Goal: Task Accomplishment & Management: Complete application form

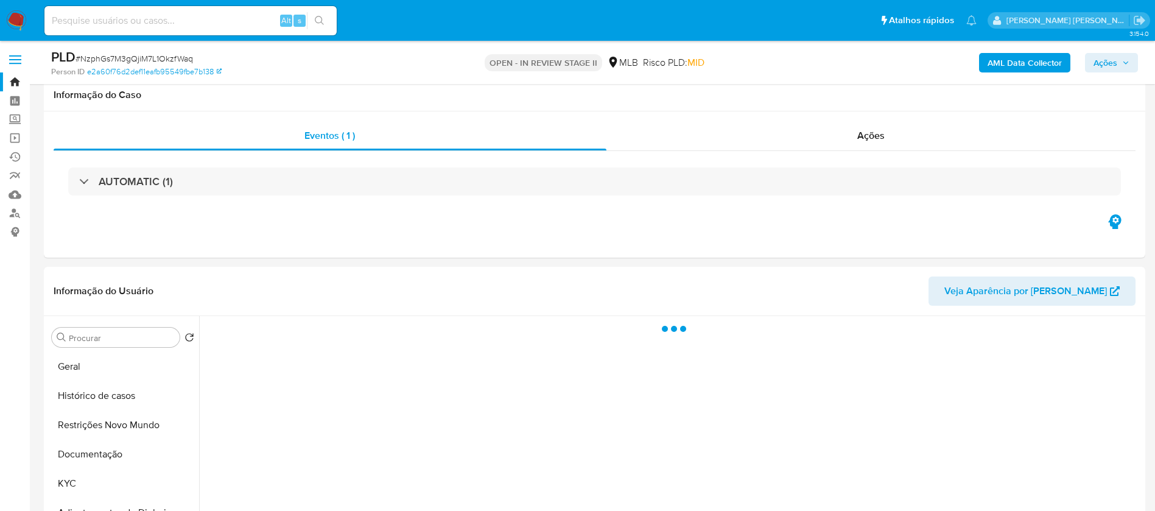
select select "10"
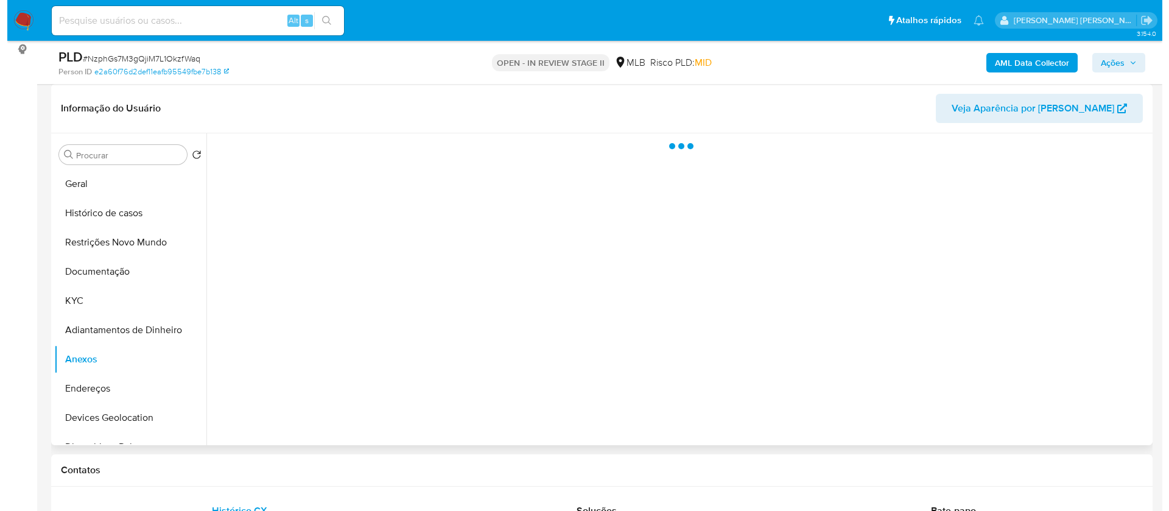
scroll to position [91, 0]
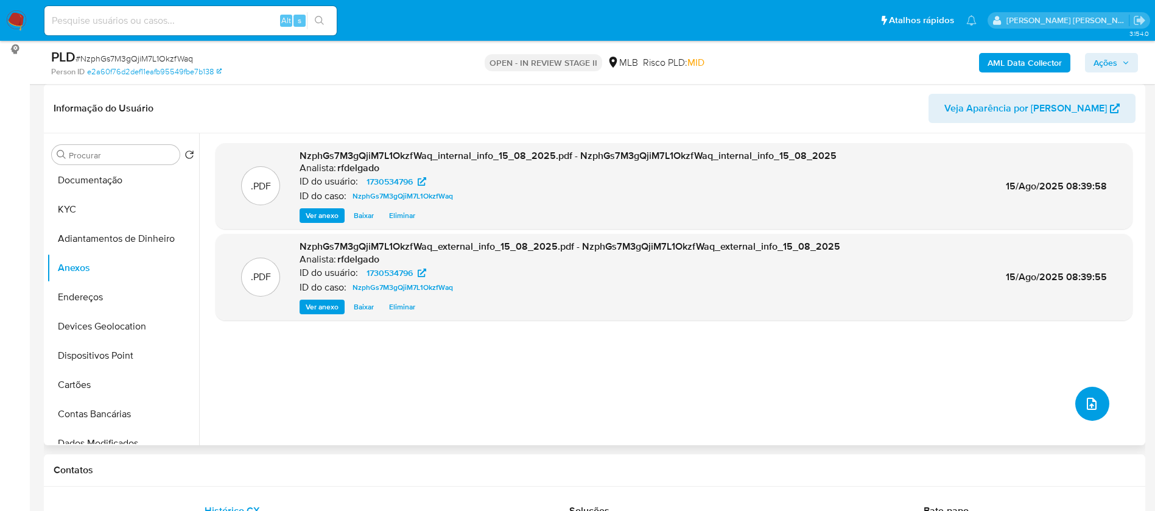
click at [1095, 404] on icon "upload-file" at bounding box center [1091, 403] width 15 height 15
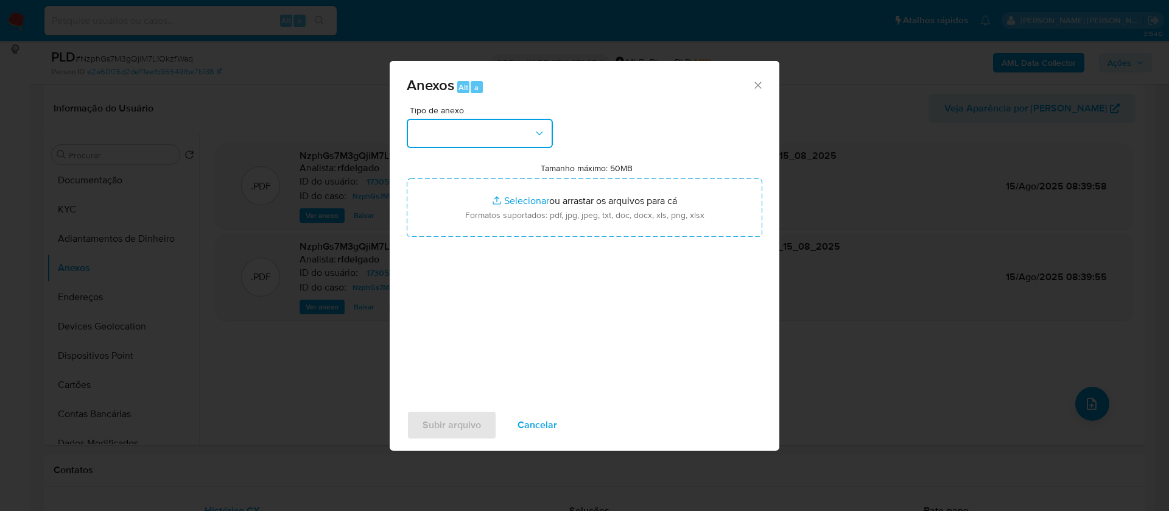
click at [517, 139] on button "button" at bounding box center [480, 133] width 146 height 29
click at [475, 334] on div "Tipo de anexo Tamanho máximo: 50MB Selecionar arquivos Selecionar ou arrastar o…" at bounding box center [585, 249] width 356 height 287
click at [477, 135] on button "button" at bounding box center [480, 133] width 146 height 29
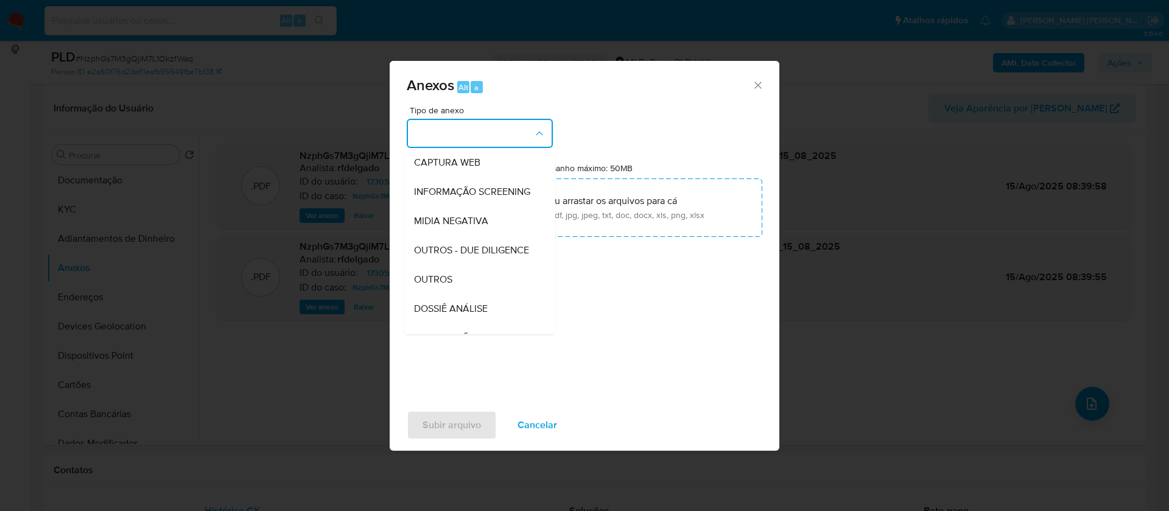
click at [478, 315] on span "DOSSIÊ ANÁLISE" at bounding box center [451, 309] width 74 height 12
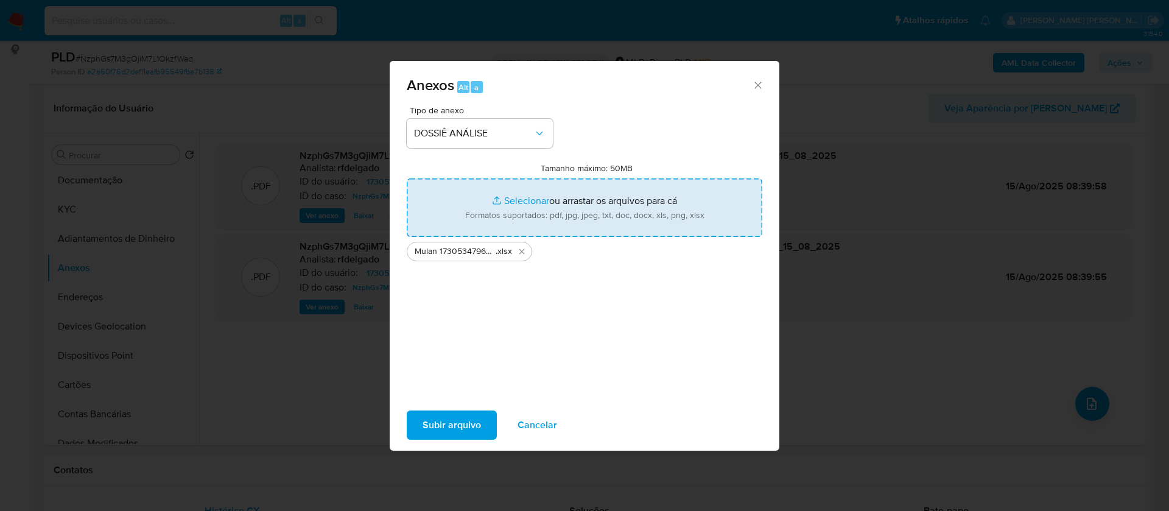
type input "C:\fakepath\SAR - - CPF 11140802500 - CARLOS ALEXANDRE PINTO FILHO.pdf"
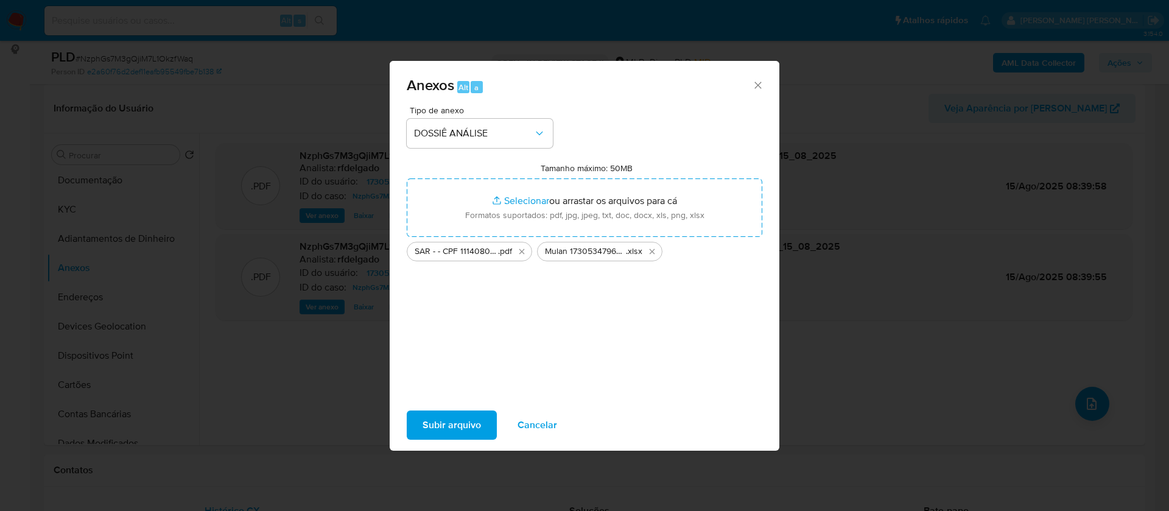
click at [447, 424] on span "Subir arquivo" at bounding box center [451, 425] width 58 height 27
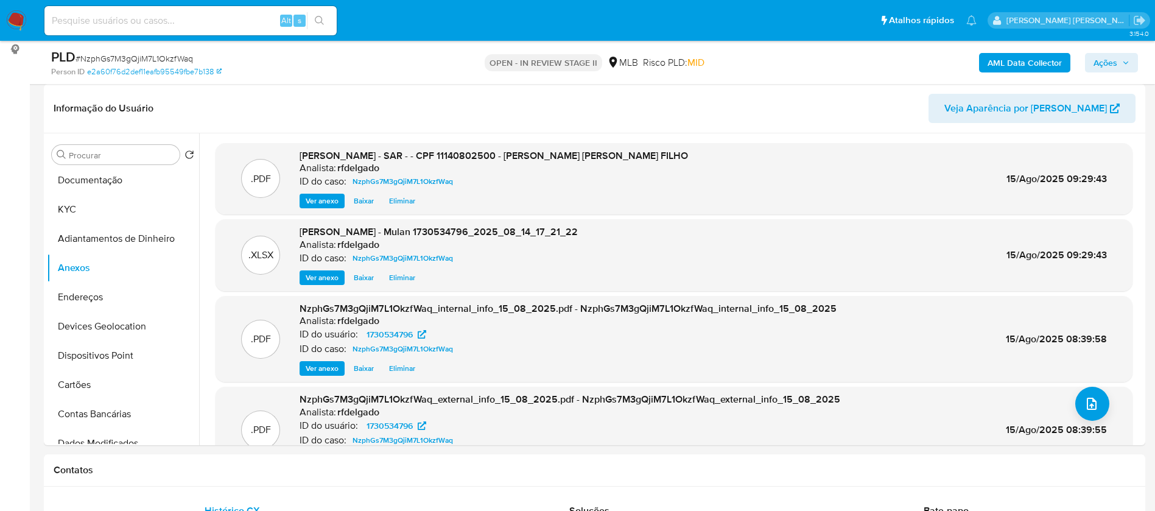
click at [1125, 61] on icon "button" at bounding box center [1125, 62] width 7 height 7
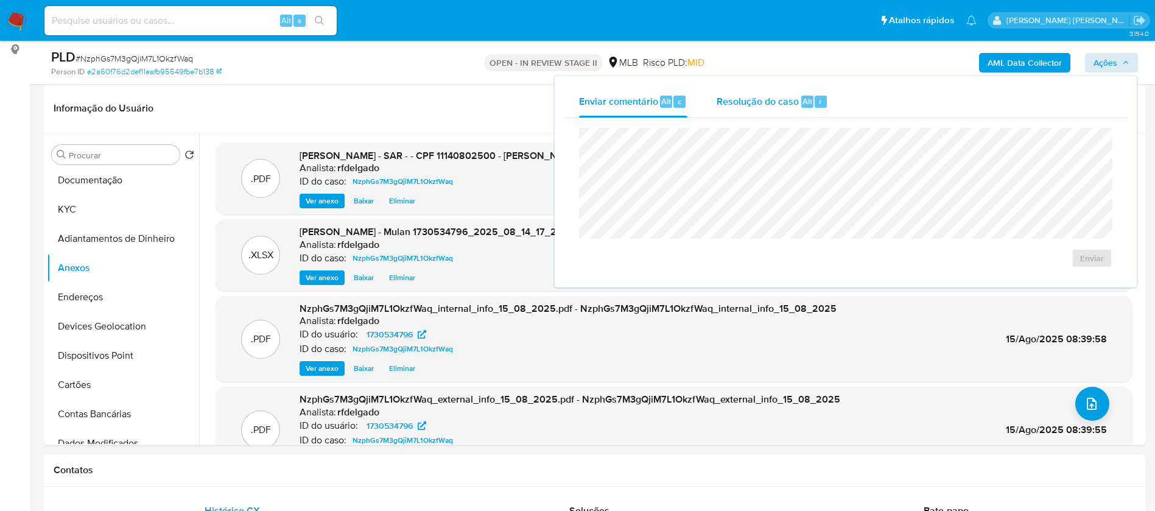
click at [754, 102] on span "Resolução do caso" at bounding box center [757, 101] width 82 height 14
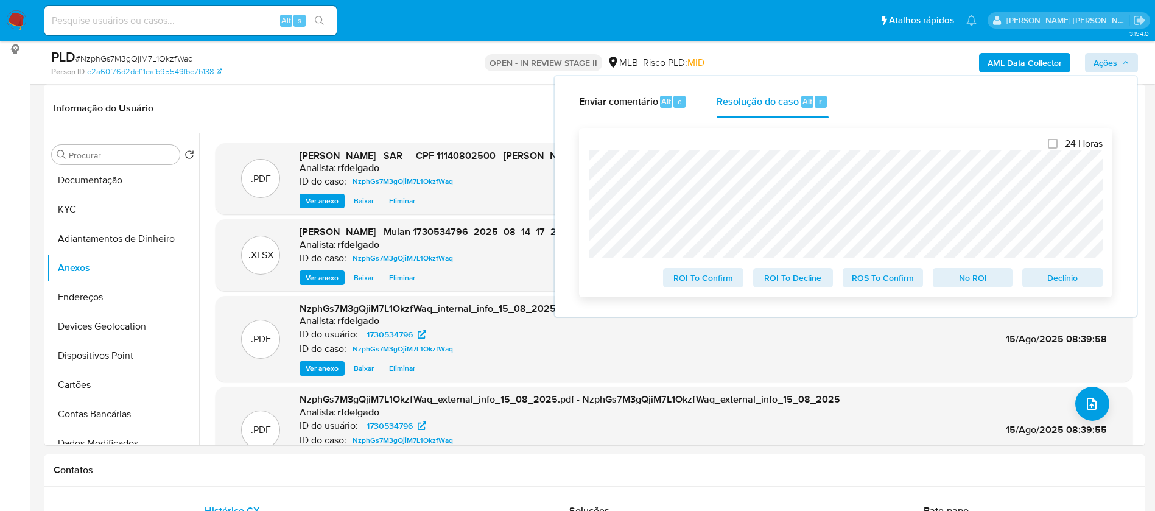
click at [1079, 281] on span "Declínio" at bounding box center [1062, 277] width 63 height 17
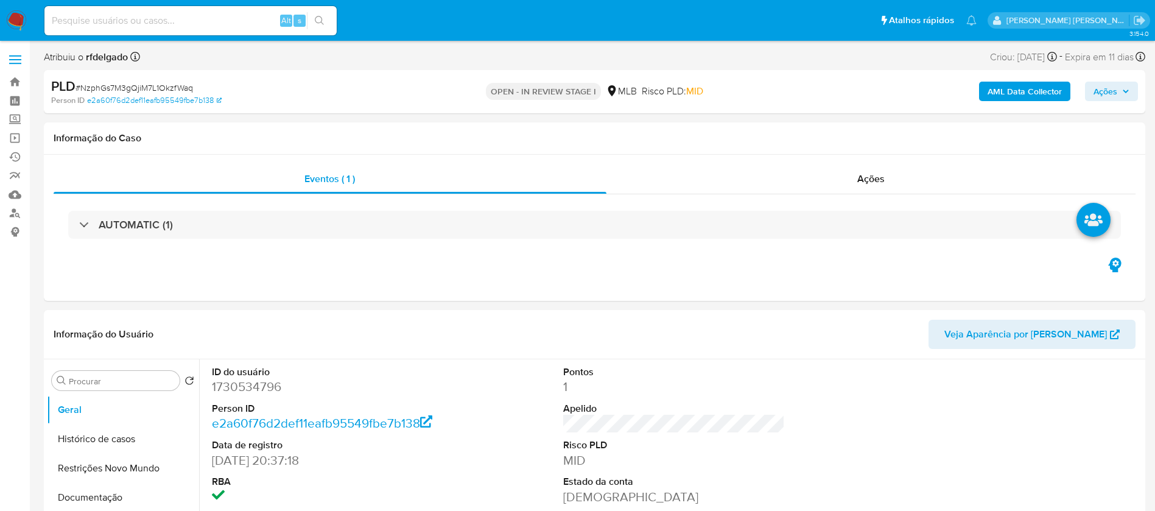
click at [1122, 93] on icon "button" at bounding box center [1125, 91] width 7 height 7
select select "10"
click at [1122, 93] on icon "button" at bounding box center [1125, 91] width 7 height 7
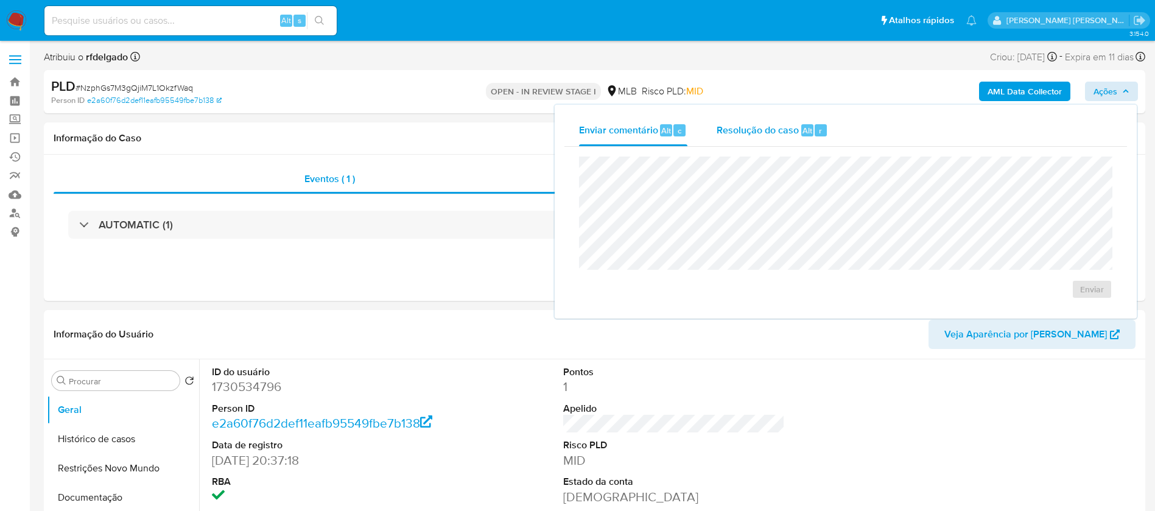
click at [736, 131] on span "Resolução do caso" at bounding box center [757, 130] width 82 height 14
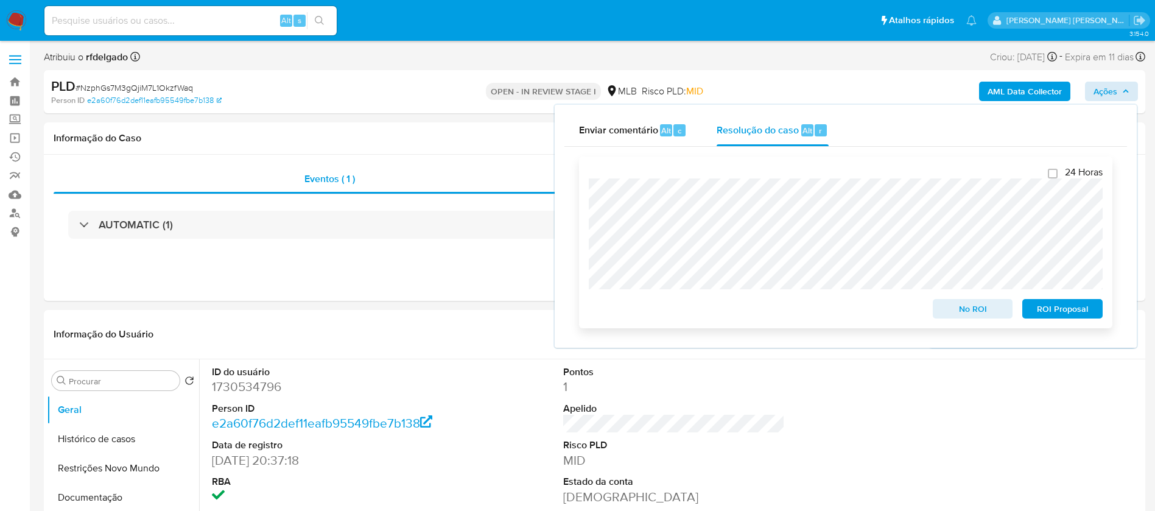
click at [1045, 312] on span "ROI Proposal" at bounding box center [1062, 308] width 63 height 17
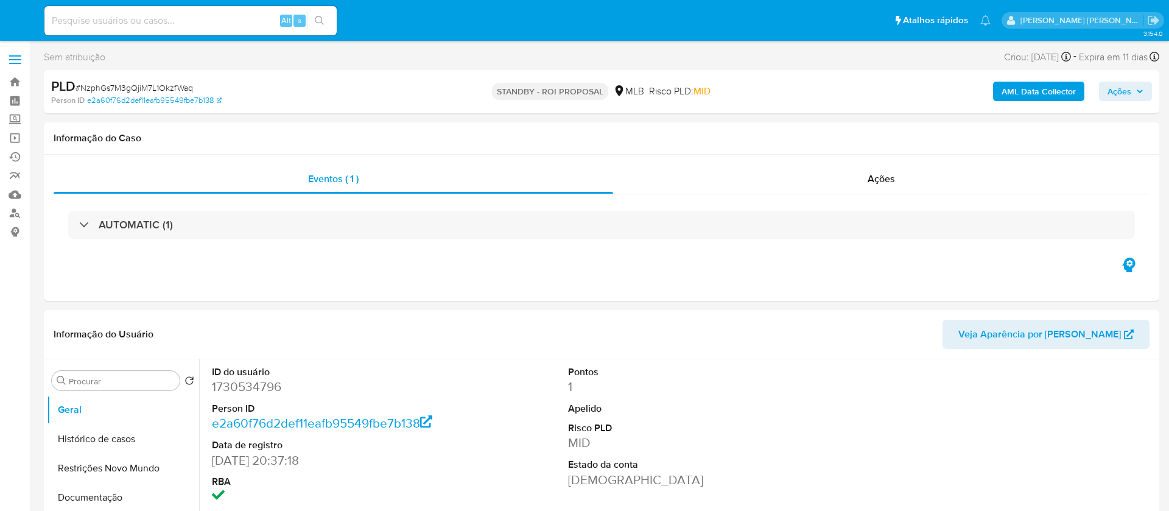
select select "10"
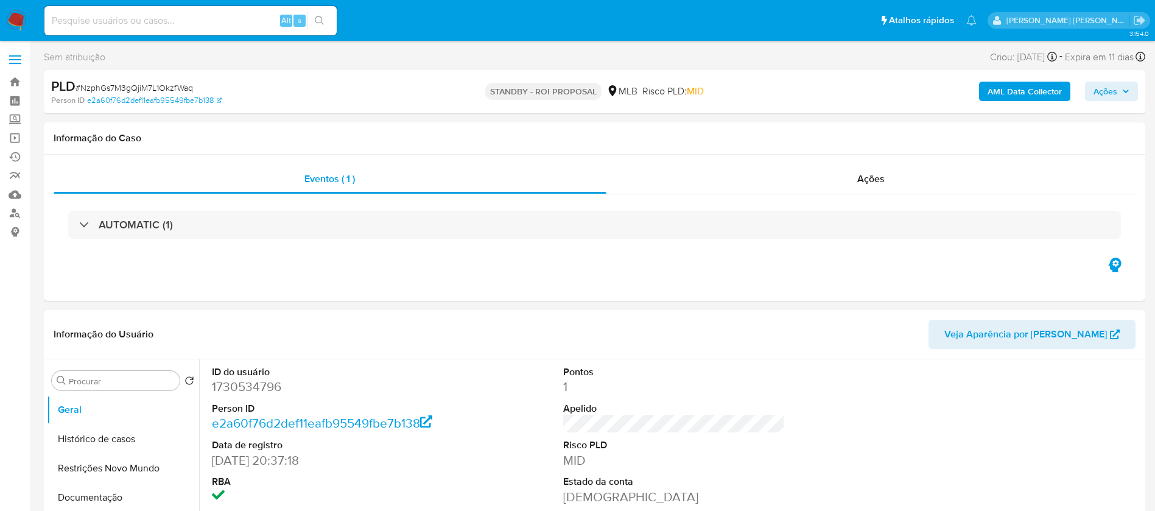
click at [23, 13] on img at bounding box center [16, 20] width 21 height 21
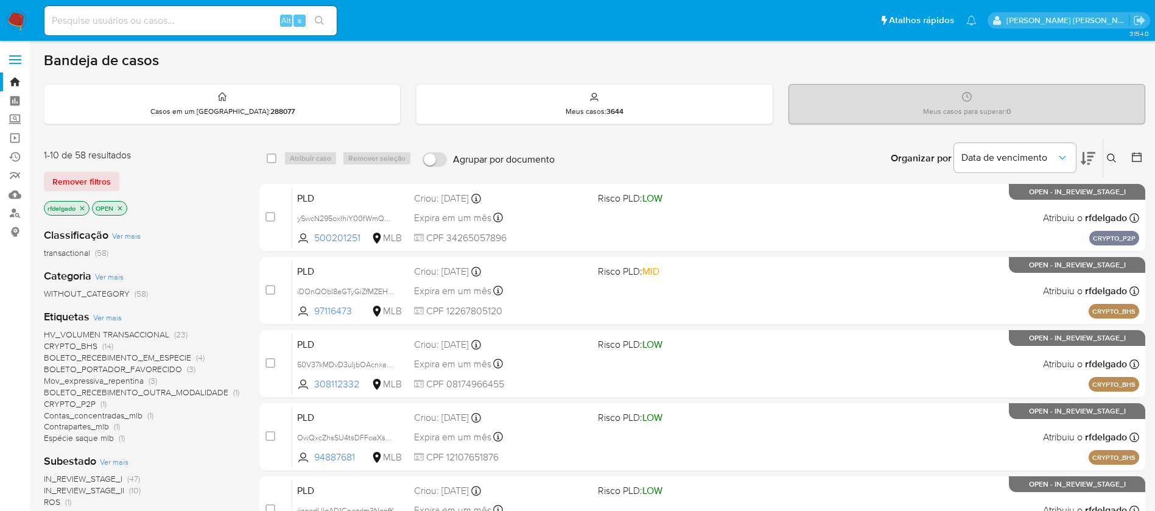
click at [1092, 155] on icon at bounding box center [1088, 158] width 15 height 15
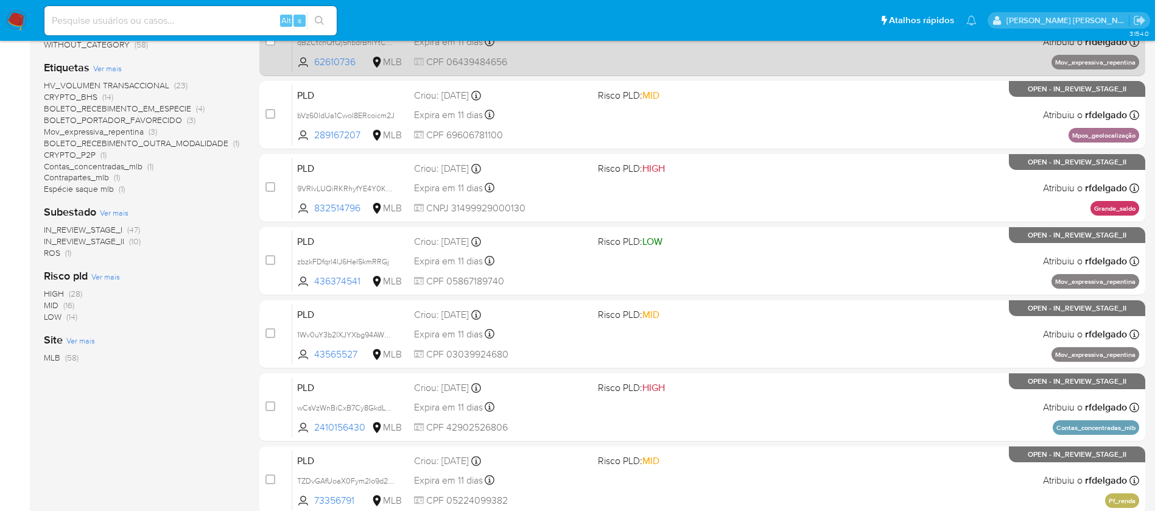
scroll to position [274, 0]
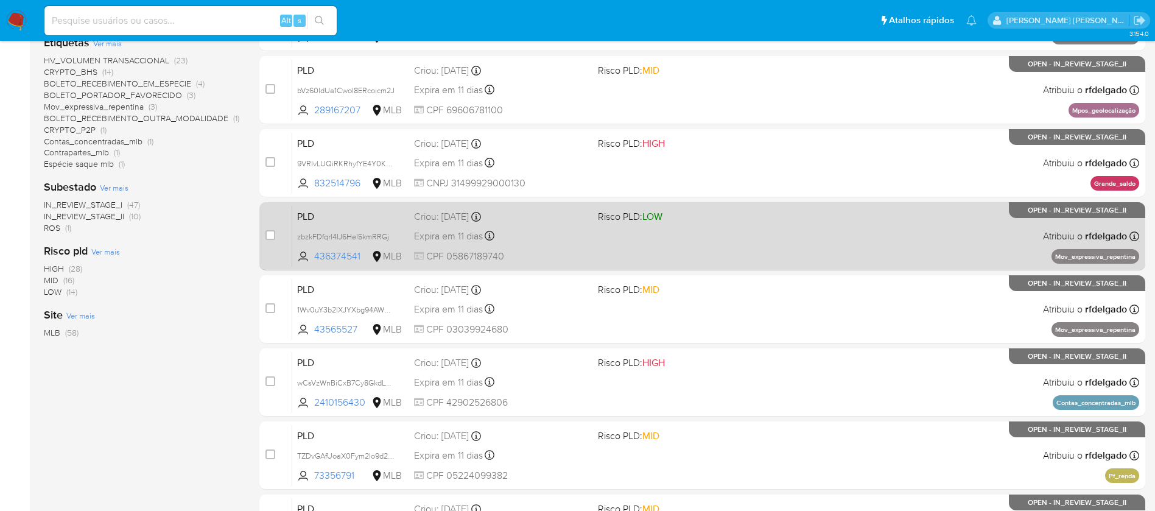
click at [761, 234] on div "PLD zbzkFDfqrl4lJ6Hel5kmRRGj 436374541 MLB Risco PLD: LOW Criou: 12/07/2025 Cri…" at bounding box center [715, 235] width 847 height 61
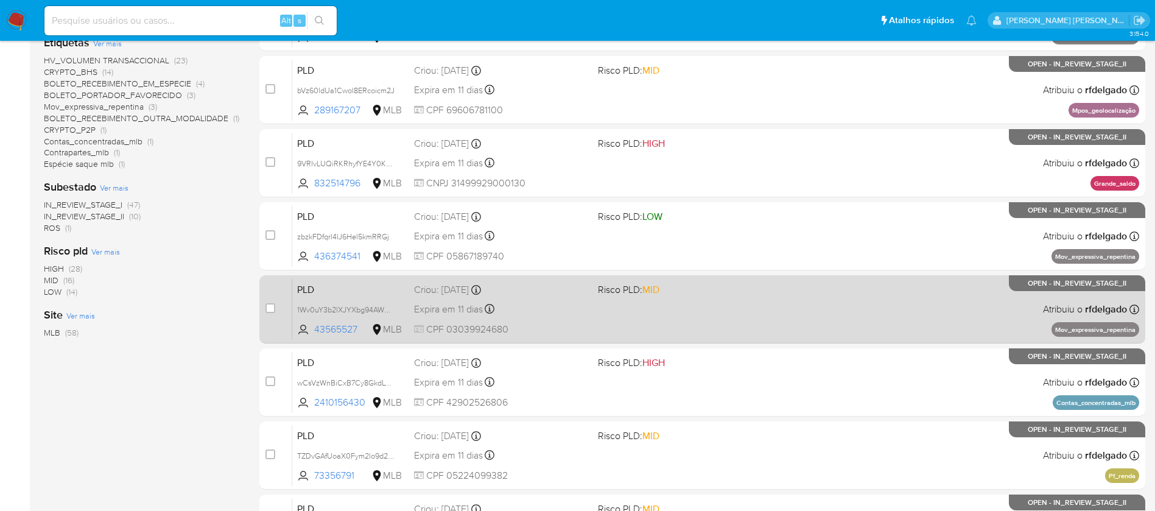
click at [739, 332] on div "PLD 1Wv0uY3b2lXJYXbg94AWEKqF 43565527 MLB Risco PLD: MID Criou: 12/07/2025 Crio…" at bounding box center [715, 308] width 847 height 61
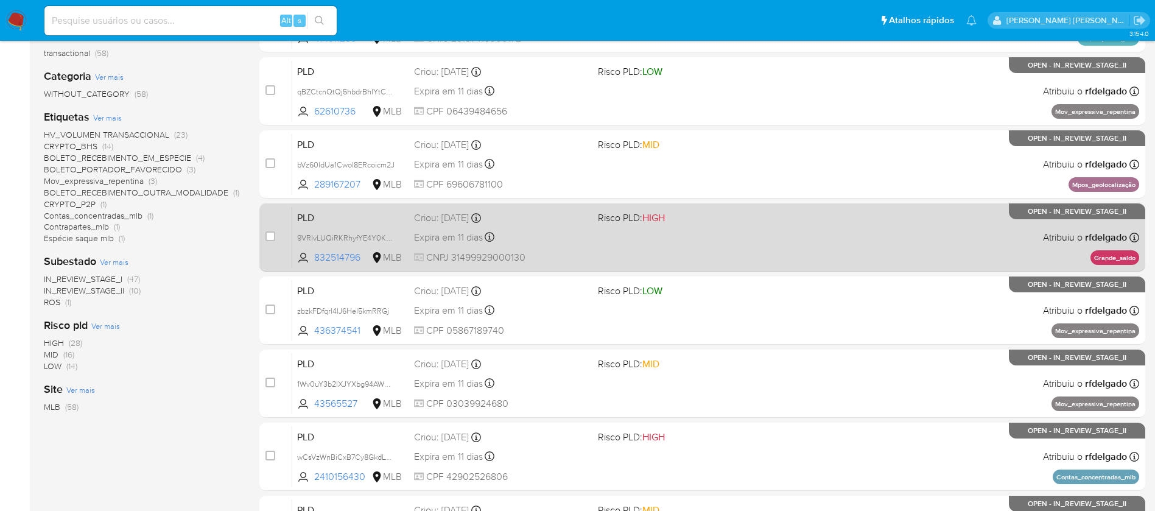
scroll to position [183, 0]
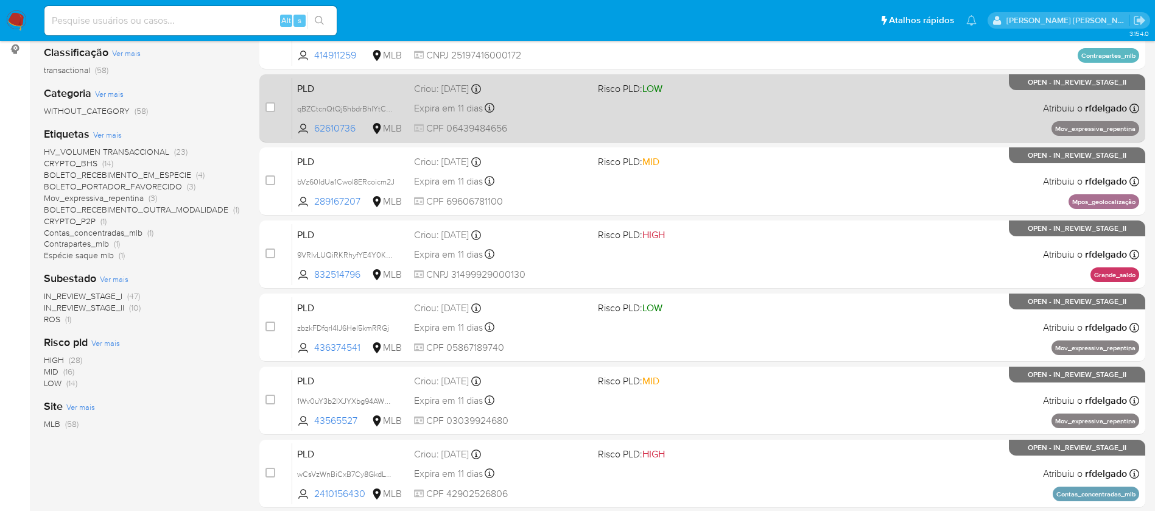
click at [705, 126] on div "PLD qBZCtcnQtQj5hbdrBhlYtCOn 62610736 MLB Risco PLD: LOW Criou: 12/07/2025 Crio…" at bounding box center [715, 107] width 847 height 61
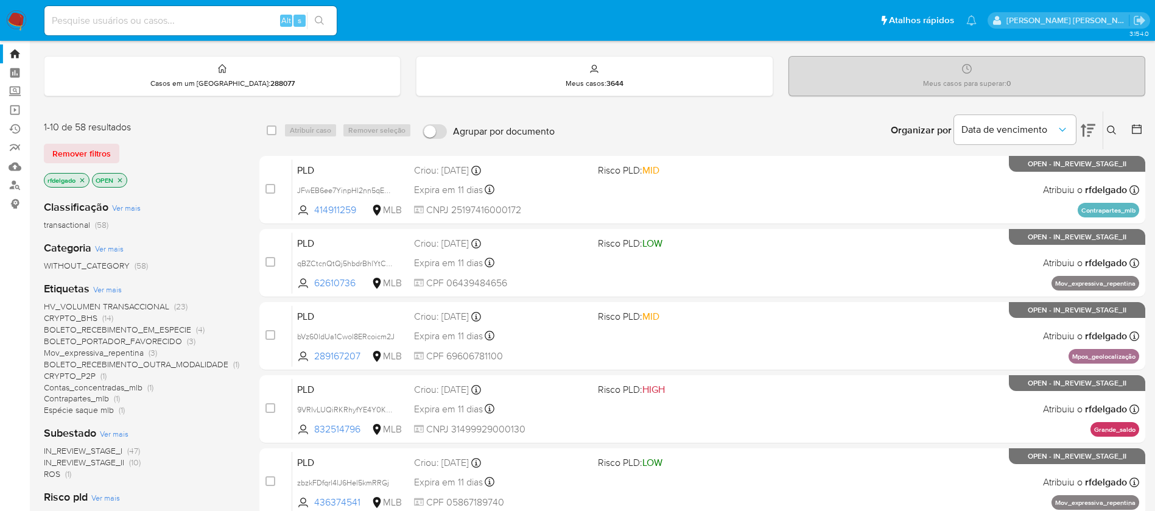
scroll to position [0, 0]
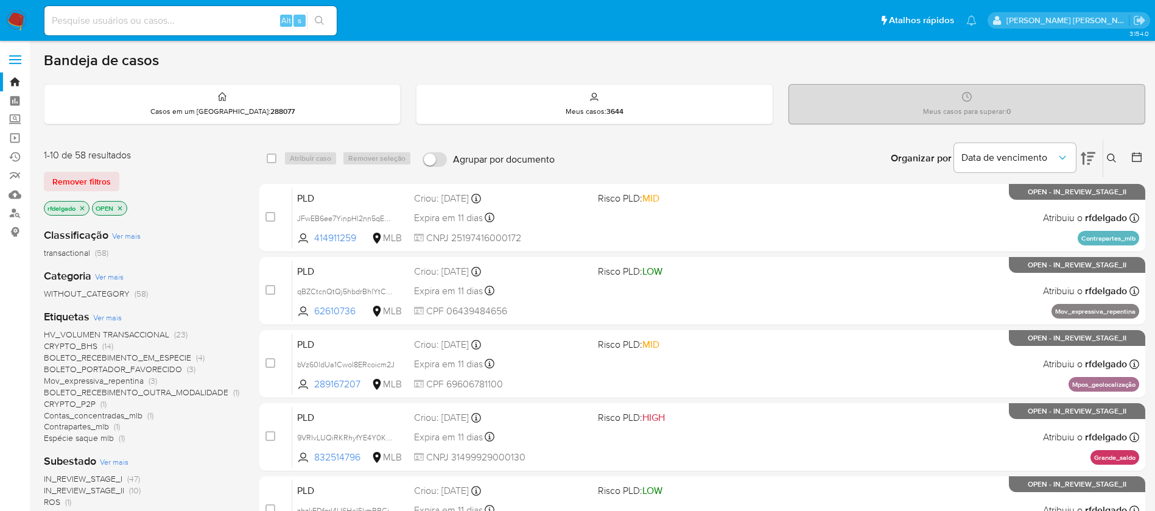
click at [194, 22] on input at bounding box center [190, 21] width 292 height 16
paste input "zbzkFDfqrl4lJ6Hel5kmRRGj"
type input "zbzkFDfqrl4lJ6Hel5kmRRGj"
click at [321, 25] on icon "search-icon" at bounding box center [320, 21] width 10 height 10
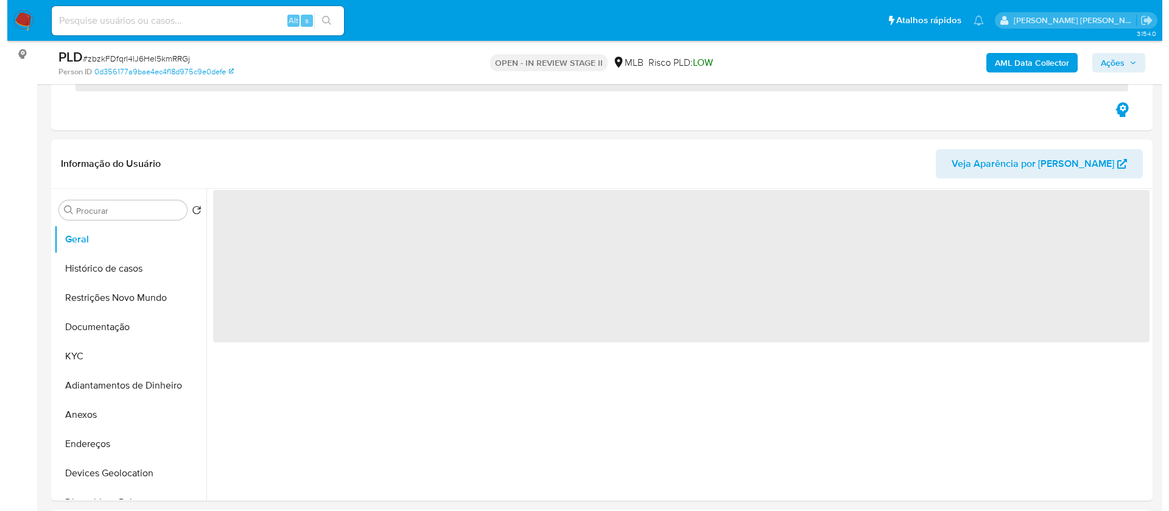
scroll to position [183, 0]
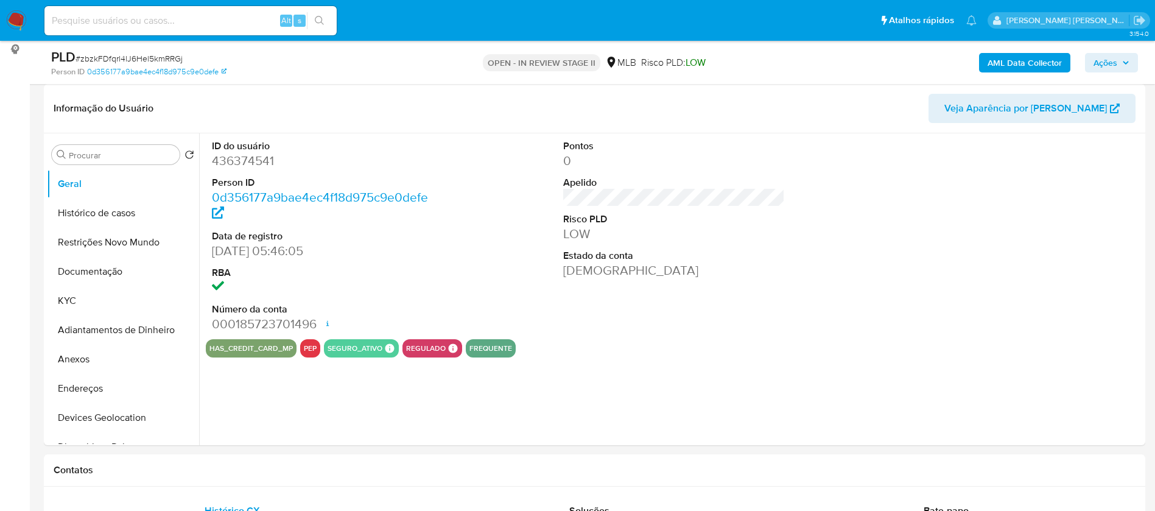
select select "10"
click at [82, 301] on button "KYC" at bounding box center [118, 300] width 142 height 29
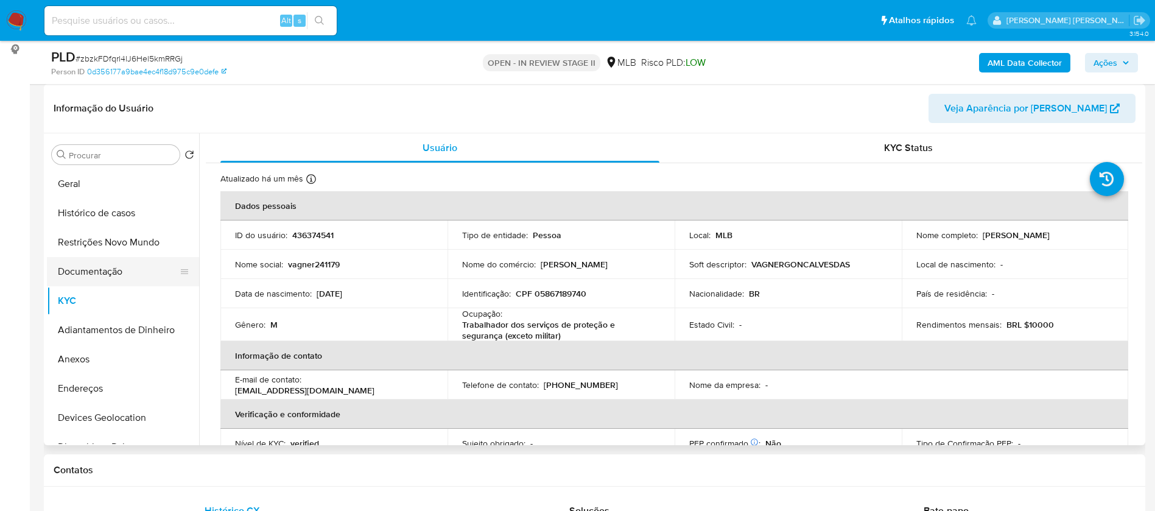
click at [93, 278] on button "Documentação" at bounding box center [118, 271] width 142 height 29
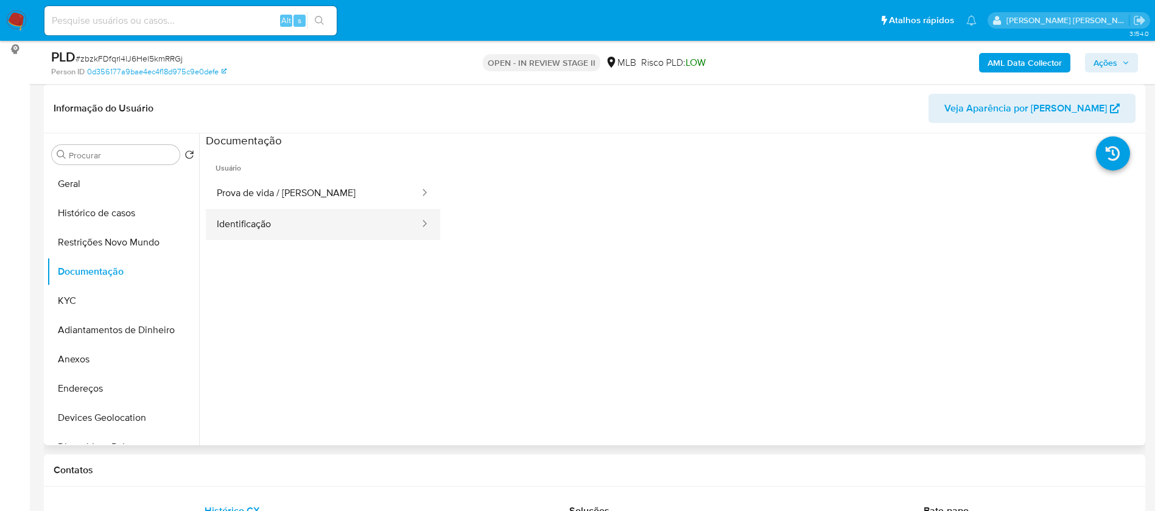
click at [343, 220] on button "Identificação" at bounding box center [313, 224] width 215 height 31
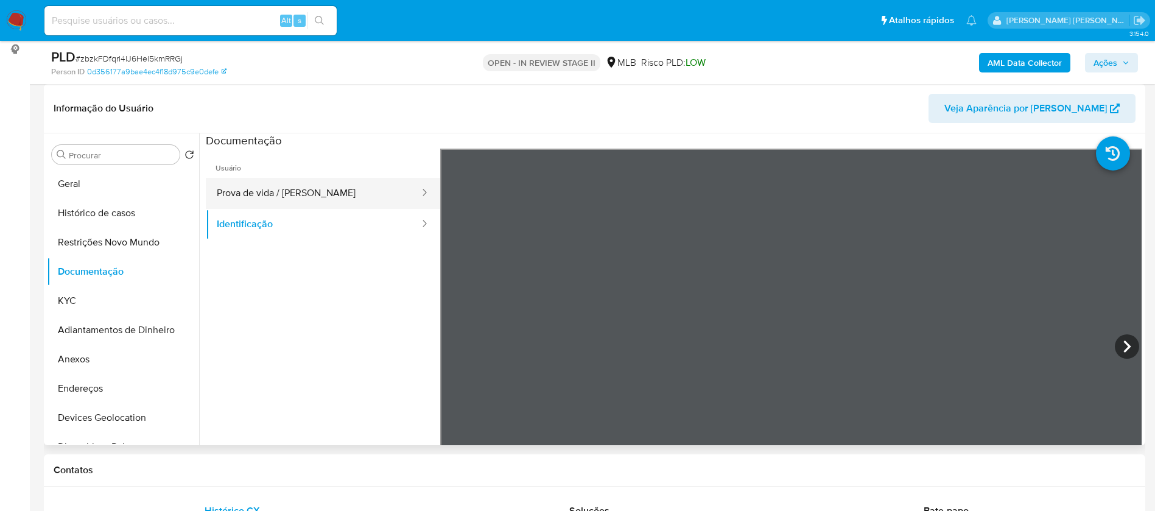
click at [348, 184] on button "Prova de vida / Selfie" at bounding box center [313, 193] width 215 height 31
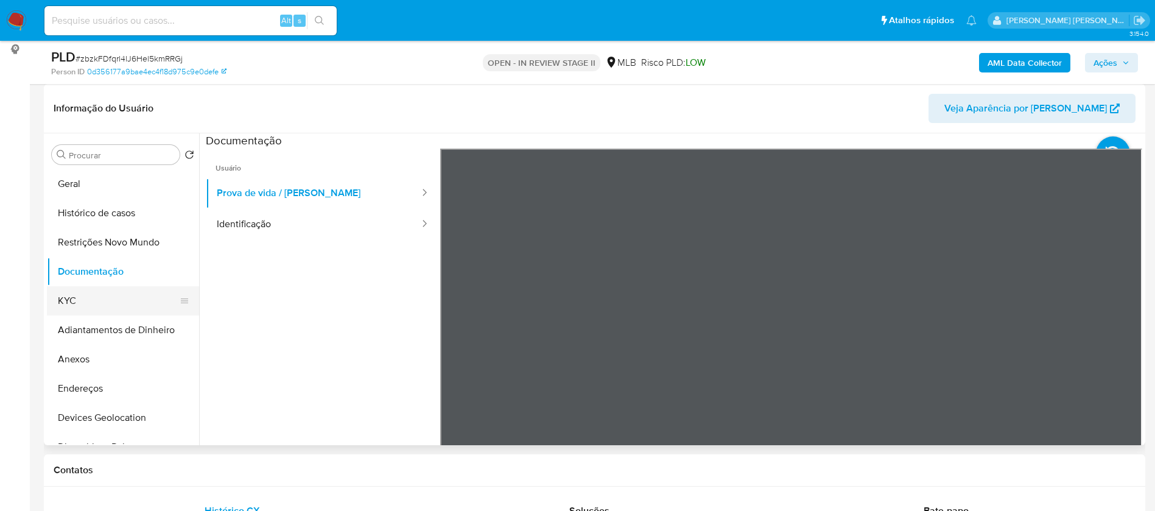
click at [119, 305] on button "KYC" at bounding box center [118, 300] width 142 height 29
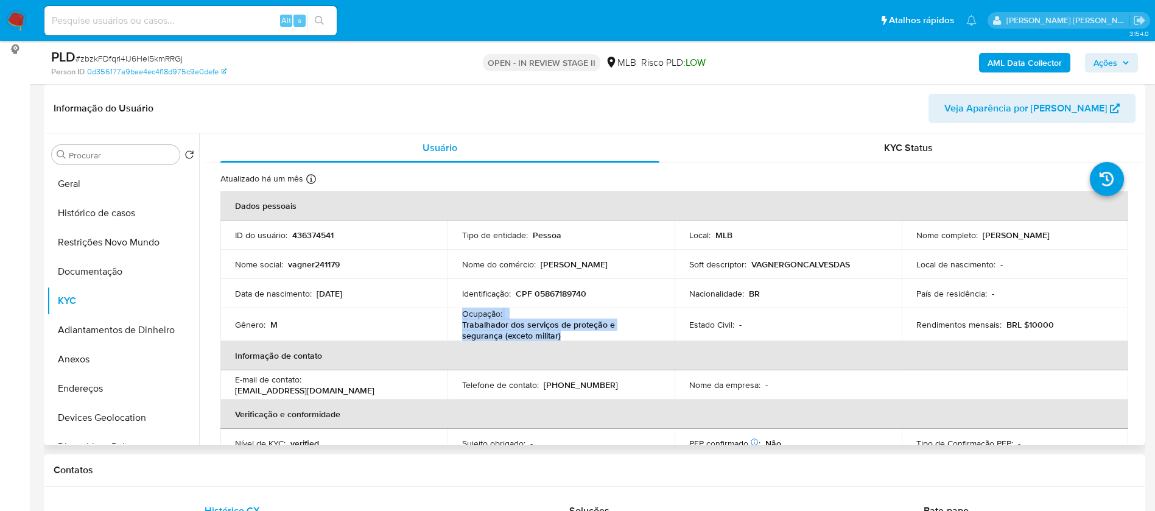
drag, startPoint x: 566, startPoint y: 331, endPoint x: 457, endPoint y: 314, distance: 110.3
click at [457, 314] on td "Ocupação : Trabalhador dos serviços de proteção e segurança (exceto militar)" at bounding box center [560, 324] width 227 height 33
copy div "Ocupação : Trabalhador dos serviços de proteção e segurança (exceto militar)"
click at [1035, 54] on b "AML Data Collector" at bounding box center [1024, 62] width 74 height 19
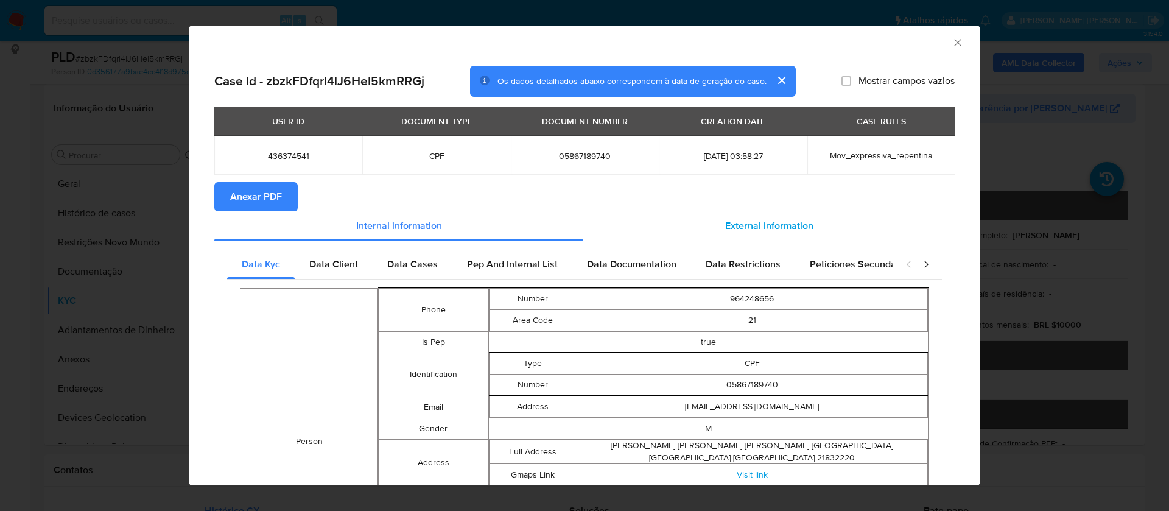
click at [768, 217] on div "External information" at bounding box center [768, 225] width 371 height 29
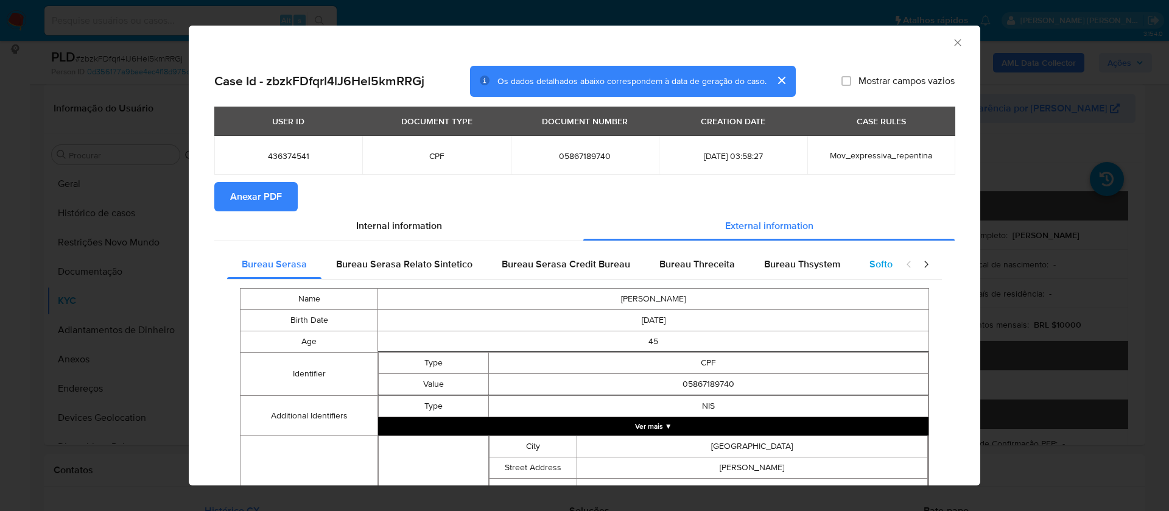
click at [871, 263] on span "Softon" at bounding box center [883, 264] width 29 height 14
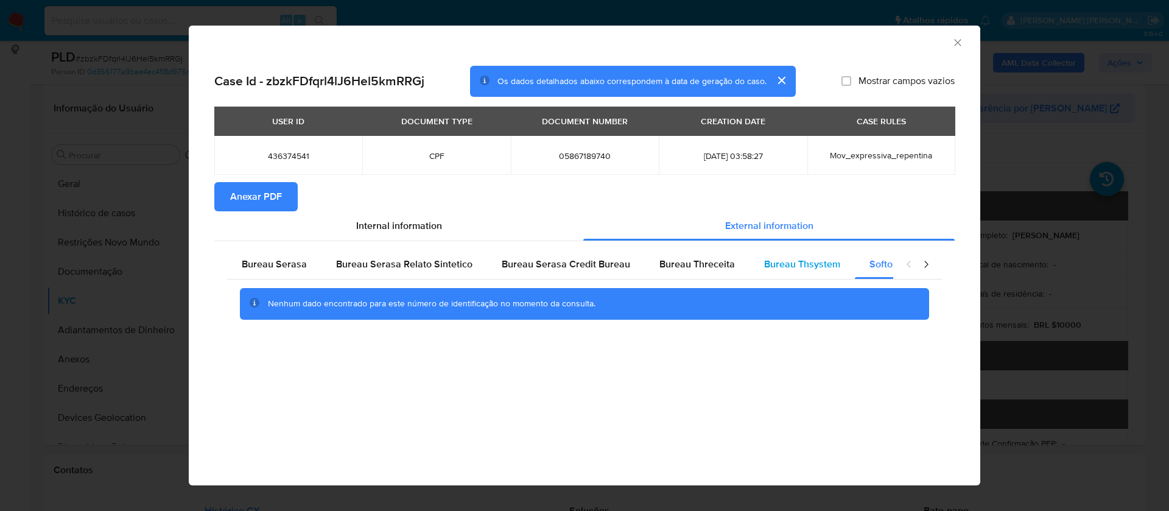
click at [816, 259] on span "Bureau Thsystem" at bounding box center [802, 264] width 76 height 14
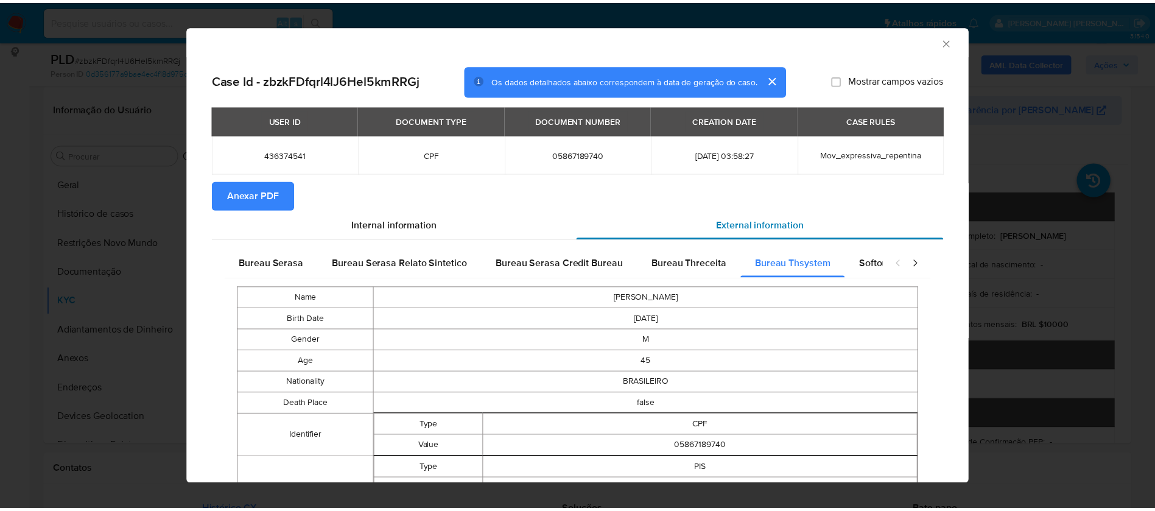
scroll to position [0, 0]
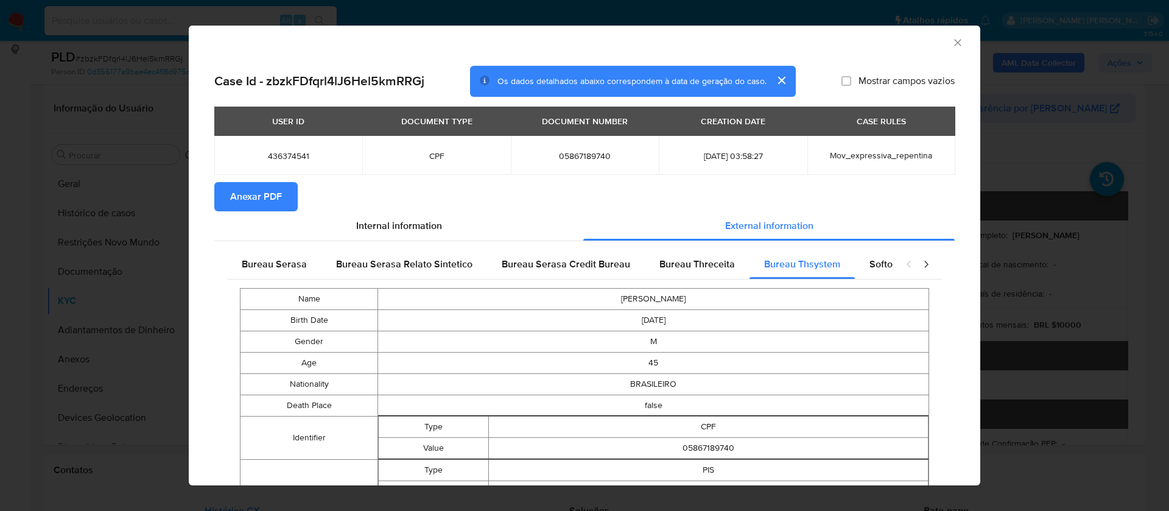
click at [883, 71] on div "Case Id - zbzkFDfqrl4lJ6Hel5kmRRGj Os dados detalhados abaixo correspondem à da…" at bounding box center [584, 82] width 740 height 32
click at [881, 82] on span "Mostrar campos vazios" at bounding box center [906, 81] width 96 height 12
click at [851, 82] on input "Mostrar campos vazios" at bounding box center [846, 81] width 10 height 10
checkbox input "true"
click at [251, 195] on span "Anexar PDF" at bounding box center [256, 196] width 52 height 27
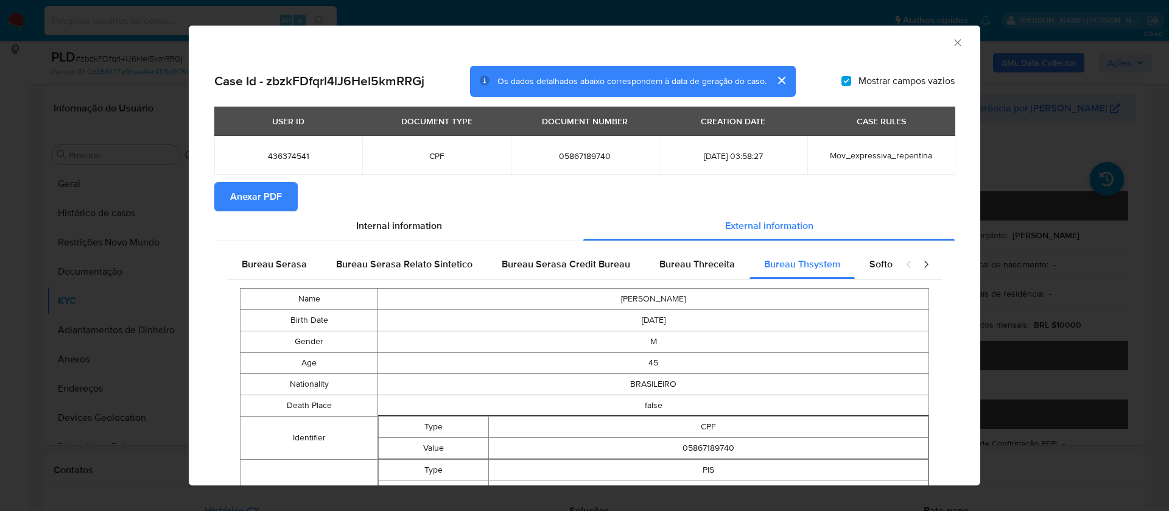
click at [951, 44] on icon "Fechar a janela" at bounding box center [957, 43] width 12 height 12
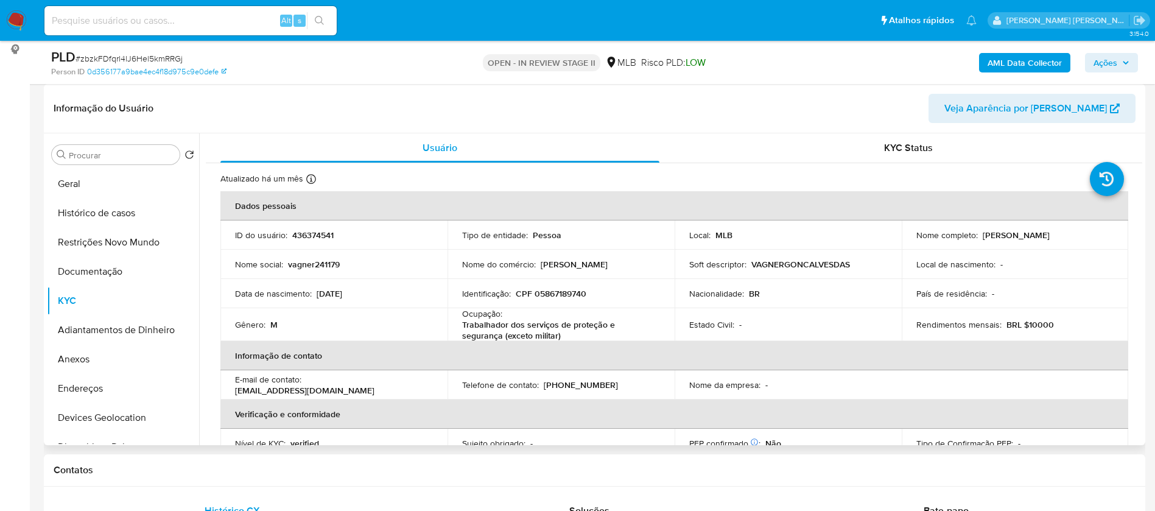
click at [321, 233] on p "436374541" at bounding box center [312, 234] width 41 height 11
copy p "436374541"
drag, startPoint x: 1090, startPoint y: 234, endPoint x: 977, endPoint y: 233, distance: 112.6
click at [977, 233] on div "Nome completo : Vagner Goncalves da Silva" at bounding box center [1015, 234] width 198 height 11
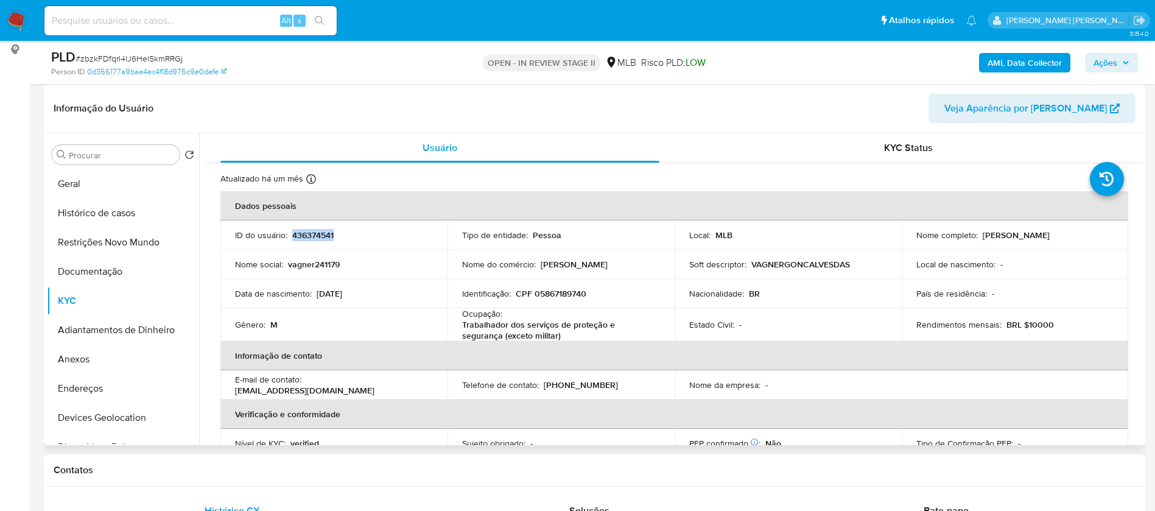
copy div "Vagner Goncalves da Silva"
drag, startPoint x: 592, startPoint y: 292, endPoint x: 531, endPoint y: 294, distance: 60.9
click at [531, 294] on div "Identificação : CPF 05867189740" at bounding box center [561, 293] width 198 height 11
copy p "05867189740"
click at [624, 290] on div "Identificação : CPF 05867189740" at bounding box center [561, 293] width 198 height 11
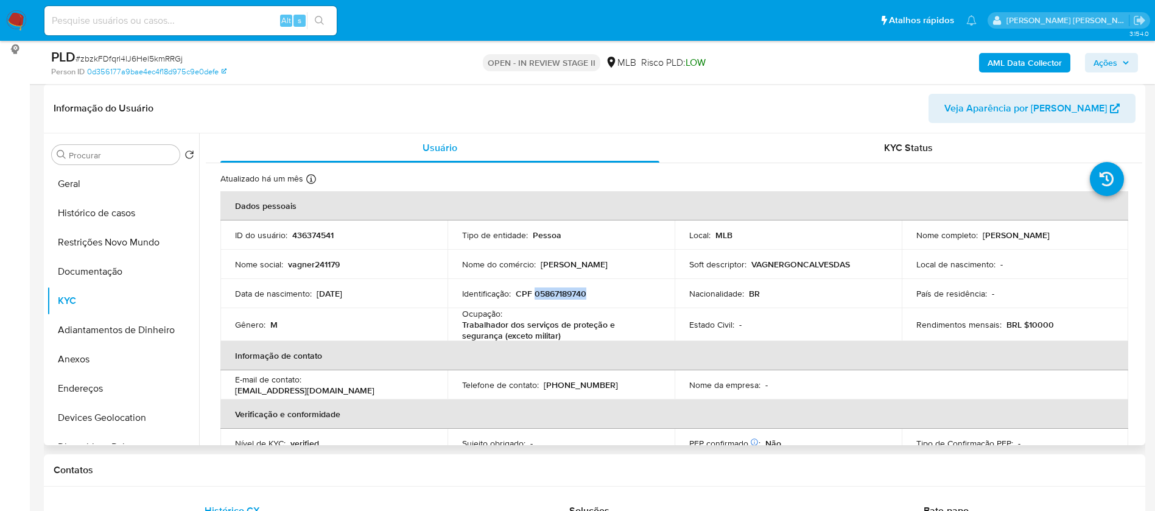
drag, startPoint x: 580, startPoint y: 294, endPoint x: 534, endPoint y: 295, distance: 45.1
click at [534, 295] on div "Identificação : CPF 05867189740" at bounding box center [561, 293] width 198 height 11
copy p "05867189740"
click at [315, 237] on p "436374541" at bounding box center [312, 234] width 41 height 11
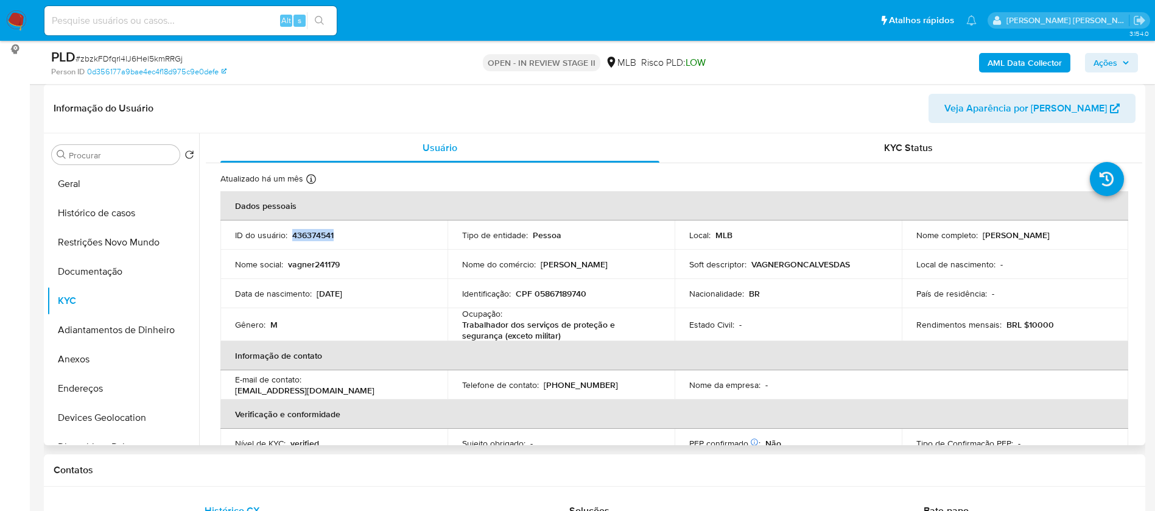
copy p "436374541"
click at [66, 190] on button "Geral" at bounding box center [118, 183] width 142 height 29
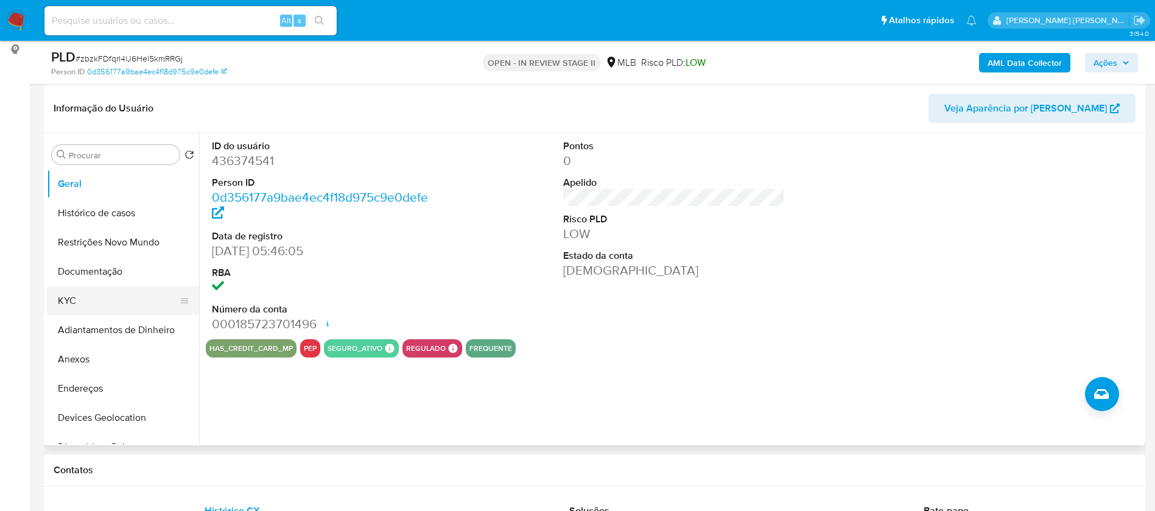
click at [85, 290] on button "KYC" at bounding box center [118, 300] width 142 height 29
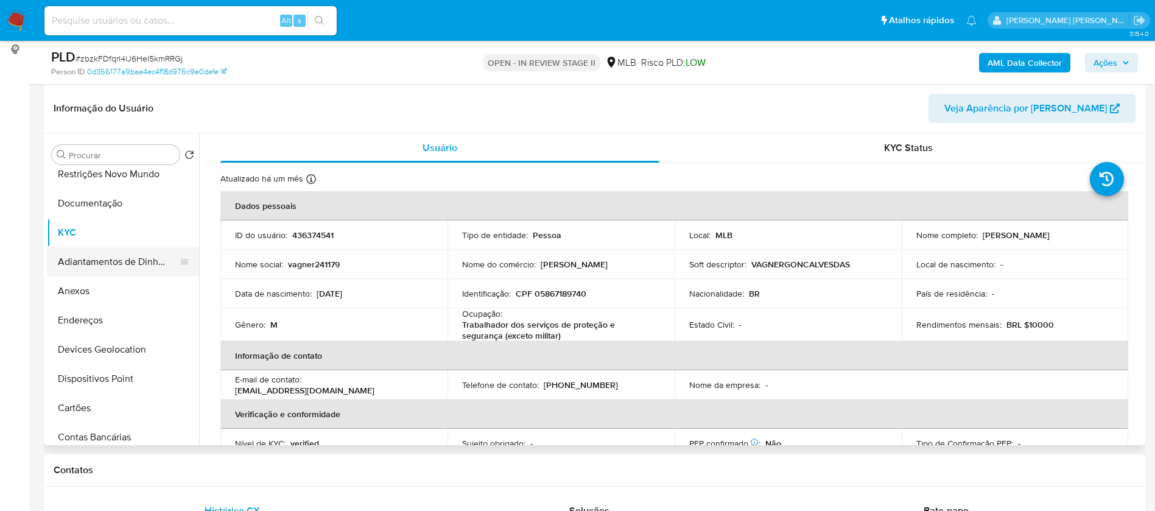
scroll to position [91, 0]
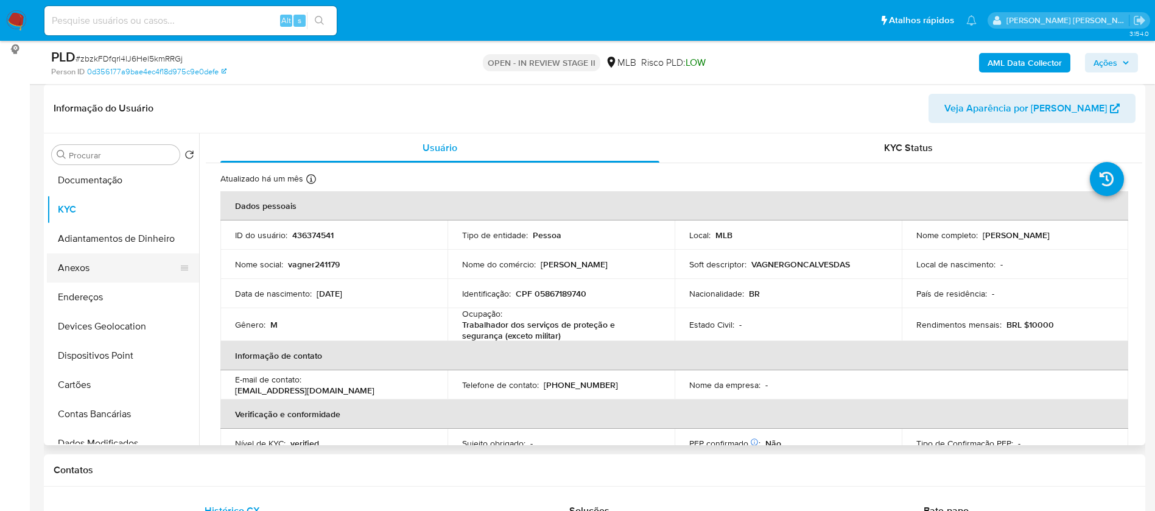
click at [121, 281] on button "Anexos" at bounding box center [118, 267] width 142 height 29
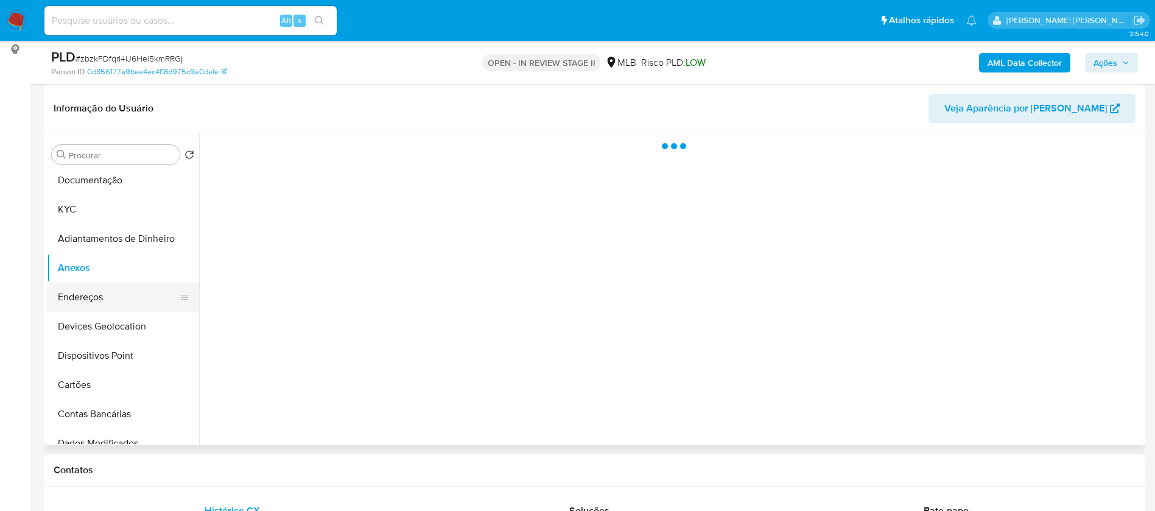
click at [128, 293] on button "Endereços" at bounding box center [118, 296] width 142 height 29
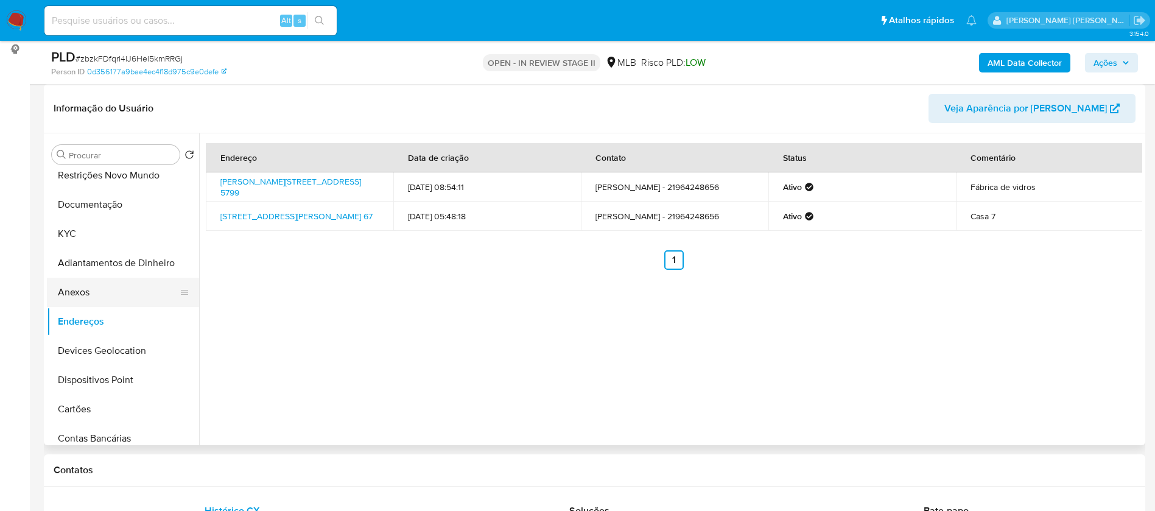
scroll to position [183, 0]
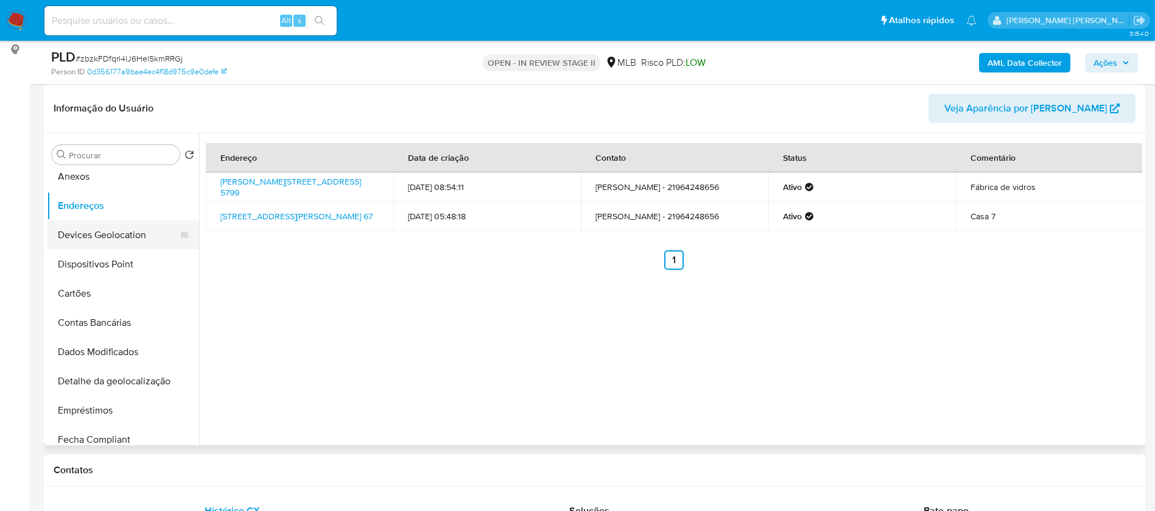
click at [128, 236] on button "Devices Geolocation" at bounding box center [118, 234] width 142 height 29
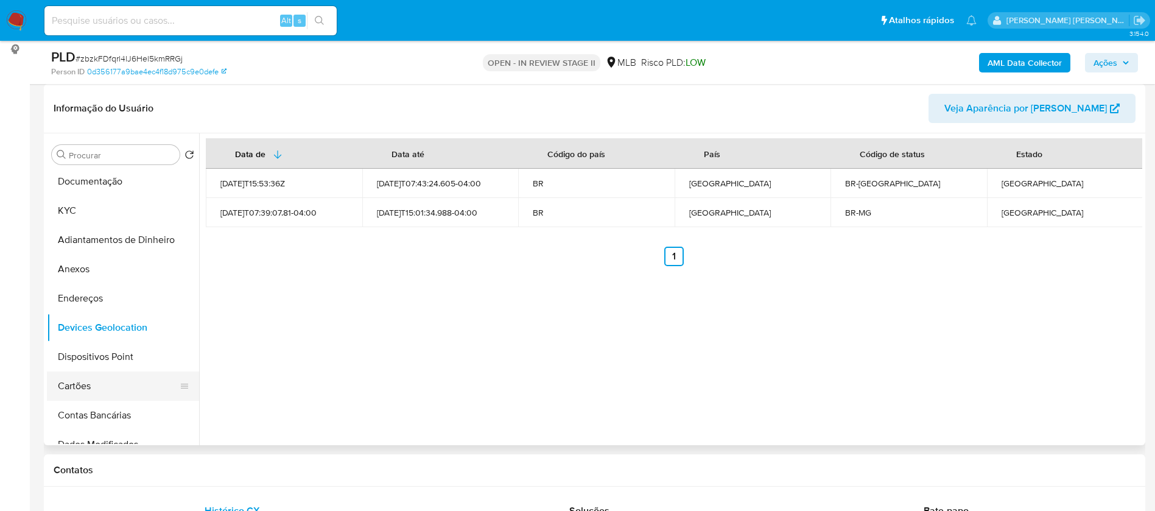
scroll to position [0, 0]
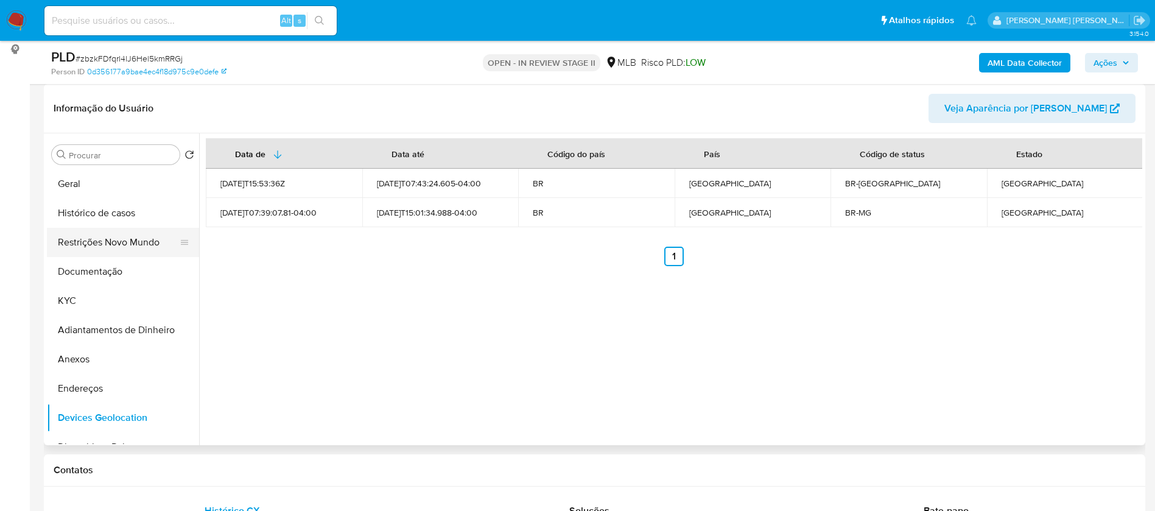
click at [125, 242] on button "Restrições Novo Mundo" at bounding box center [118, 242] width 142 height 29
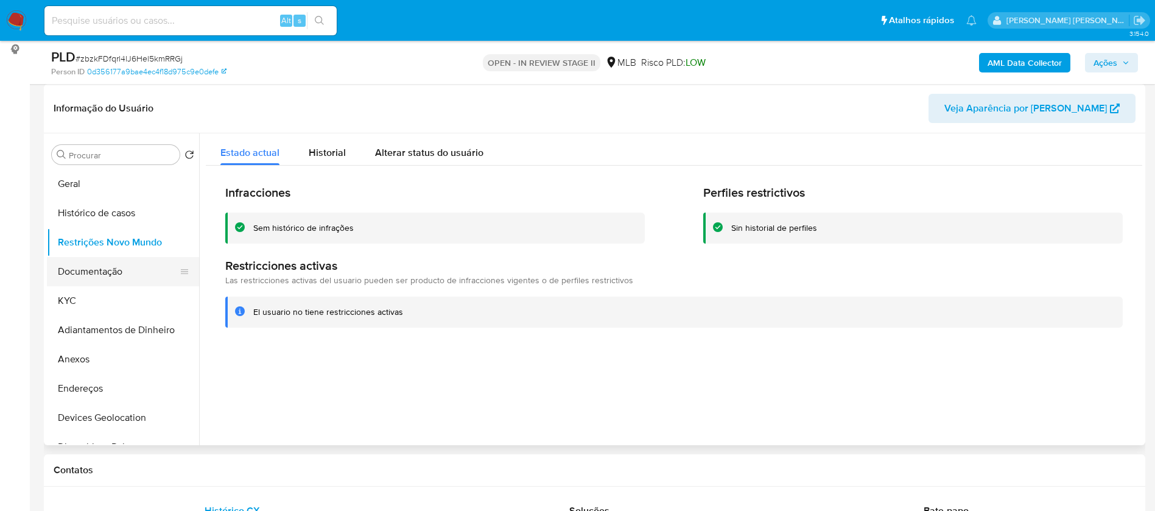
scroll to position [91, 0]
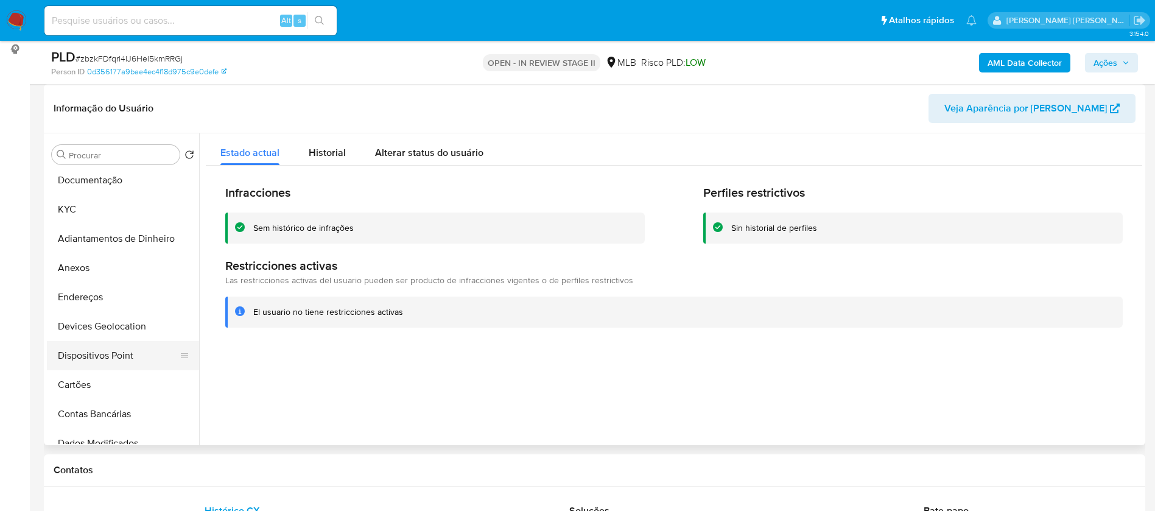
click at [126, 356] on button "Dispositivos Point" at bounding box center [118, 355] width 142 height 29
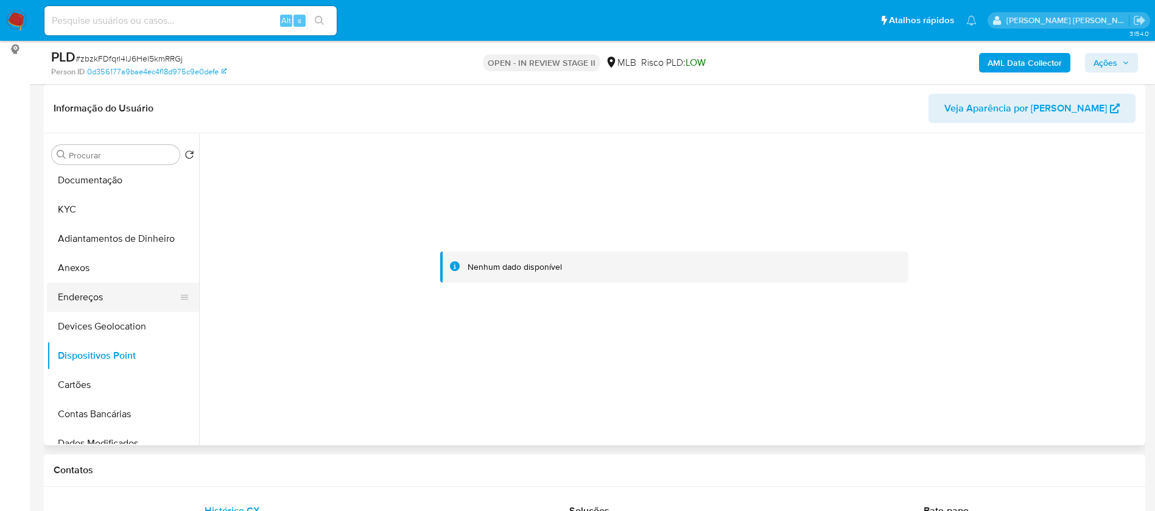
click at [126, 291] on button "Endereços" at bounding box center [118, 296] width 142 height 29
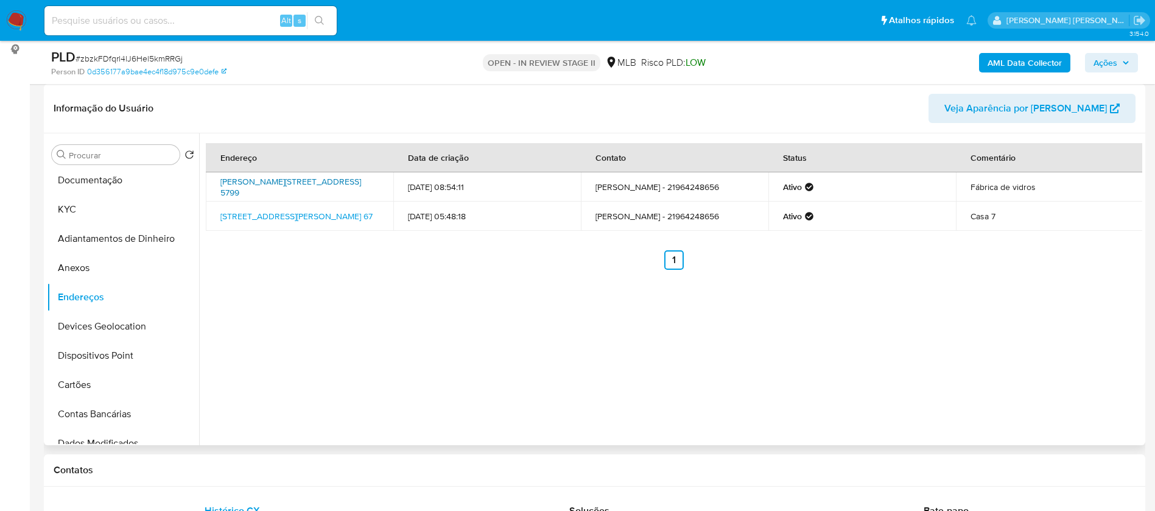
click at [304, 184] on link "Estrada Rio-são Paulo 5799, Rio De Janeiro, Rio De Janeiro, 23075247, Brasil 57…" at bounding box center [290, 186] width 141 height 23
click at [93, 208] on button "KYC" at bounding box center [118, 209] width 142 height 29
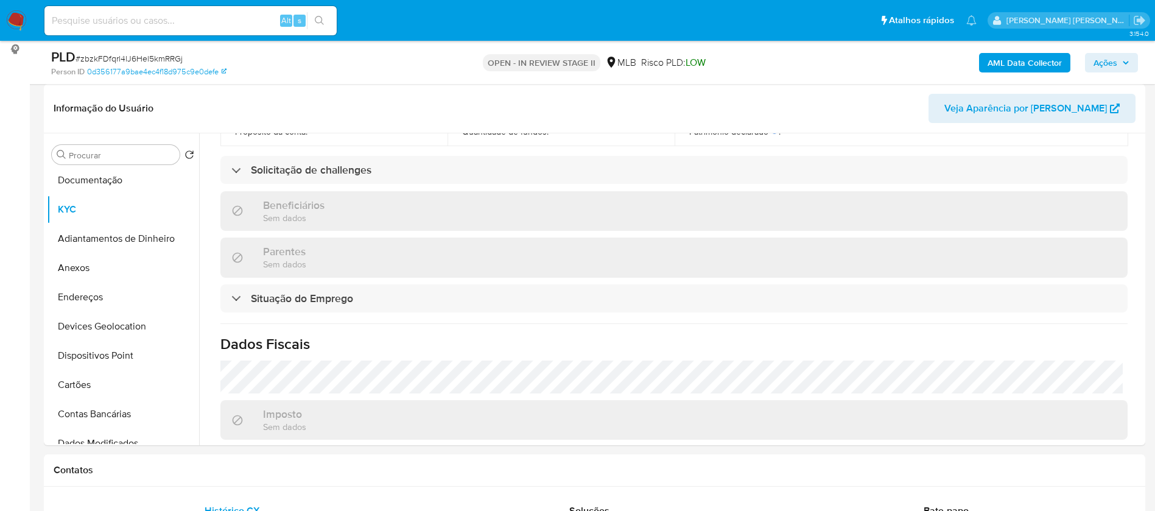
scroll to position [522, 0]
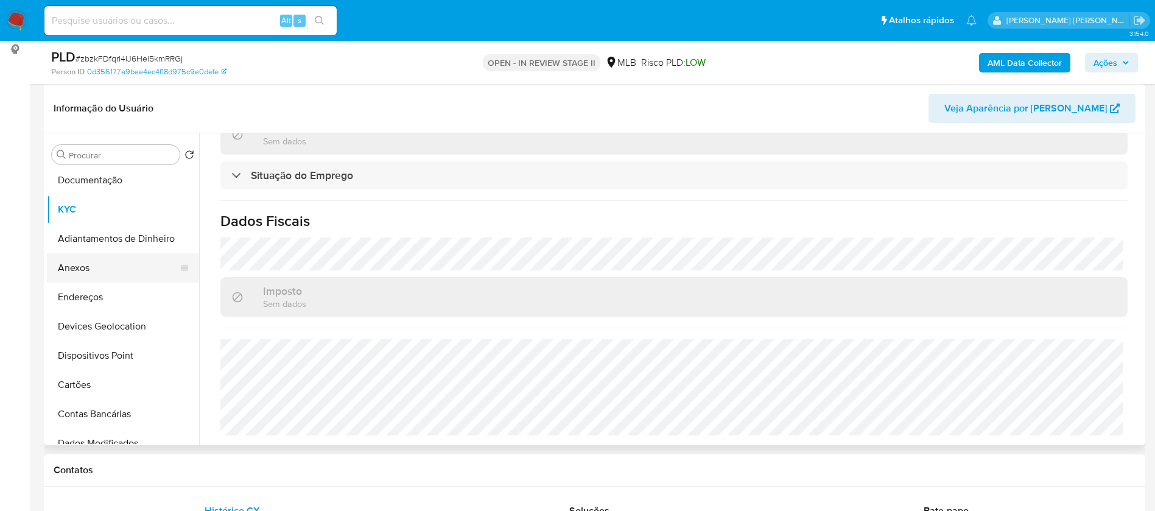
click at [99, 267] on button "Anexos" at bounding box center [118, 267] width 142 height 29
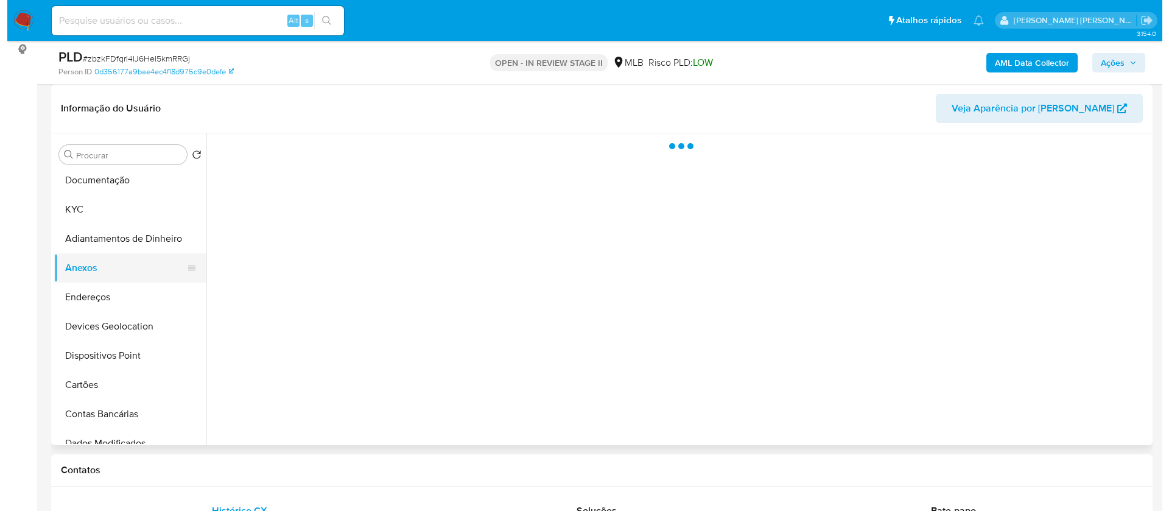
scroll to position [0, 0]
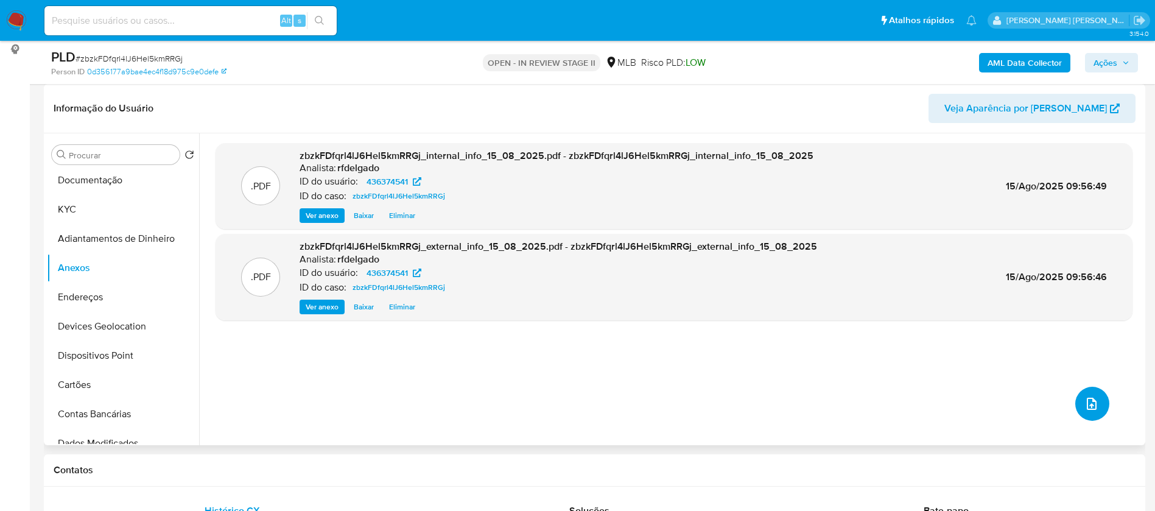
click at [1092, 404] on icon "upload-file" at bounding box center [1092, 404] width 10 height 12
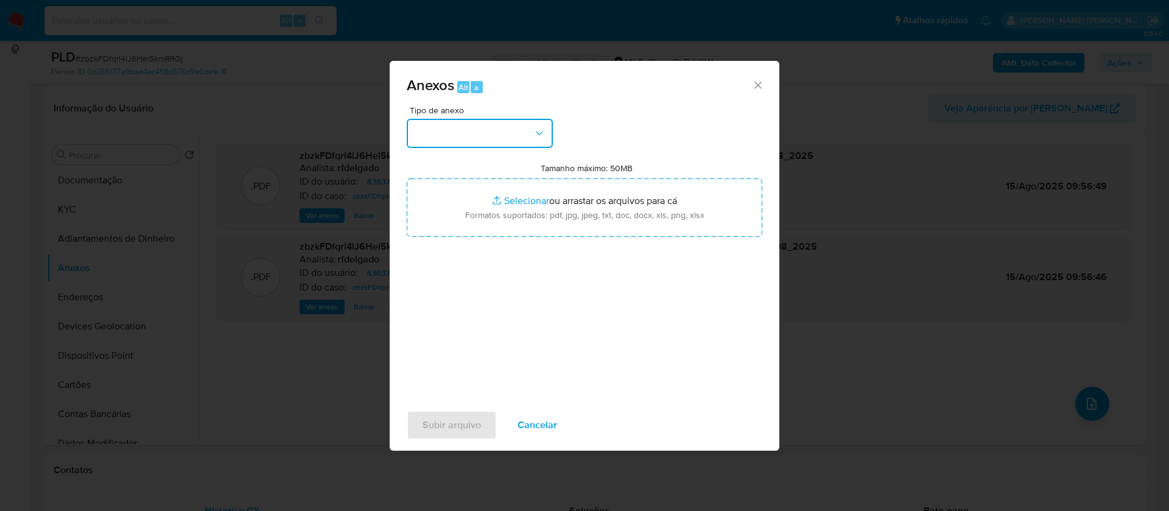
click at [502, 132] on button "button" at bounding box center [480, 133] width 146 height 29
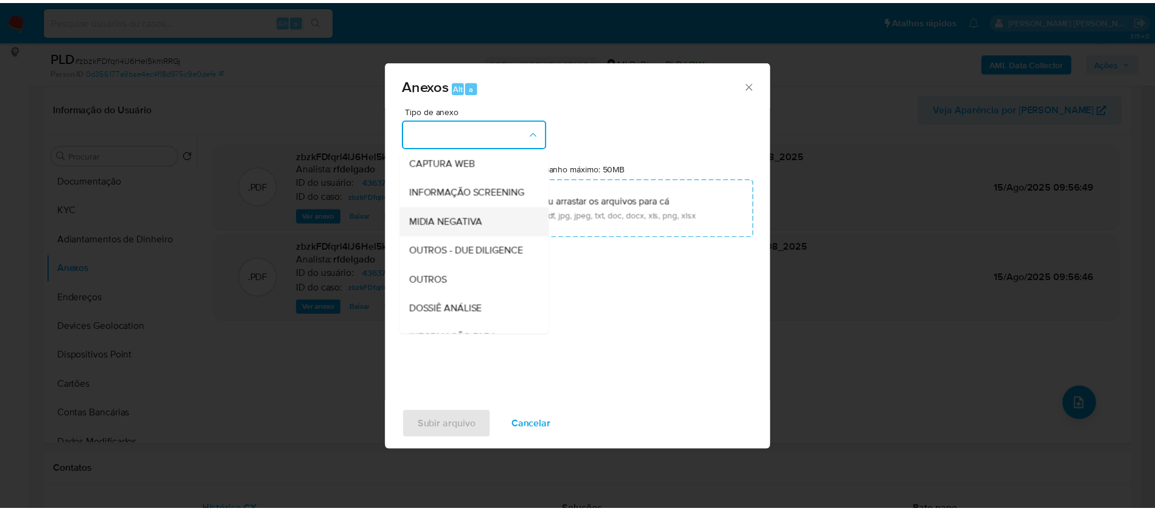
scroll to position [183, 0]
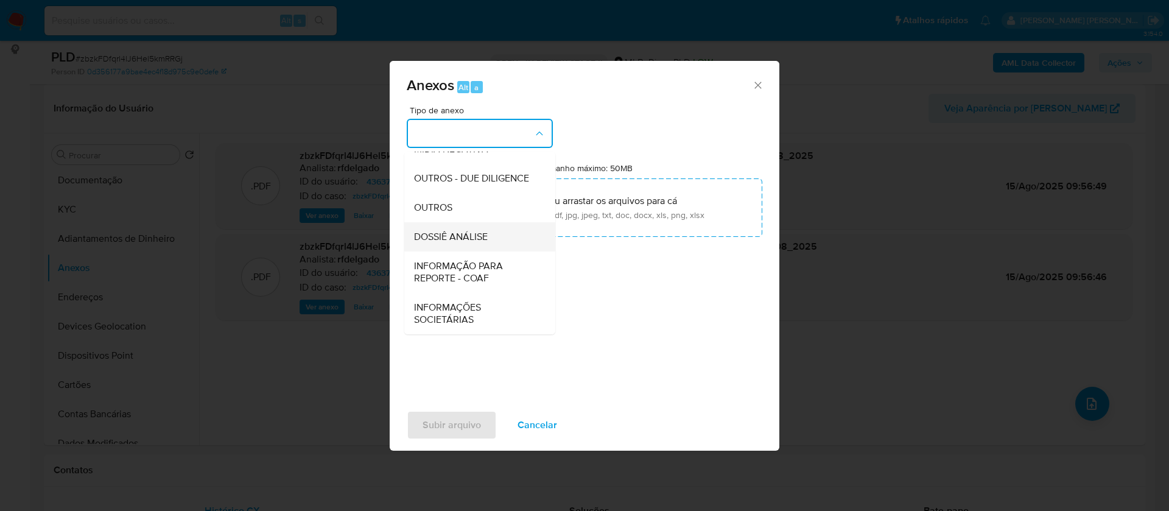
click at [466, 242] on span "DOSSIÊ ANÁLISE" at bounding box center [451, 237] width 74 height 12
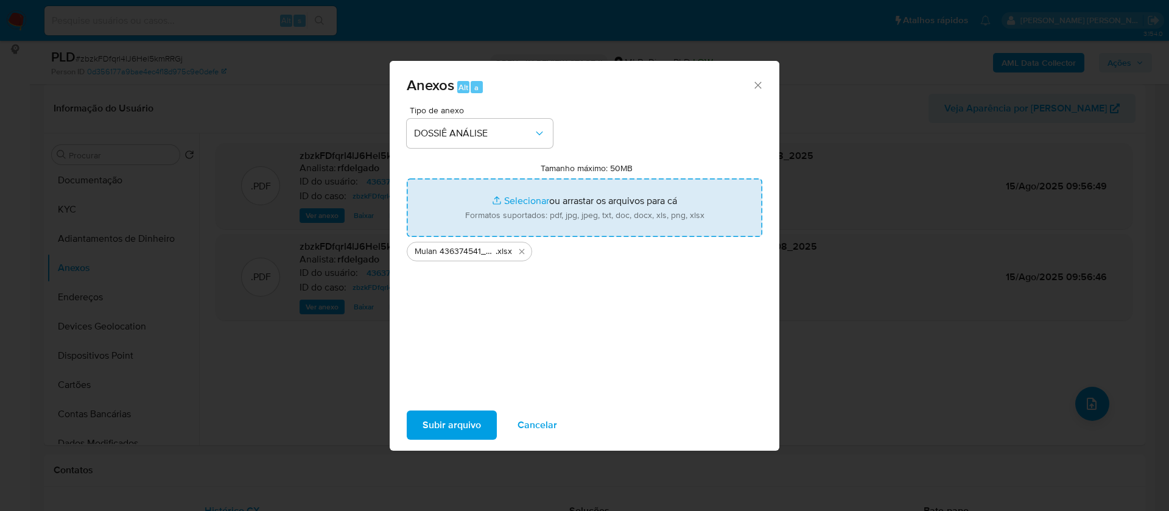
type input "C:\fakepath\SAR - - CPF 05867189740 - VAGNER GONÇALVES DA SILVA.pdf"
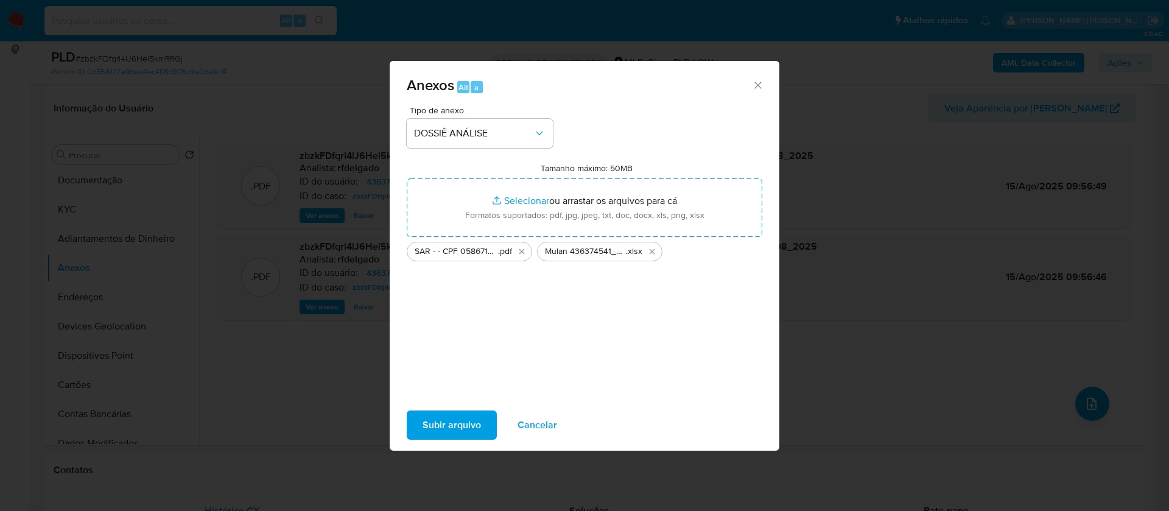
click at [474, 424] on span "Subir arquivo" at bounding box center [451, 425] width 58 height 27
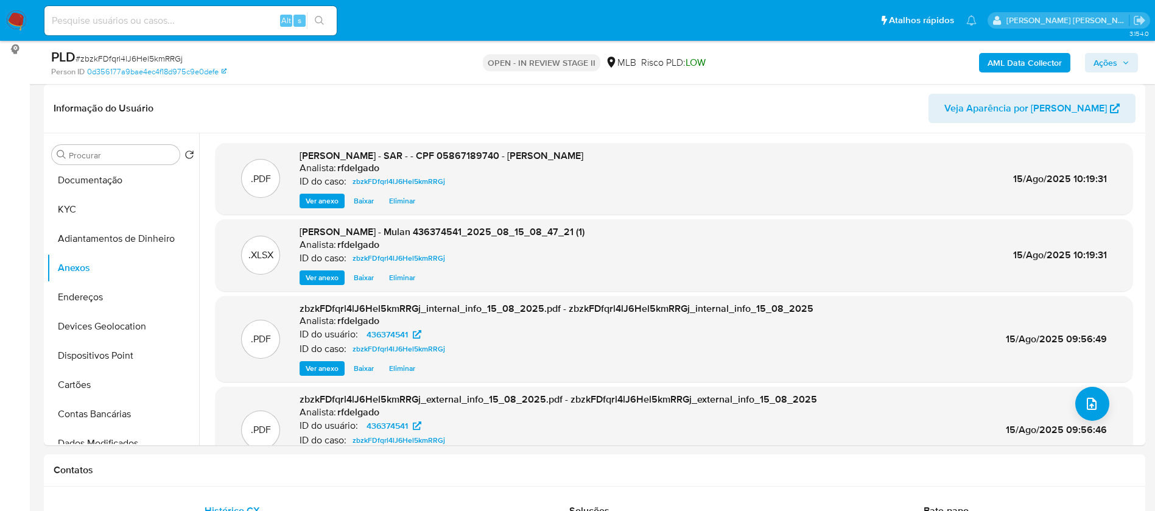
click at [1111, 56] on span "Ações" at bounding box center [1105, 62] width 24 height 19
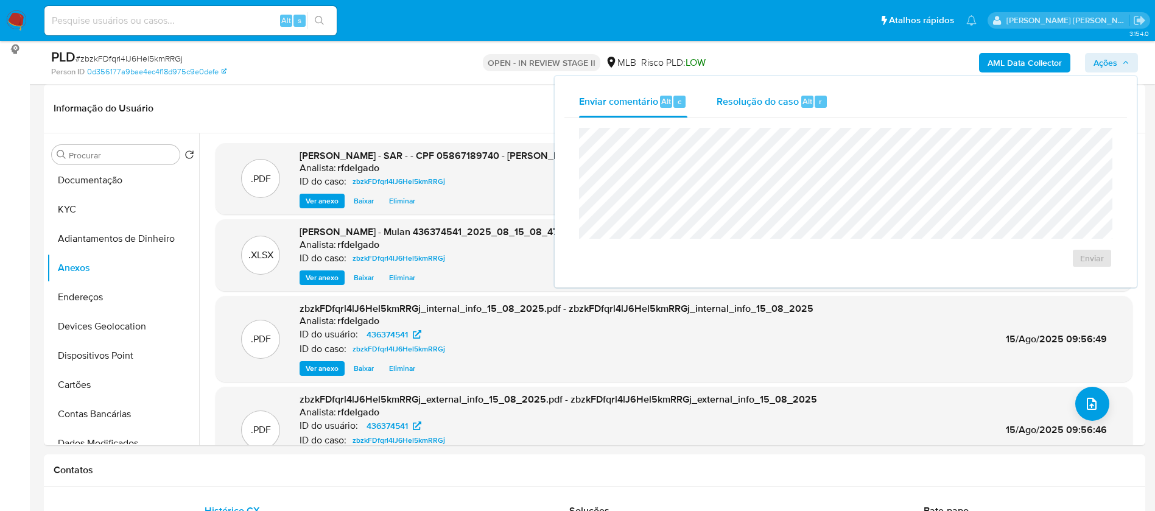
click at [798, 95] on div "Resolução do caso Alt r" at bounding box center [771, 102] width 111 height 32
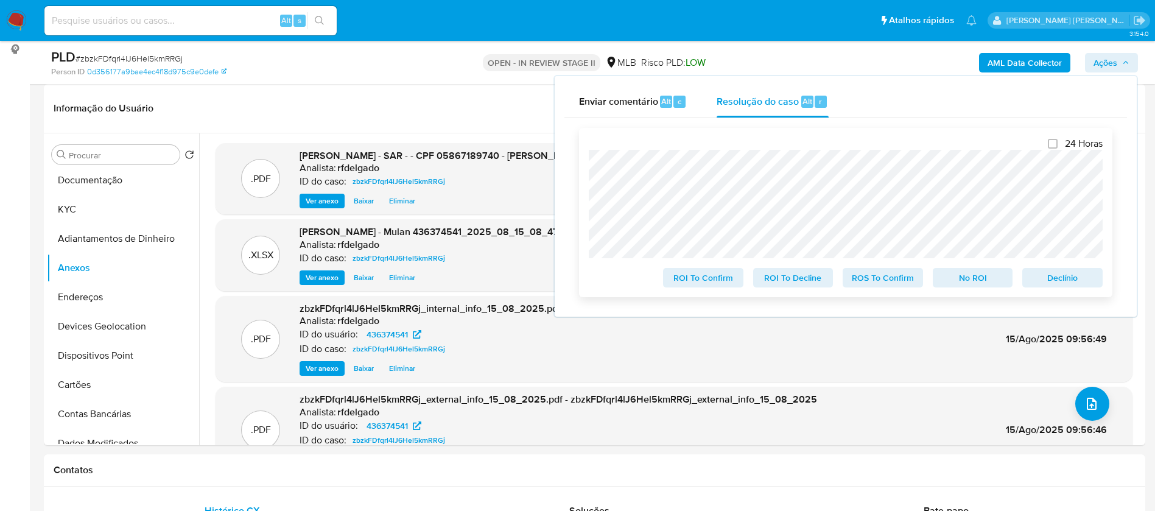
click at [1039, 282] on span "Declínio" at bounding box center [1062, 277] width 63 height 17
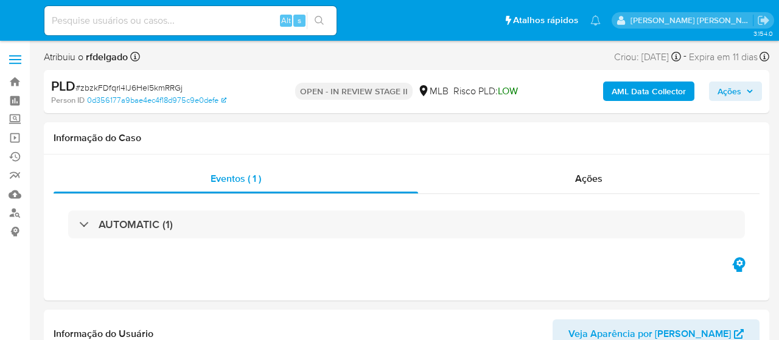
select select "10"
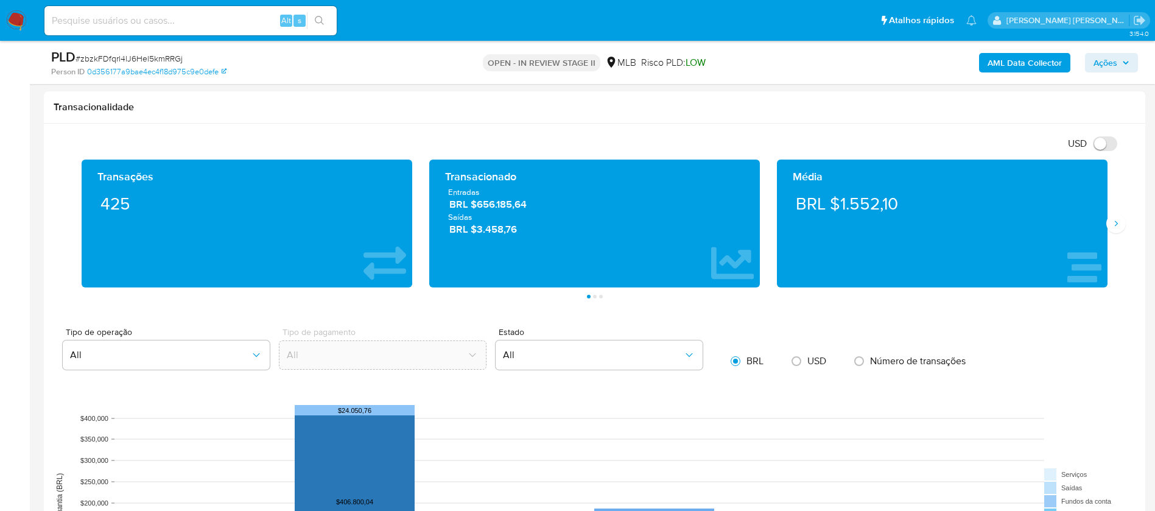
scroll to position [1187, 0]
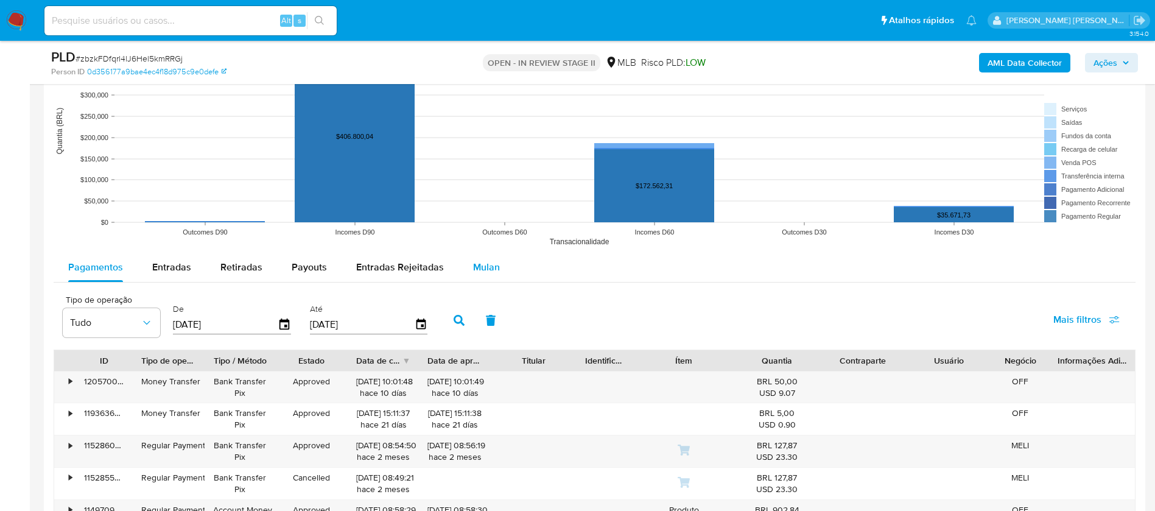
click at [474, 264] on span "Mulan" at bounding box center [486, 267] width 27 height 14
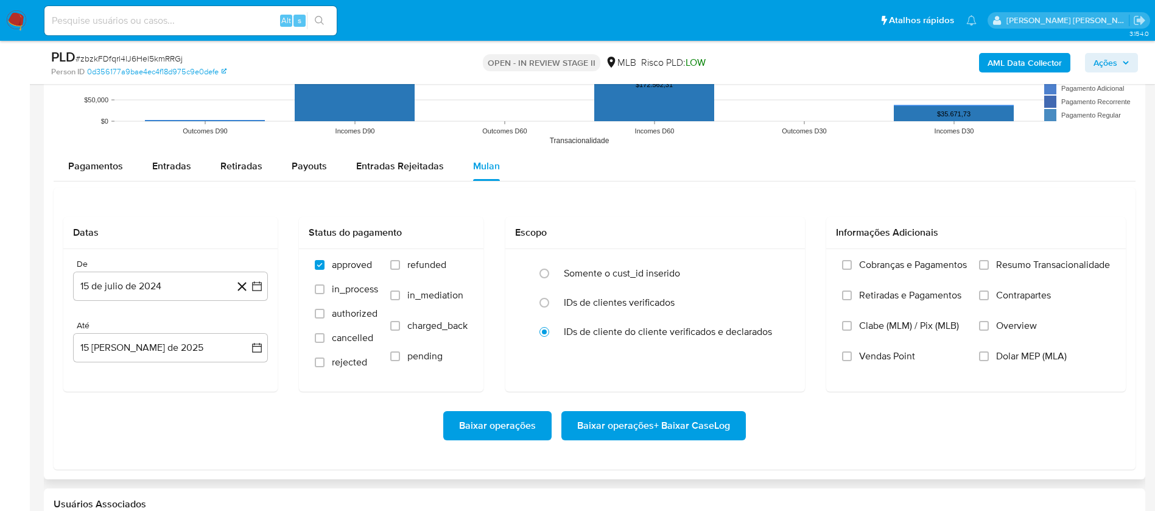
scroll to position [1461, 0]
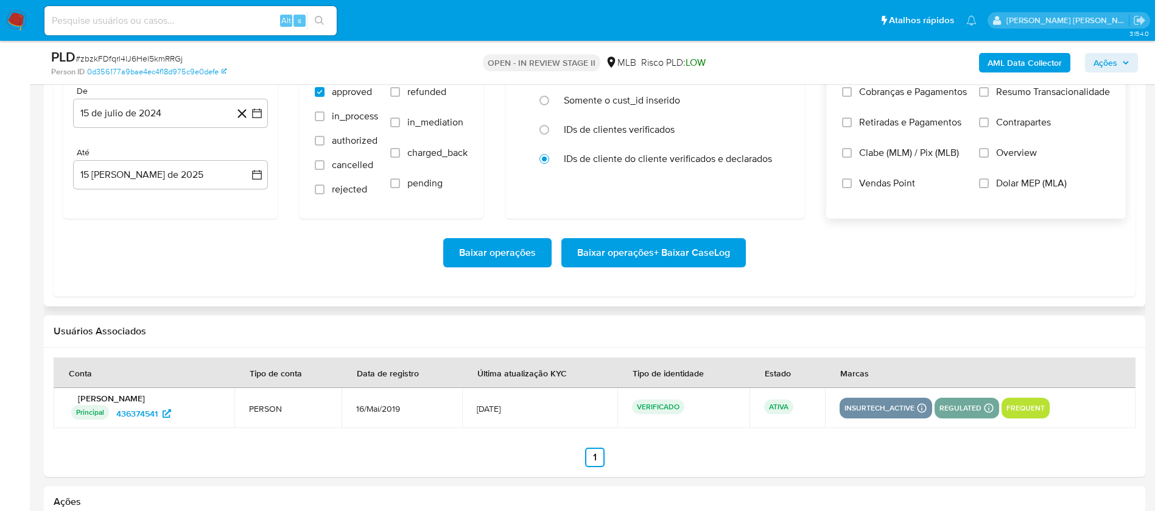
click at [779, 180] on span "Vendas Point" at bounding box center [887, 183] width 56 height 12
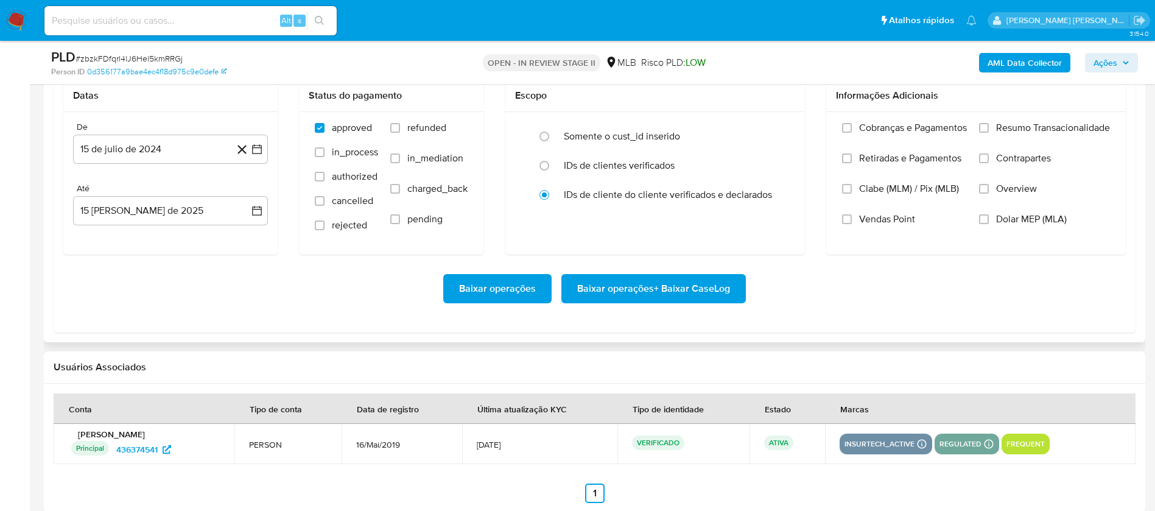
scroll to position [1370, 0]
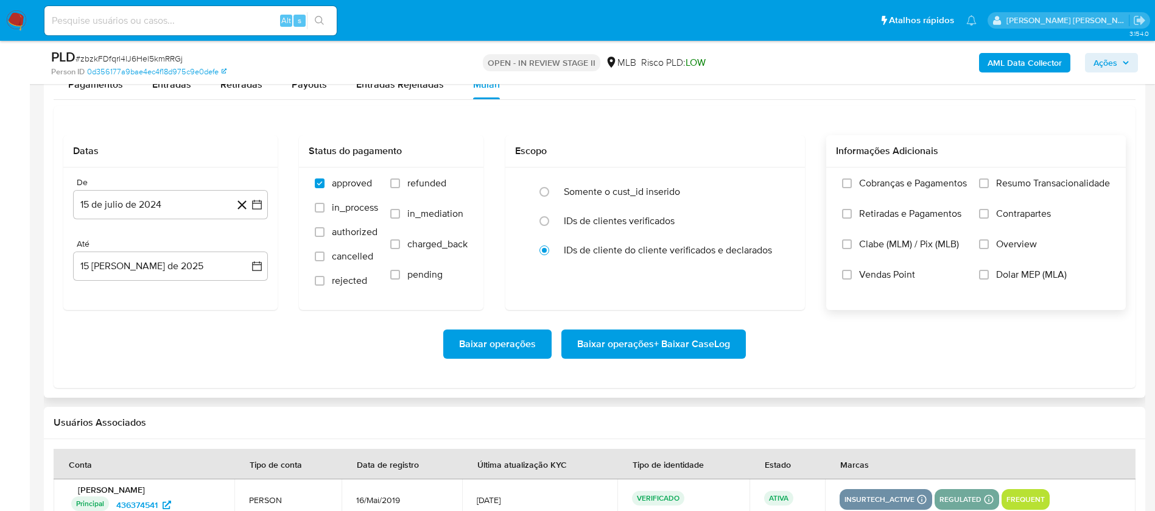
click at [779, 272] on span "Vendas Point" at bounding box center [887, 274] width 56 height 12
click at [779, 272] on input "Vendas Point" at bounding box center [847, 275] width 10 height 10
click at [779, 181] on span "Resumo Transacionalidade" at bounding box center [1053, 183] width 114 height 12
click at [779, 181] on input "Resumo Transacionalidade" at bounding box center [984, 183] width 10 height 10
click at [163, 198] on button "15 de julio de 2024" at bounding box center [170, 204] width 195 height 29
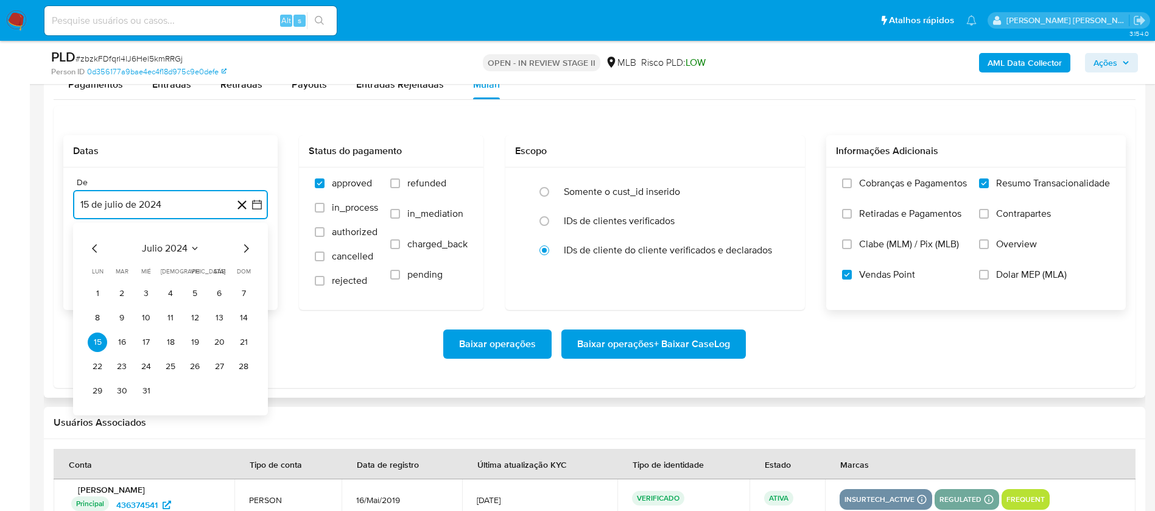
click at [166, 243] on span "julio 2024" at bounding box center [165, 248] width 46 height 12
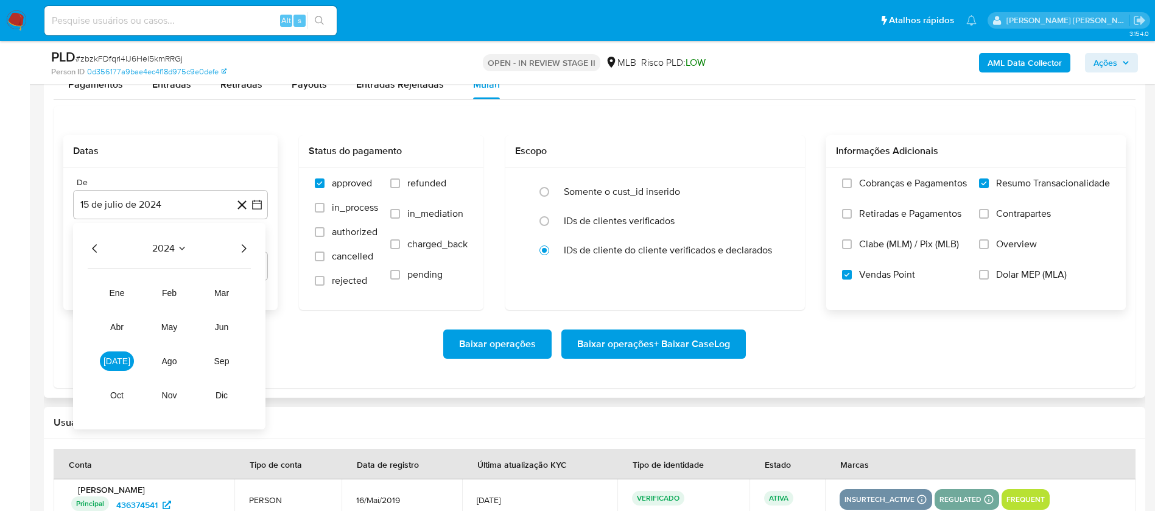
click at [246, 246] on icon "Año siguiente" at bounding box center [243, 248] width 15 height 15
click at [173, 291] on span "feb" at bounding box center [169, 293] width 15 height 10
click at [215, 292] on button "1" at bounding box center [218, 293] width 19 height 19
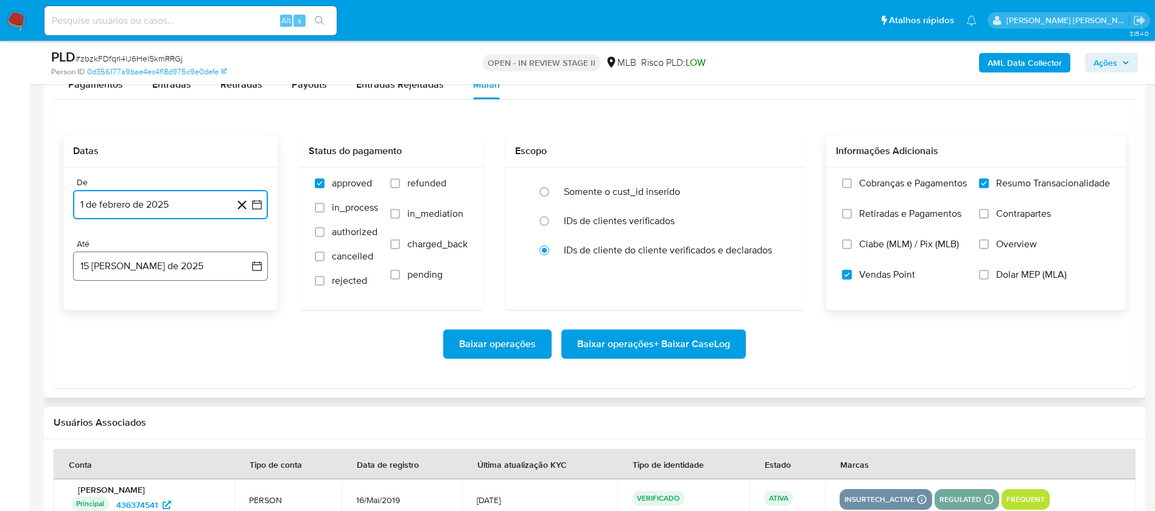
click at [195, 266] on button "15 de agosto de 2025" at bounding box center [170, 265] width 195 height 29
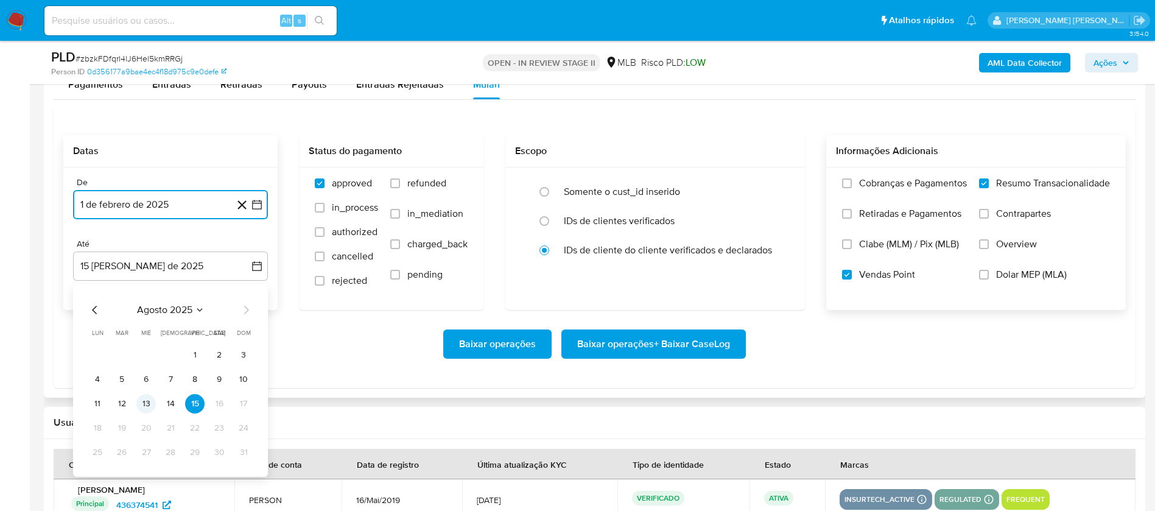
click at [141, 340] on button "13" at bounding box center [145, 403] width 19 height 19
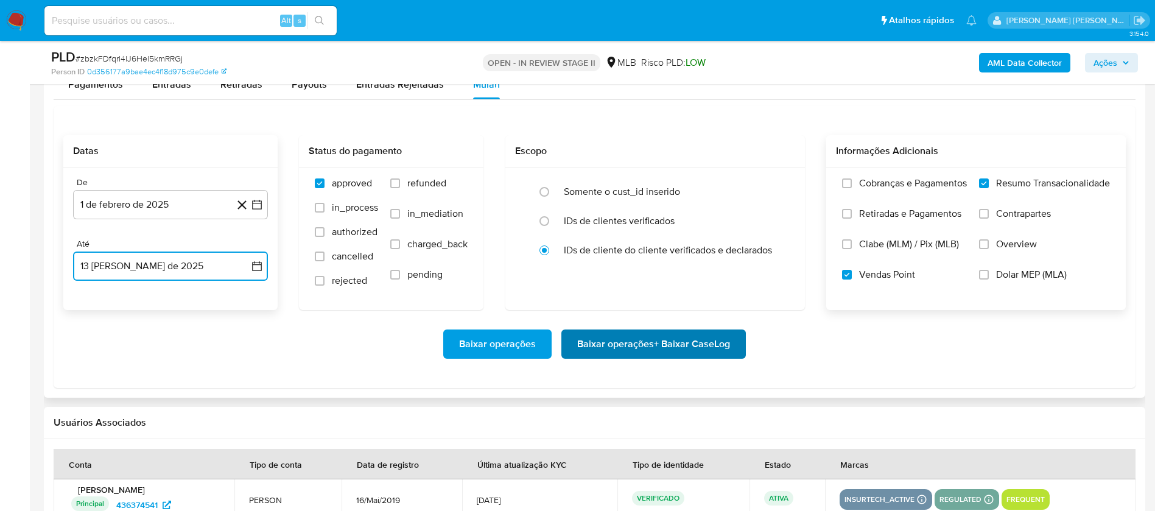
click at [642, 340] on span "Baixar operações + Baixar CaseLog" at bounding box center [653, 344] width 153 height 27
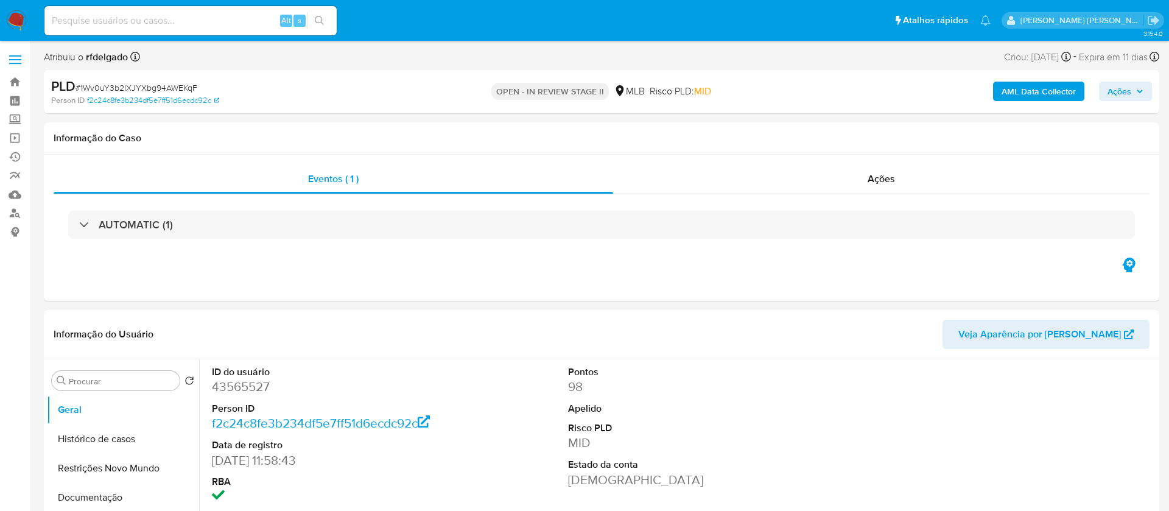
select select "10"
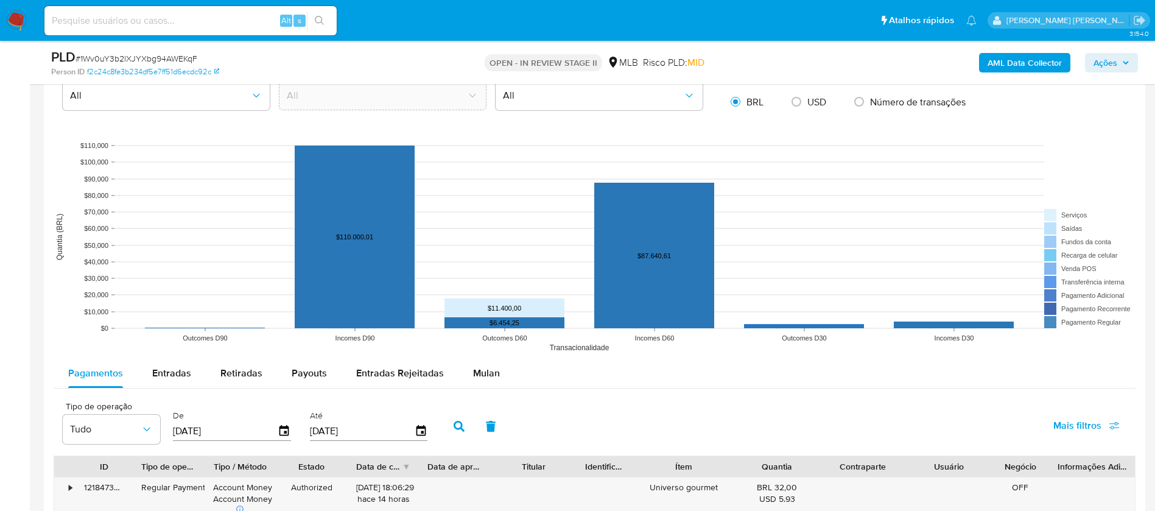
scroll to position [1096, 0]
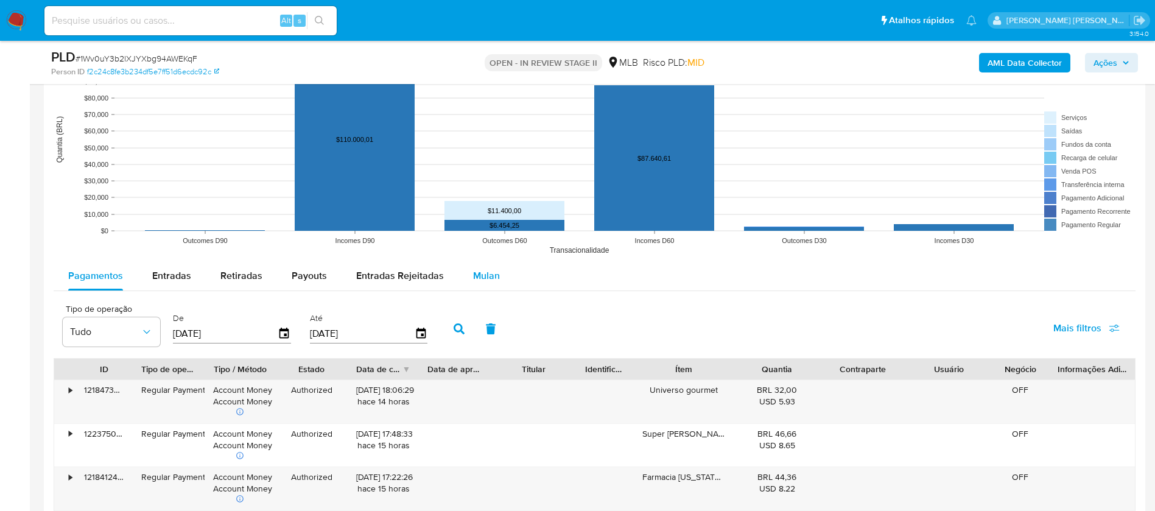
click at [493, 276] on span "Mulan" at bounding box center [486, 275] width 27 height 14
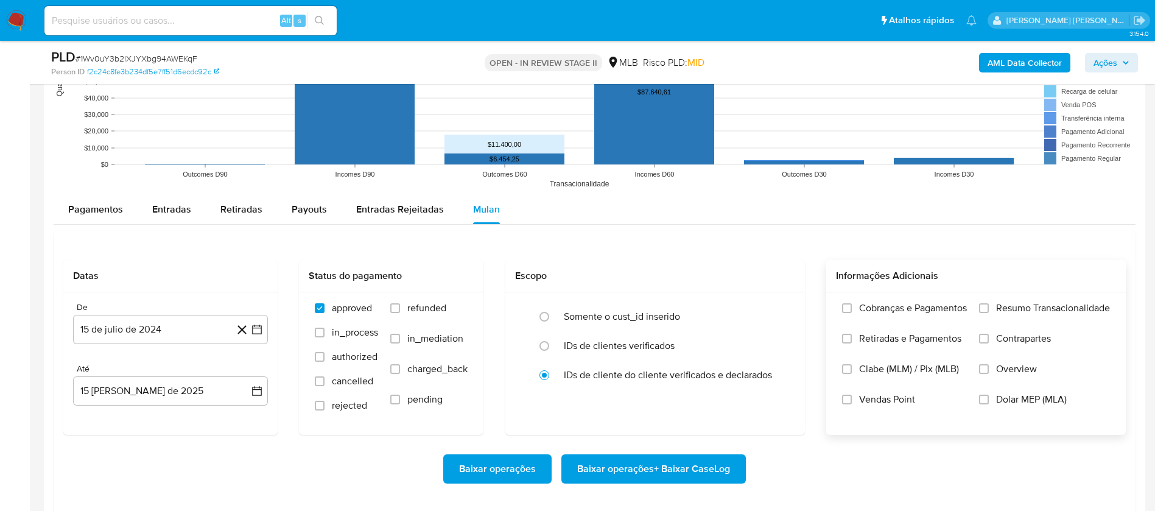
scroll to position [1187, 0]
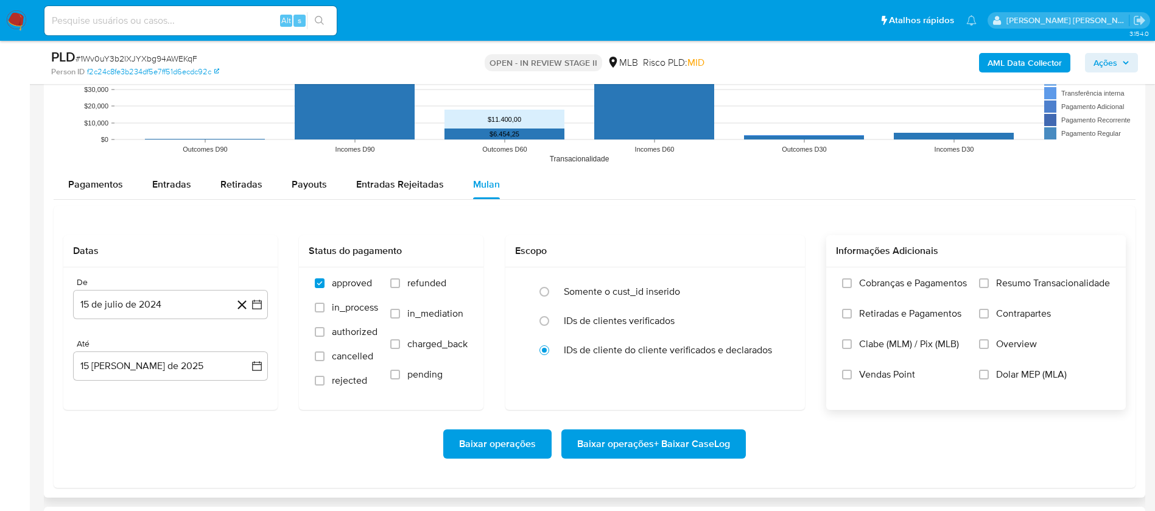
click at [1031, 281] on span "Resumo Transacionalidade" at bounding box center [1053, 283] width 114 height 12
click at [989, 281] on input "Resumo Transacionalidade" at bounding box center [984, 283] width 10 height 10
click at [878, 372] on span "Vendas Point" at bounding box center [887, 374] width 56 height 12
click at [852, 372] on input "Vendas Point" at bounding box center [847, 375] width 10 height 10
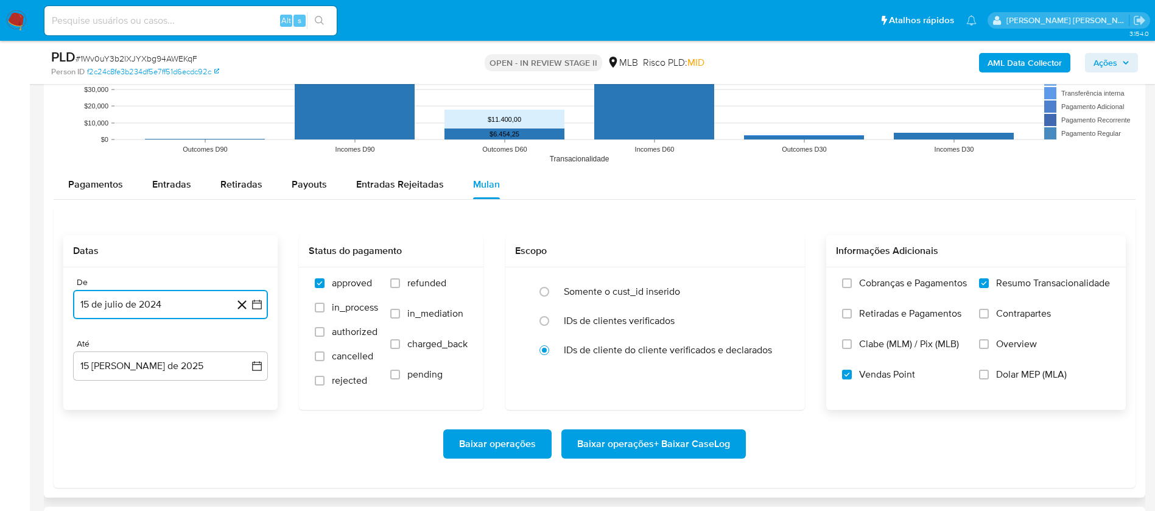
click at [163, 303] on button "15 de julio de 2024" at bounding box center [170, 304] width 195 height 29
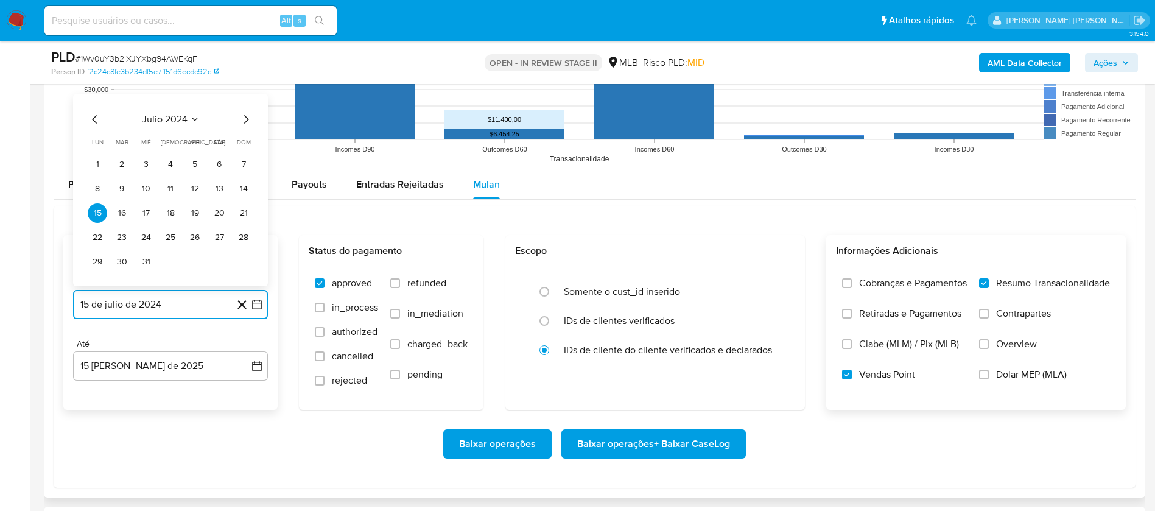
click at [189, 116] on button "julio 2024" at bounding box center [171, 119] width 58 height 12
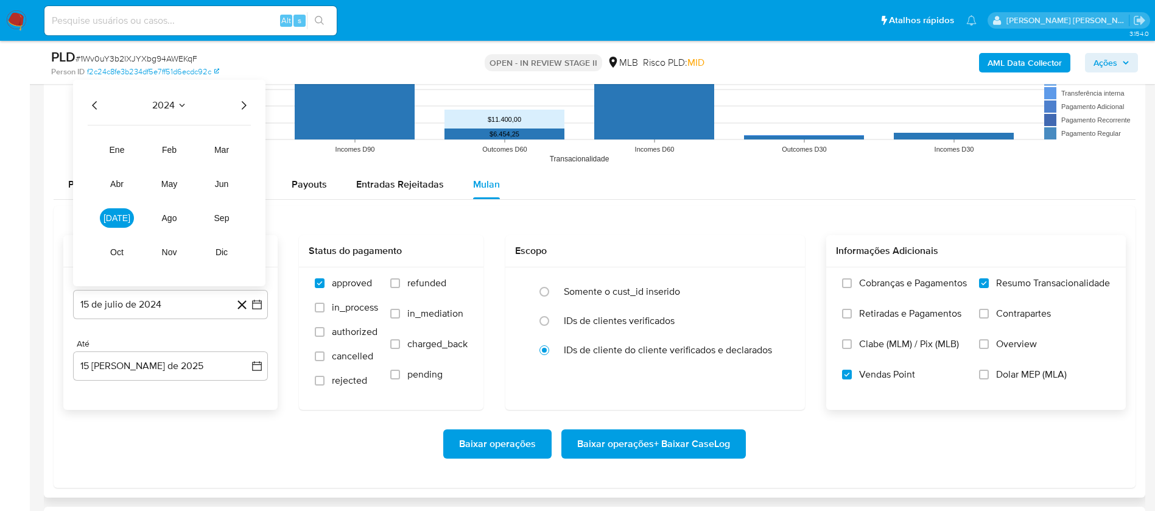
click at [242, 105] on icon "Año siguiente" at bounding box center [243, 105] width 15 height 15
click at [227, 182] on span "jun" at bounding box center [222, 184] width 14 height 10
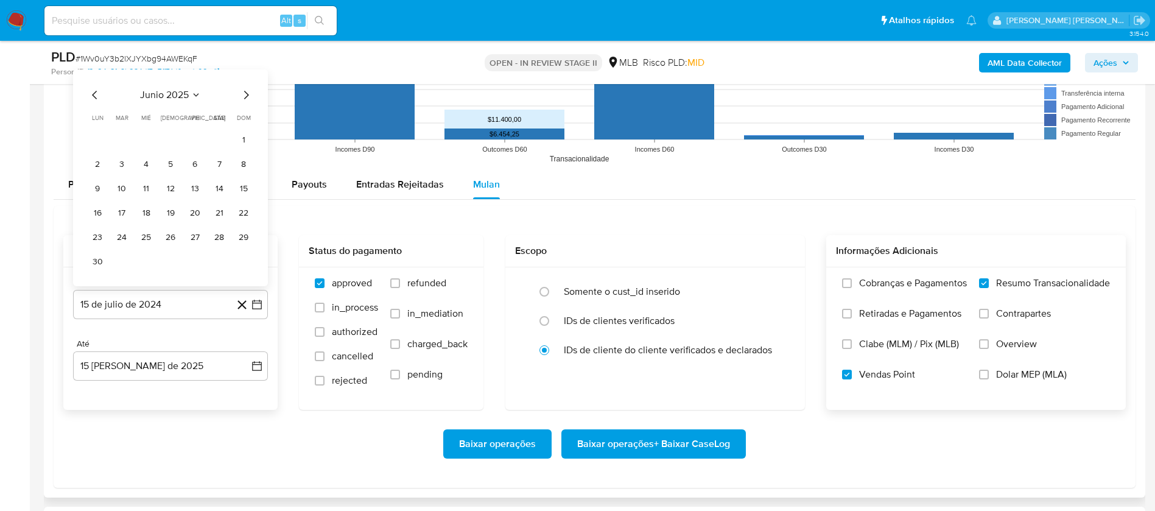
click at [96, 93] on icon "Mes anterior" at bounding box center [95, 95] width 15 height 15
click at [94, 118] on icon "Mes anterior" at bounding box center [94, 119] width 5 height 9
click at [93, 117] on icon "Mes anterior" at bounding box center [95, 119] width 15 height 15
click at [94, 100] on icon "Mes anterior" at bounding box center [95, 95] width 15 height 15
click at [221, 163] on button "1" at bounding box center [218, 164] width 19 height 19
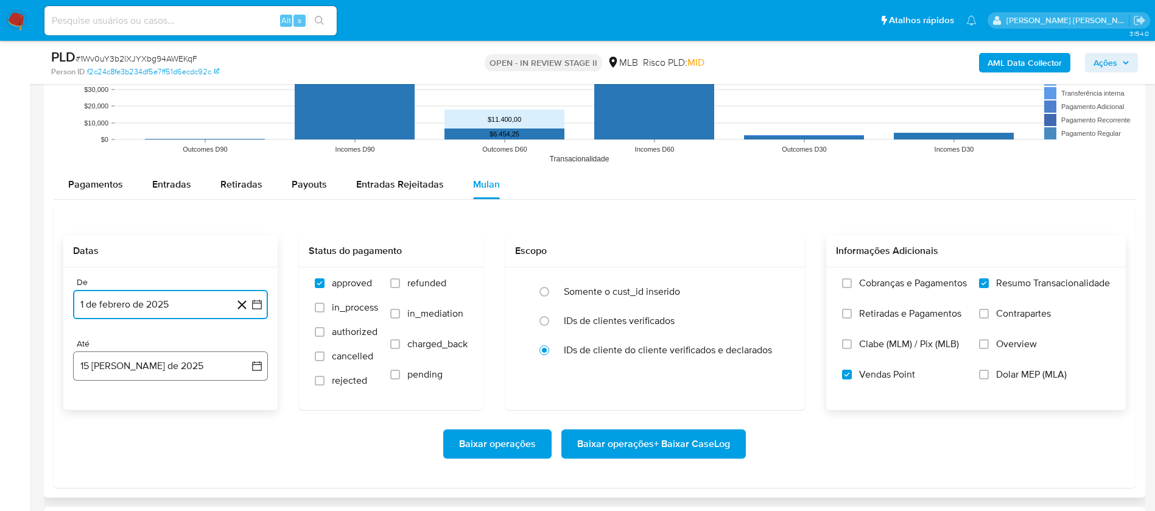
click at [156, 366] on button "15 [PERSON_NAME] de 2025" at bounding box center [170, 365] width 195 height 29
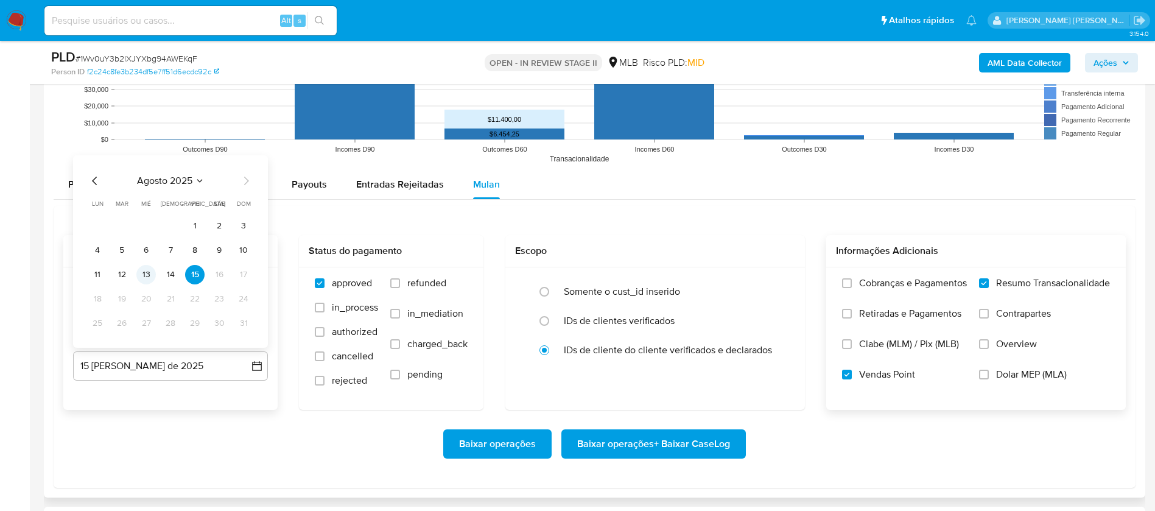
click at [149, 274] on button "13" at bounding box center [145, 274] width 19 height 19
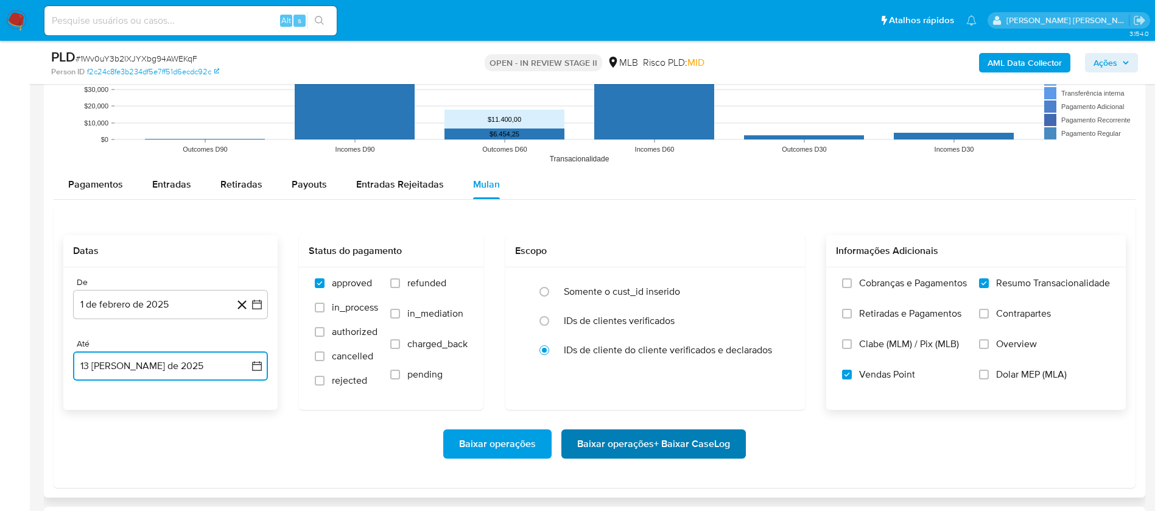
click at [625, 442] on span "Baixar operações + Baixar CaseLog" at bounding box center [653, 443] width 153 height 27
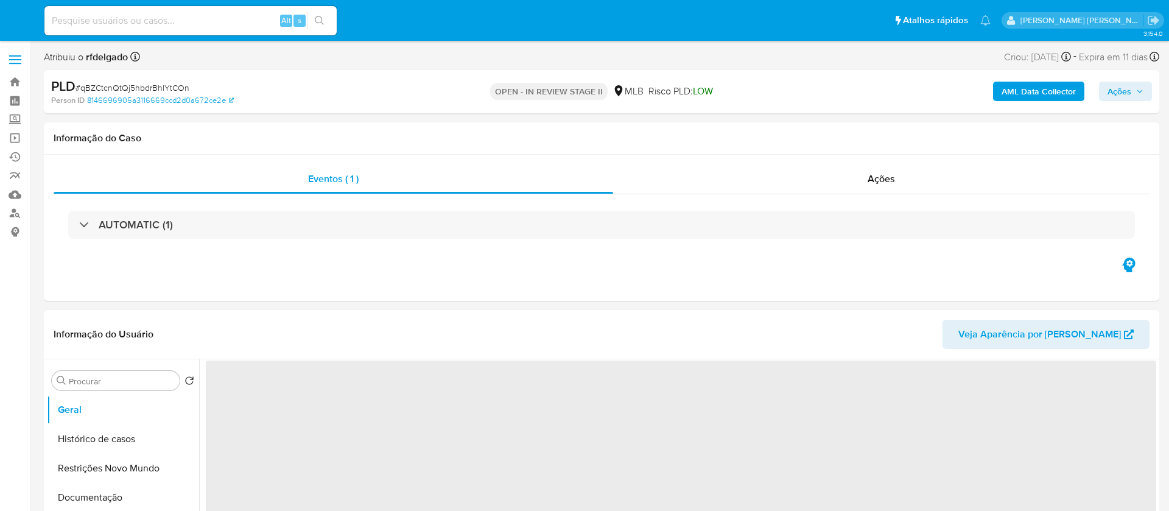
select select "10"
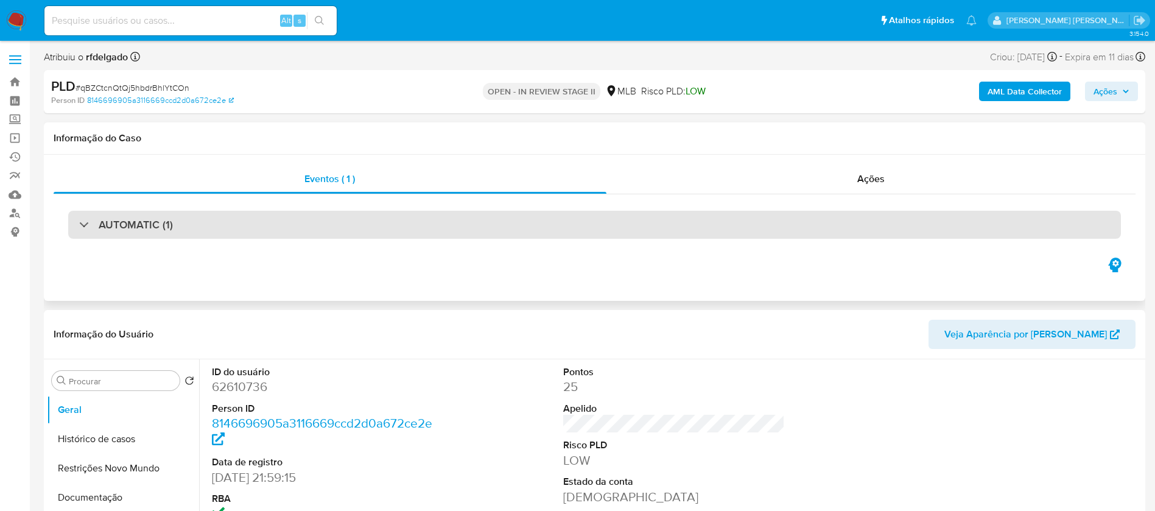
click at [253, 223] on div "AUTOMATIC (1)" at bounding box center [594, 225] width 1053 height 28
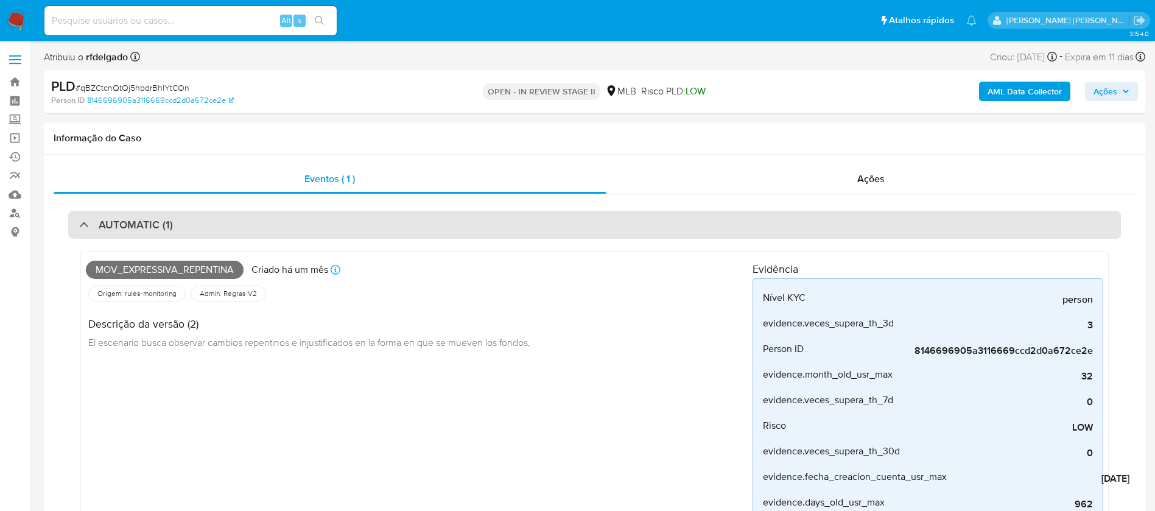
click at [253, 223] on div "AUTOMATIC (1)" at bounding box center [594, 225] width 1053 height 28
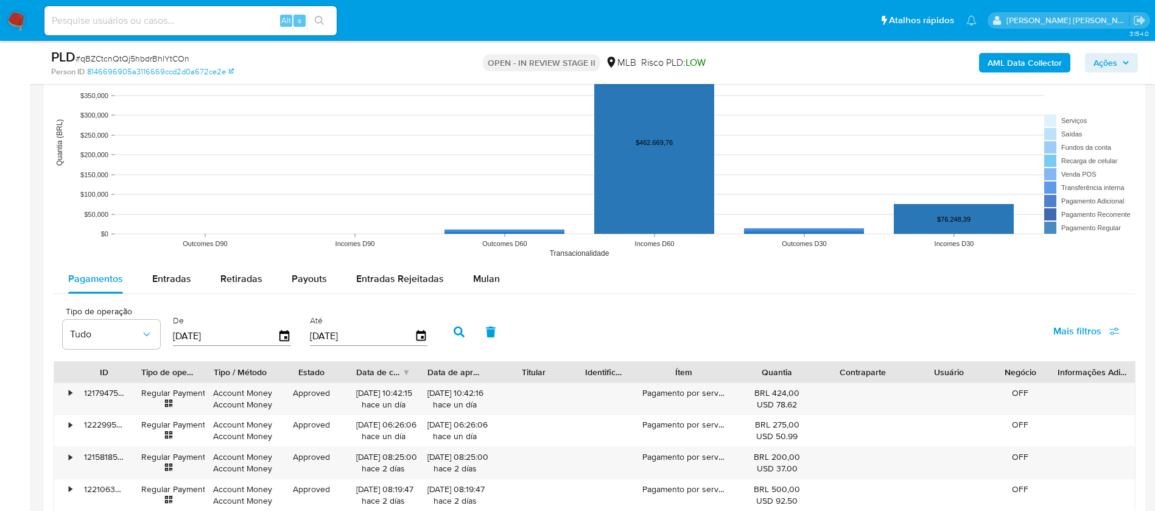
scroll to position [1187, 0]
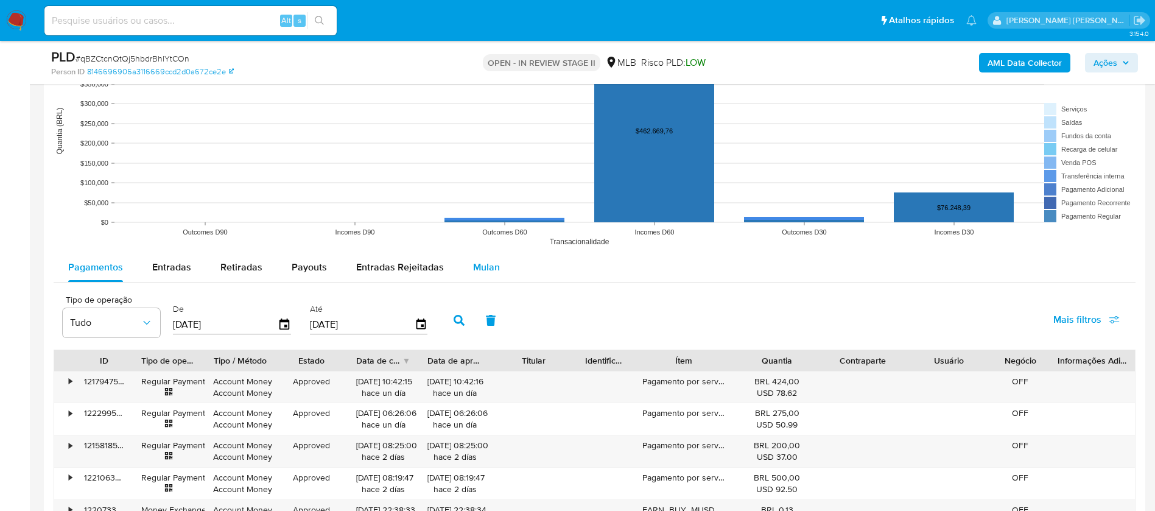
click at [475, 265] on span "Mulan" at bounding box center [486, 267] width 27 height 14
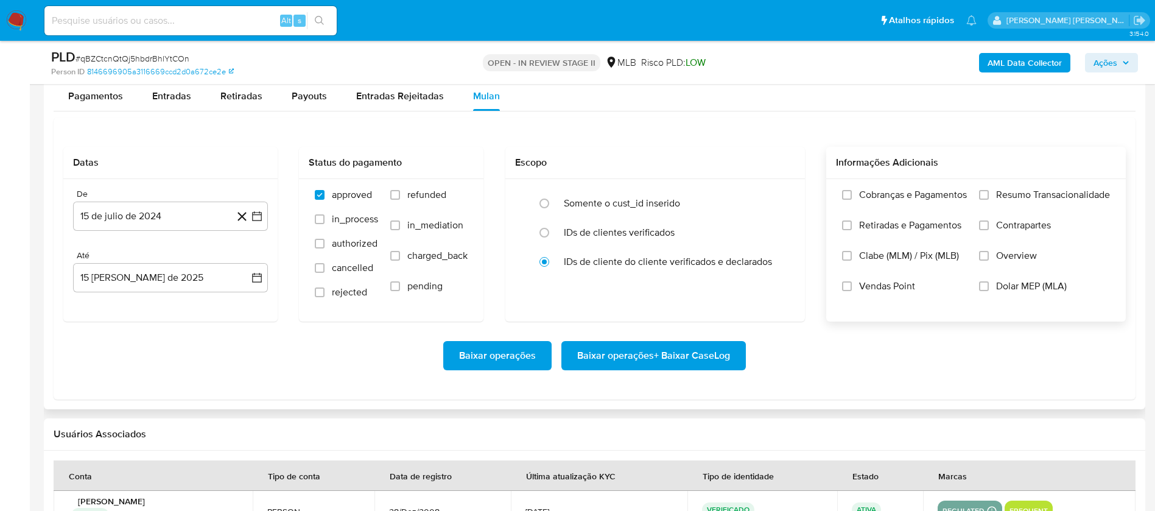
scroll to position [1370, 0]
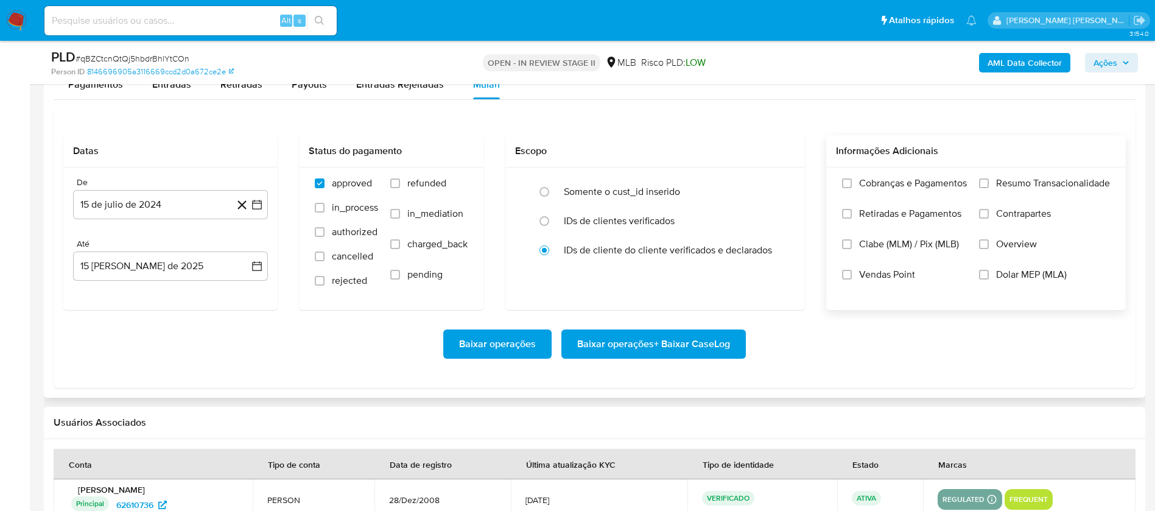
click at [1066, 181] on span "Resumo Transacionalidade" at bounding box center [1053, 183] width 114 height 12
click at [989, 181] on input "Resumo Transacionalidade" at bounding box center [984, 183] width 10 height 10
click at [865, 271] on span "Vendas Point" at bounding box center [887, 274] width 56 height 12
click at [852, 271] on input "Vendas Point" at bounding box center [847, 275] width 10 height 10
click at [144, 200] on button "15 de julio de 2024" at bounding box center [170, 204] width 195 height 29
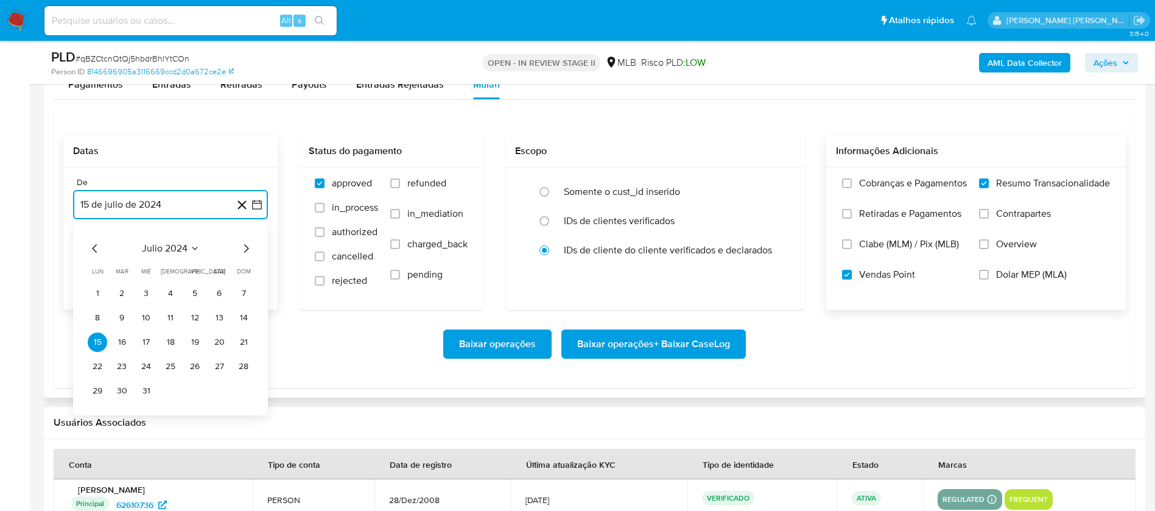
click at [170, 246] on span "julio 2024" at bounding box center [165, 248] width 46 height 12
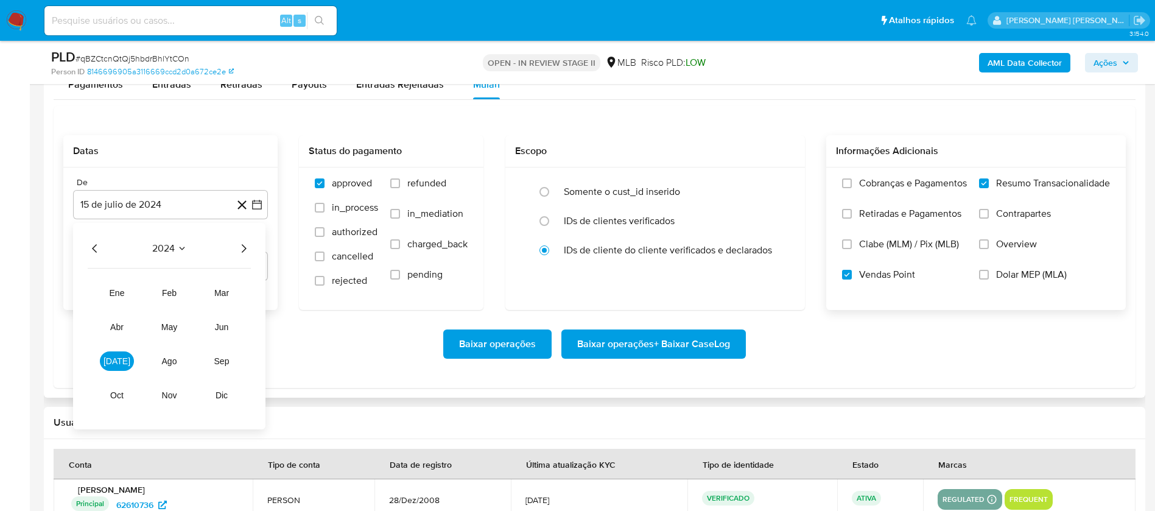
click at [244, 247] on icon "Año siguiente" at bounding box center [244, 248] width 5 height 9
click at [164, 298] on button "feb" at bounding box center [169, 292] width 34 height 19
click at [218, 290] on button "1" at bounding box center [218, 293] width 19 height 19
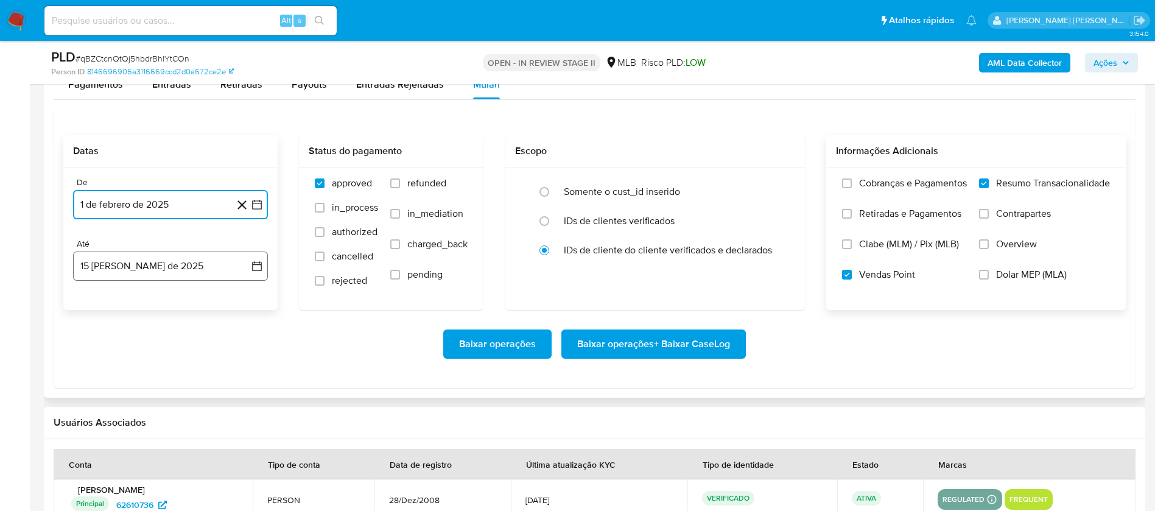
click at [195, 268] on button "15 de agosto de 2025" at bounding box center [170, 265] width 195 height 29
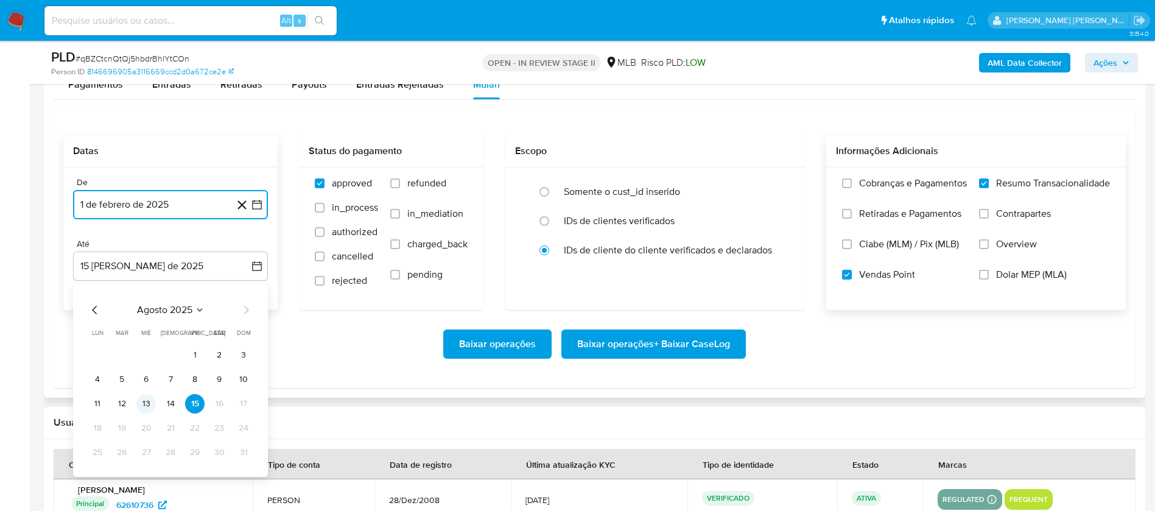
click at [146, 403] on button "13" at bounding box center [145, 403] width 19 height 19
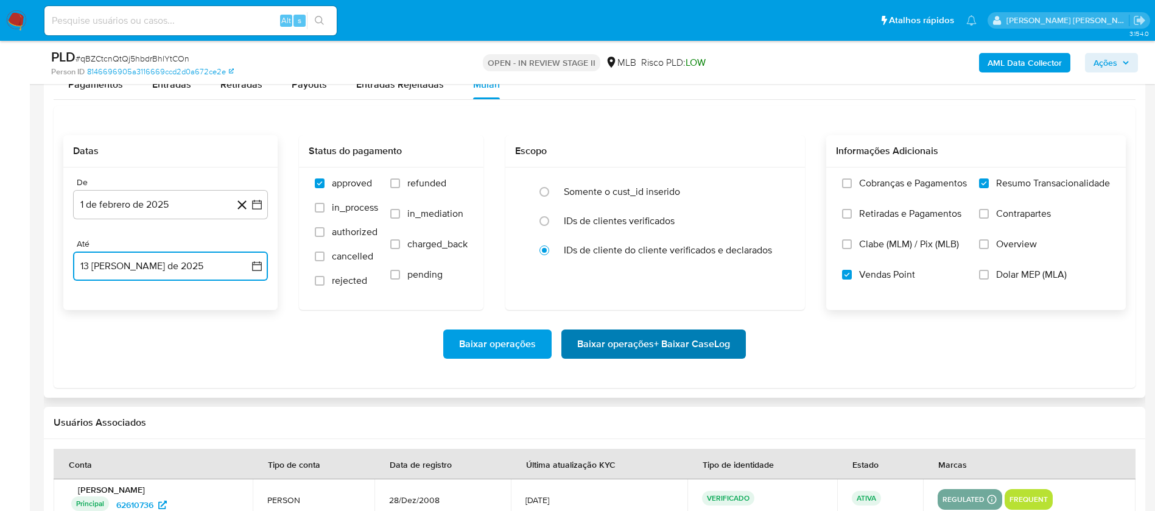
click at [646, 348] on span "Baixar operações + Baixar CaseLog" at bounding box center [653, 344] width 153 height 27
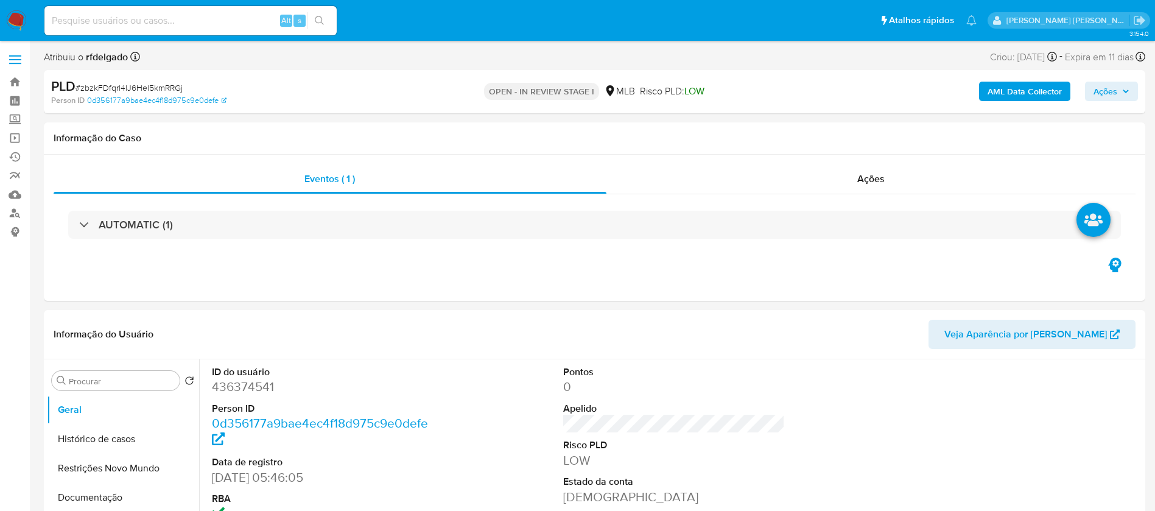
click at [1118, 86] on span "Ações" at bounding box center [1111, 91] width 36 height 17
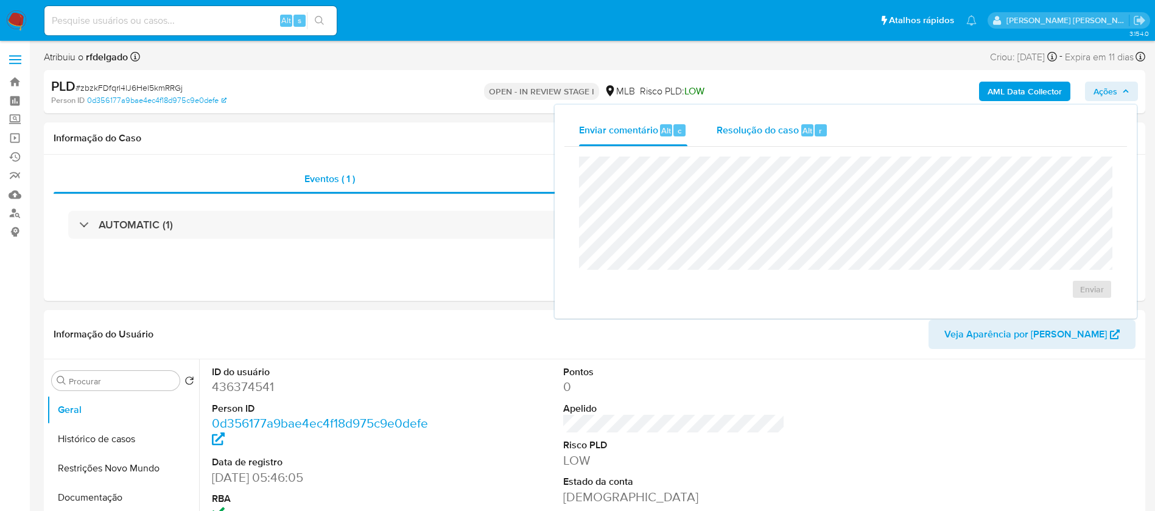
click at [798, 117] on div "Resolução do caso Alt r" at bounding box center [771, 130] width 111 height 32
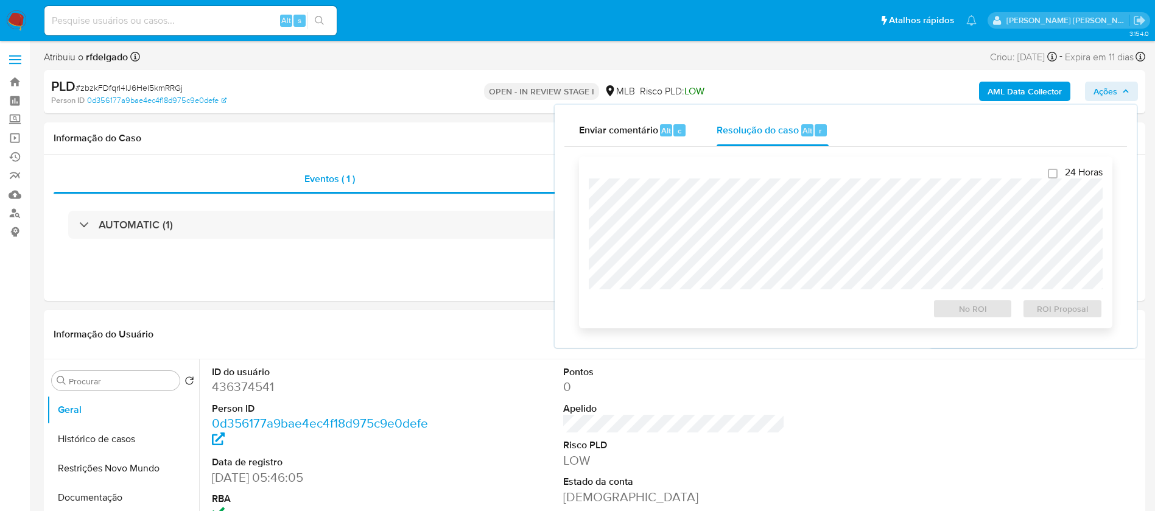
select select "10"
click at [1046, 308] on span "ROI Proposal" at bounding box center [1062, 308] width 63 height 17
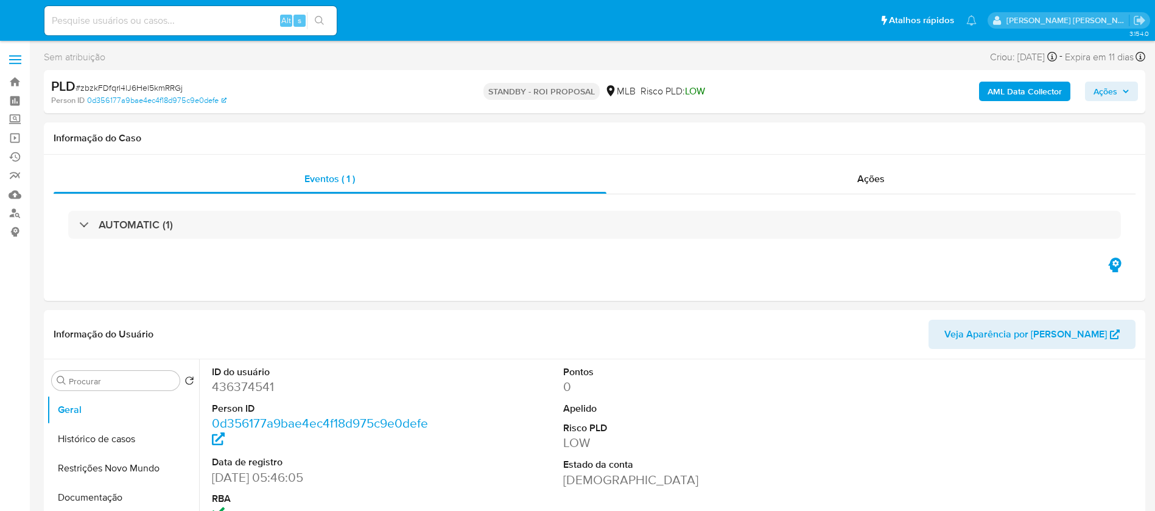
select select "10"
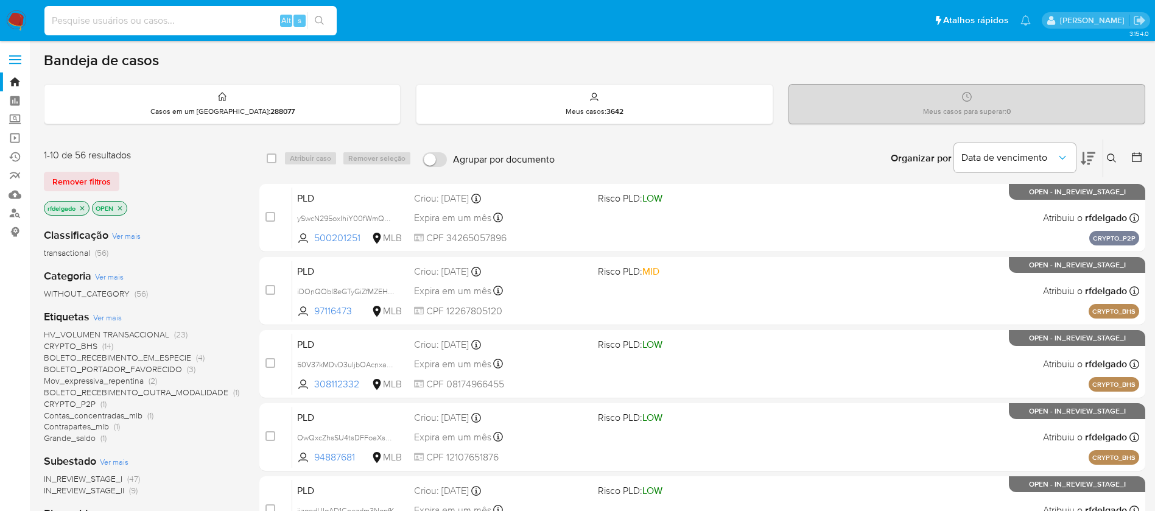
click at [234, 17] on input at bounding box center [190, 21] width 292 height 16
paste input "54807341"
type input "54807341"
click at [324, 16] on icon "search-icon" at bounding box center [320, 21] width 10 height 10
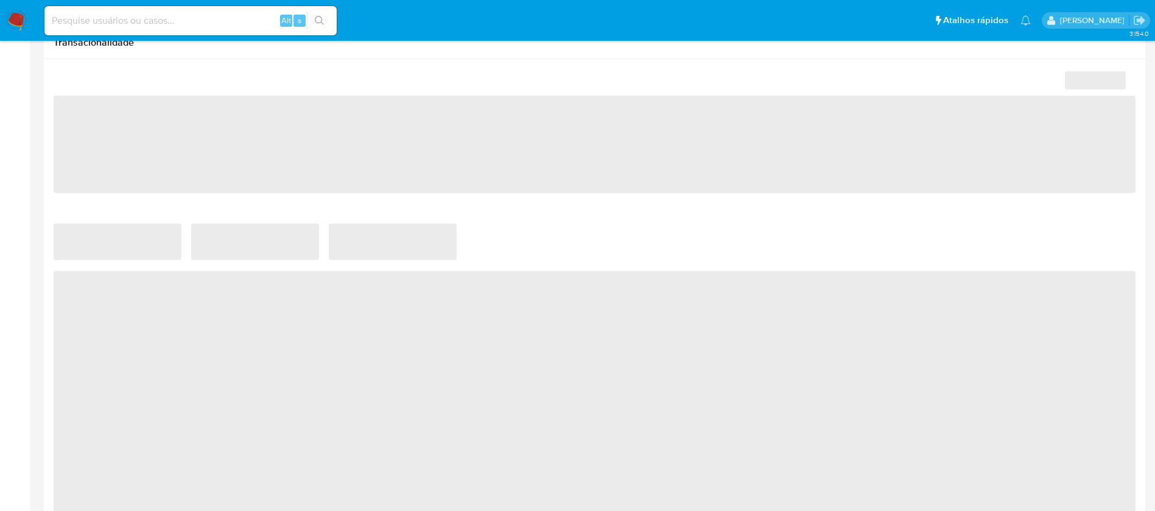
select select "10"
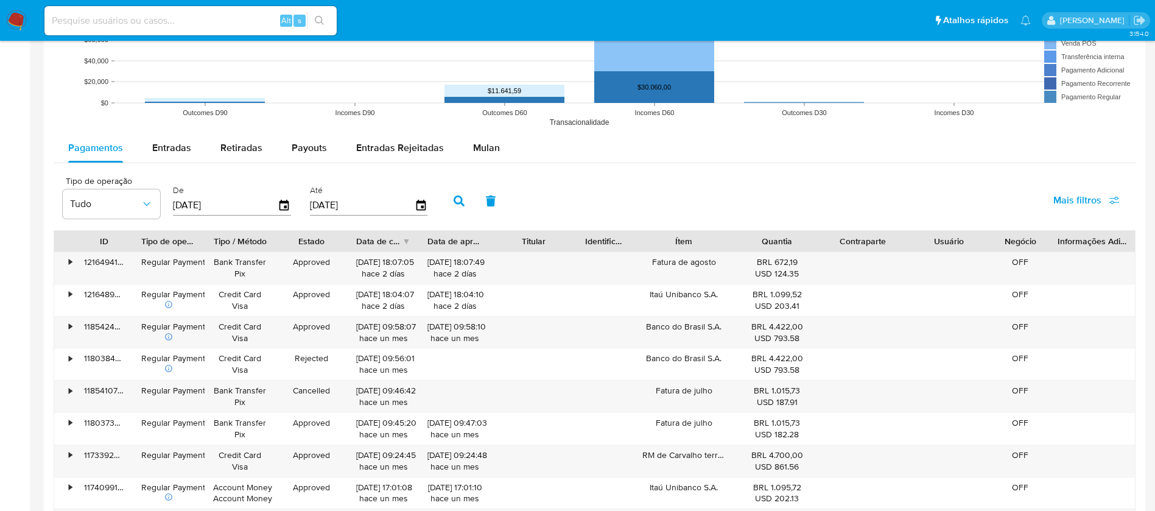
scroll to position [1096, 0]
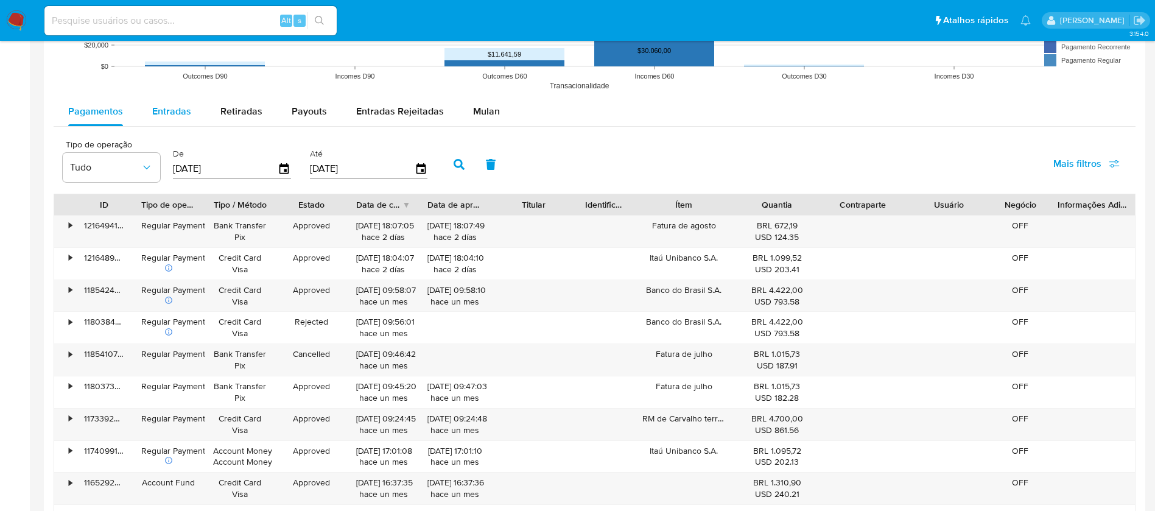
click at [162, 109] on span "Entradas" at bounding box center [171, 111] width 39 height 14
select select "10"
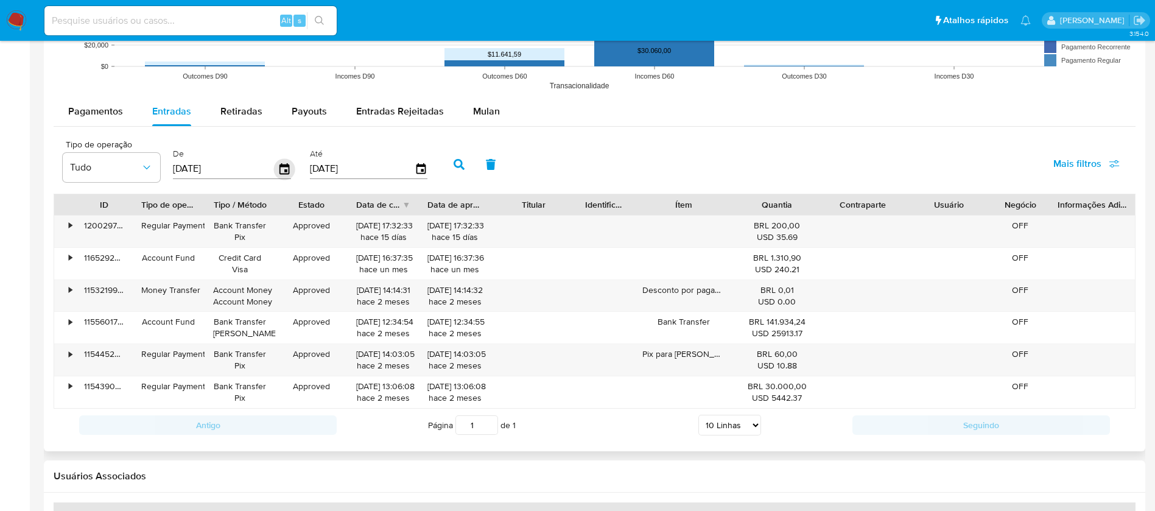
click at [281, 172] on icon "button" at bounding box center [284, 168] width 21 height 21
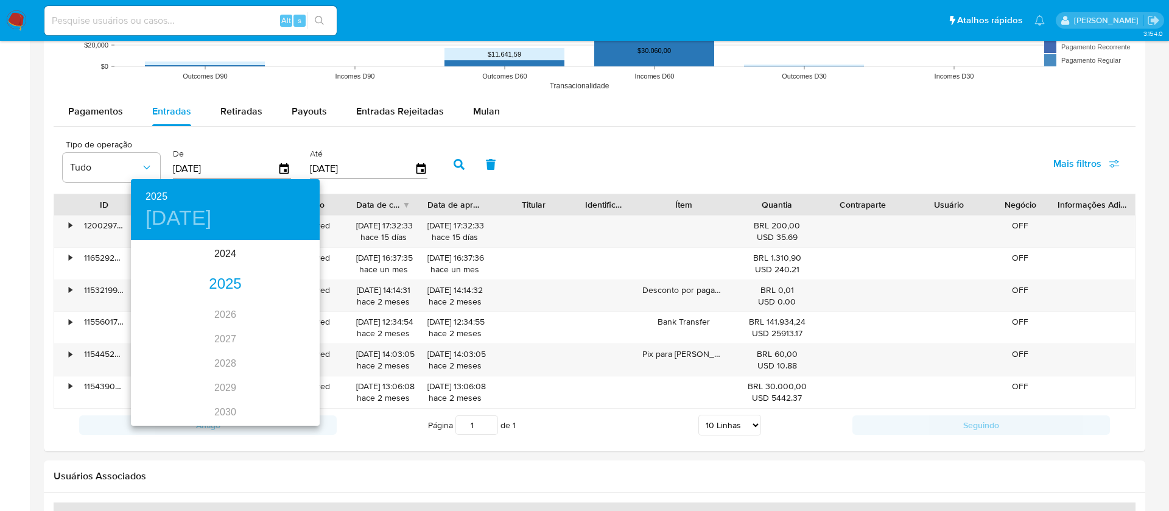
click at [228, 280] on div "2025" at bounding box center [225, 284] width 189 height 24
click at [223, 263] on div "feb." at bounding box center [225, 265] width 63 height 46
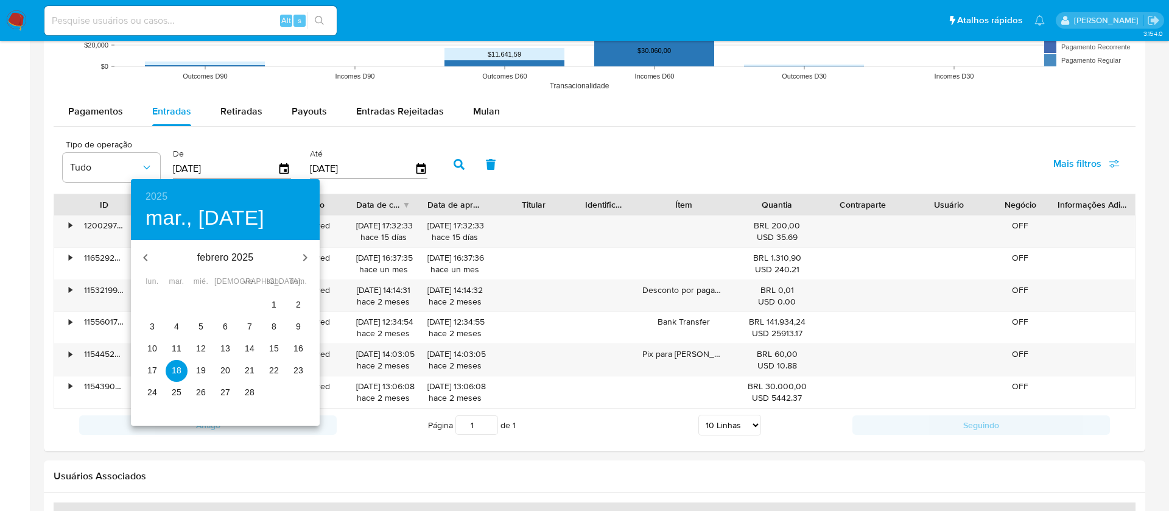
click at [276, 302] on span "1" at bounding box center [274, 304] width 22 height 12
type input "[DATE]"
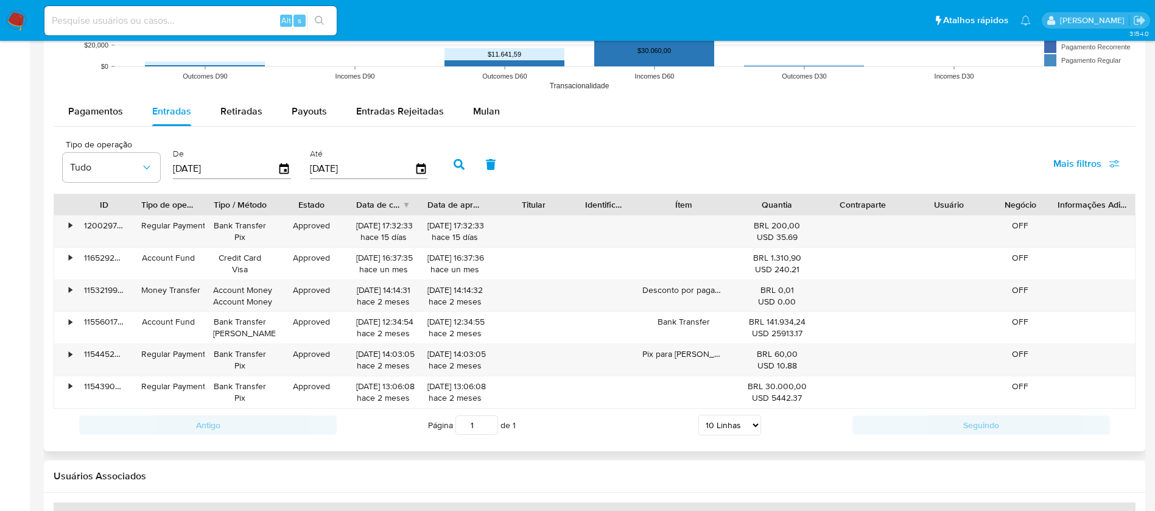
click at [464, 166] on icon "button" at bounding box center [459, 164] width 11 height 11
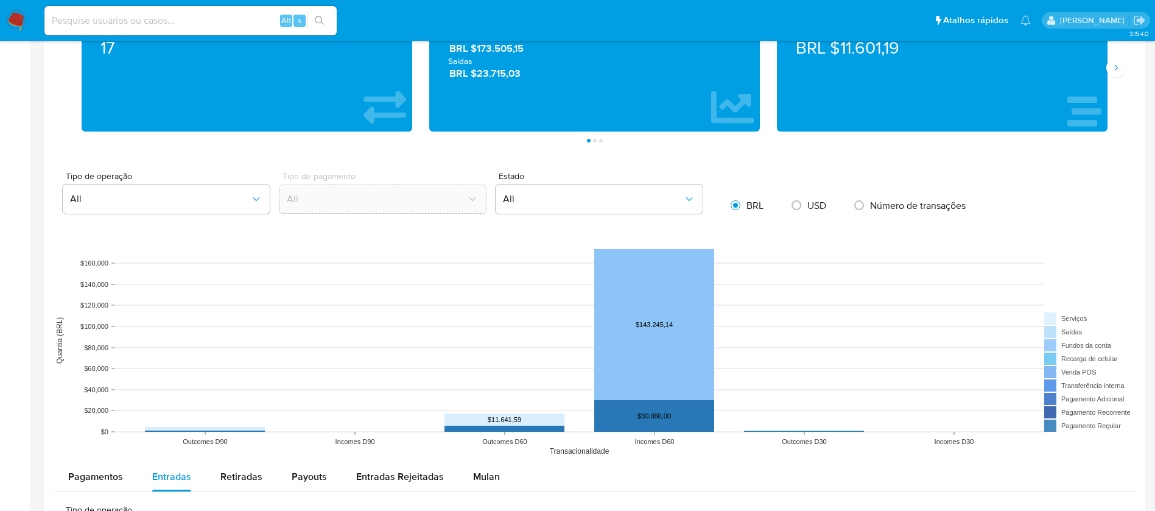
scroll to position [548, 0]
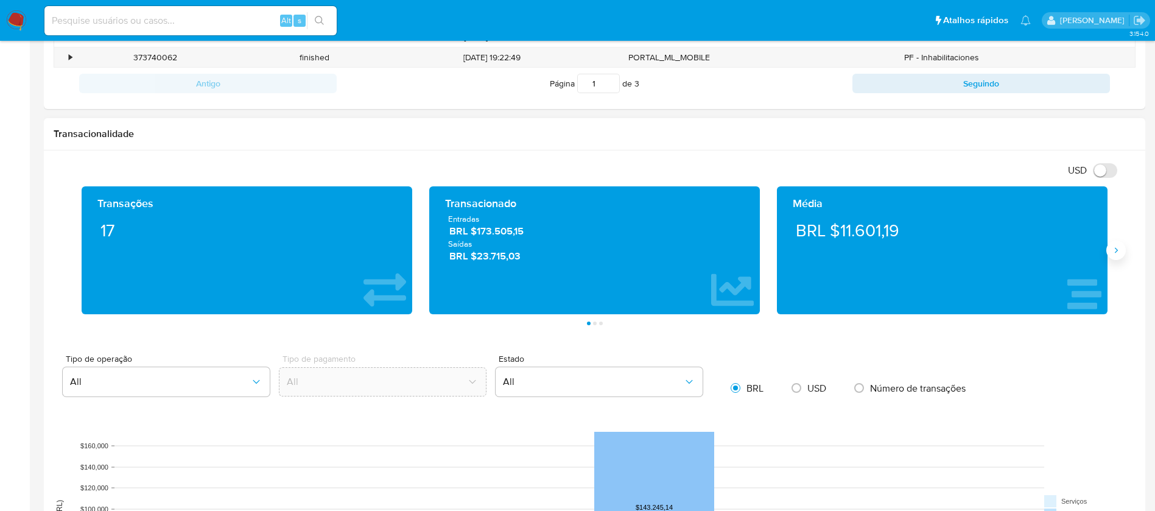
click at [1118, 255] on button "Siguiente" at bounding box center [1115, 249] width 19 height 19
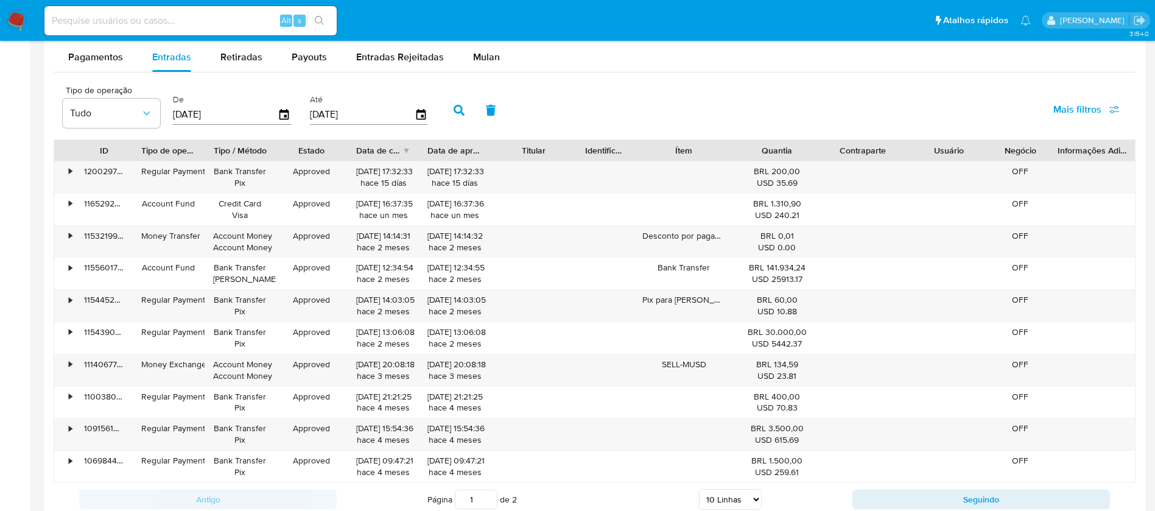
scroll to position [1187, 0]
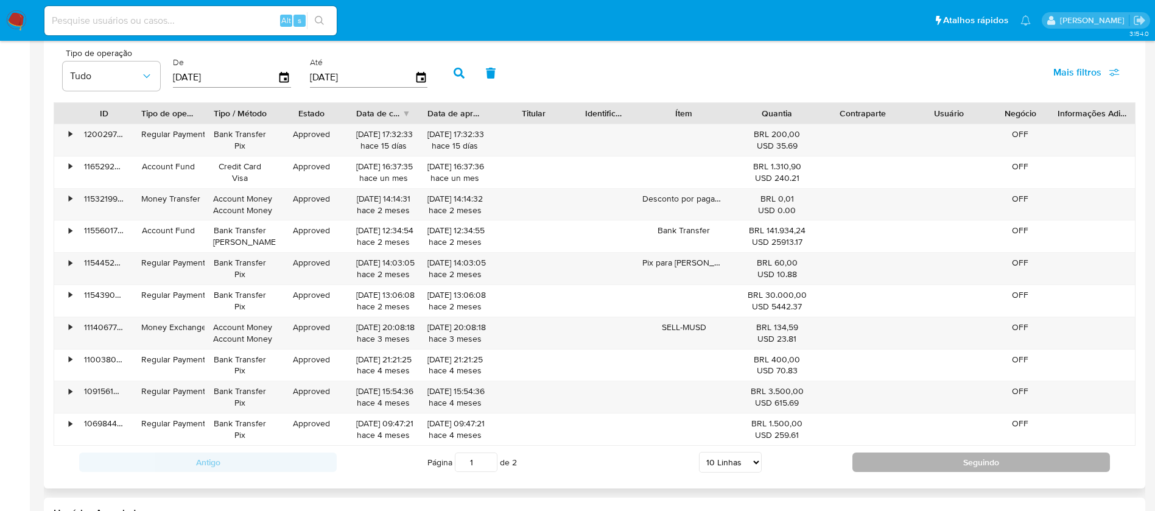
click at [864, 469] on button "Seguindo" at bounding box center [980, 461] width 257 height 19
type input "2"
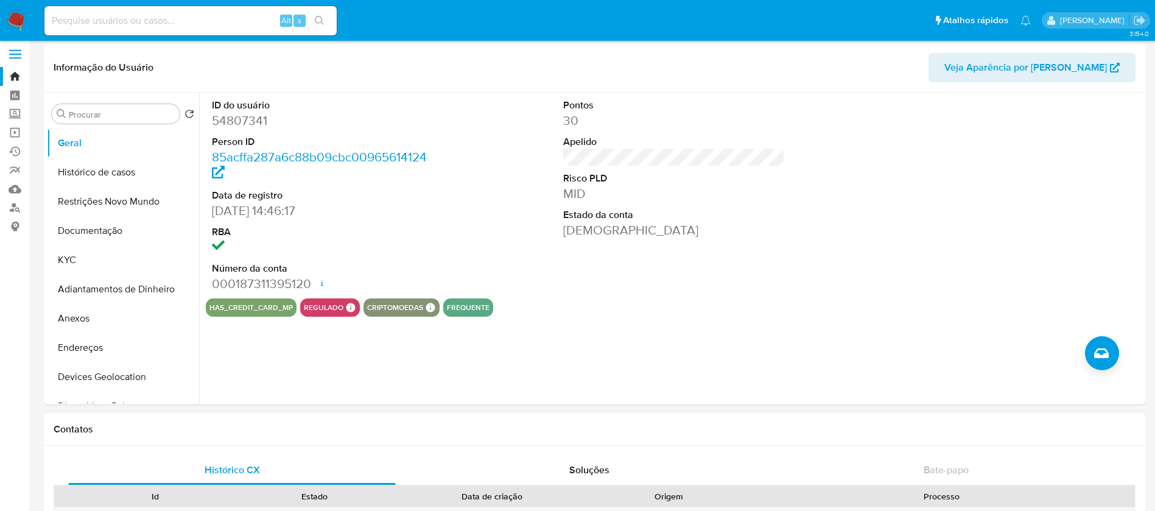
scroll to position [0, 0]
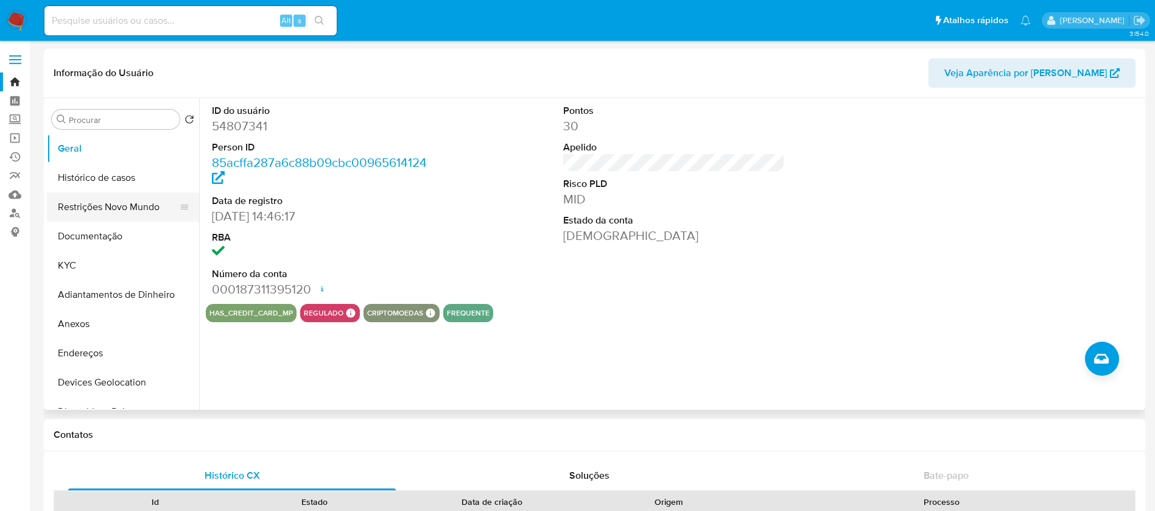
click at [91, 203] on button "Restrições Novo Mundo" at bounding box center [118, 206] width 142 height 29
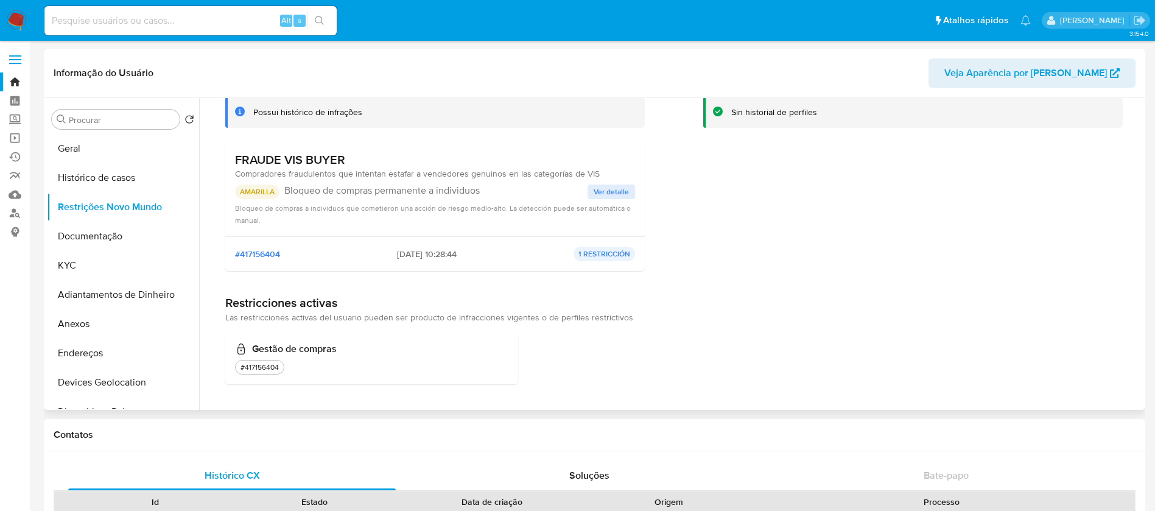
click at [622, 193] on span "Ver detalle" at bounding box center [611, 192] width 35 height 12
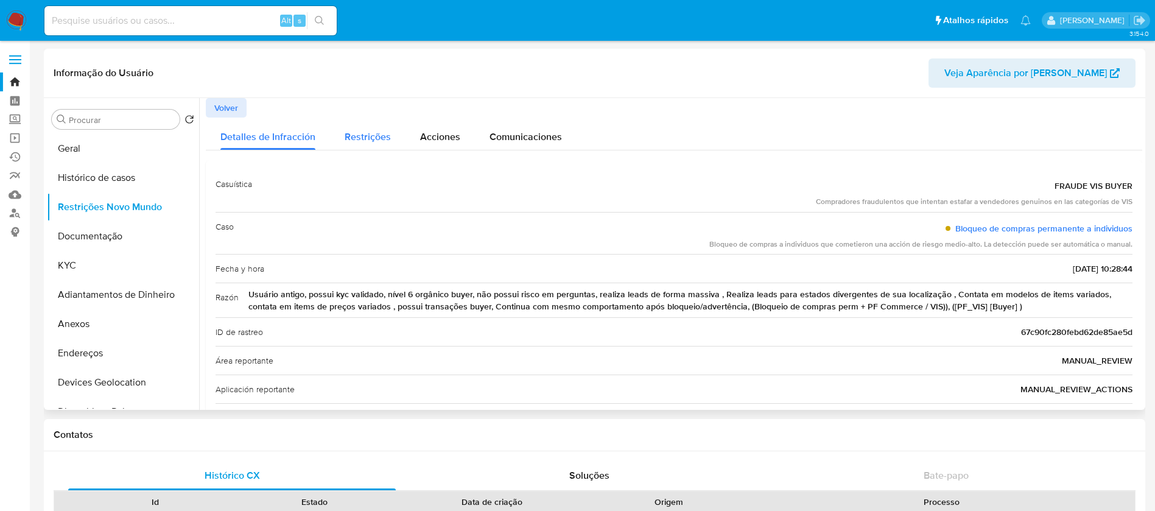
click at [356, 138] on span "Restrições" at bounding box center [368, 137] width 46 height 14
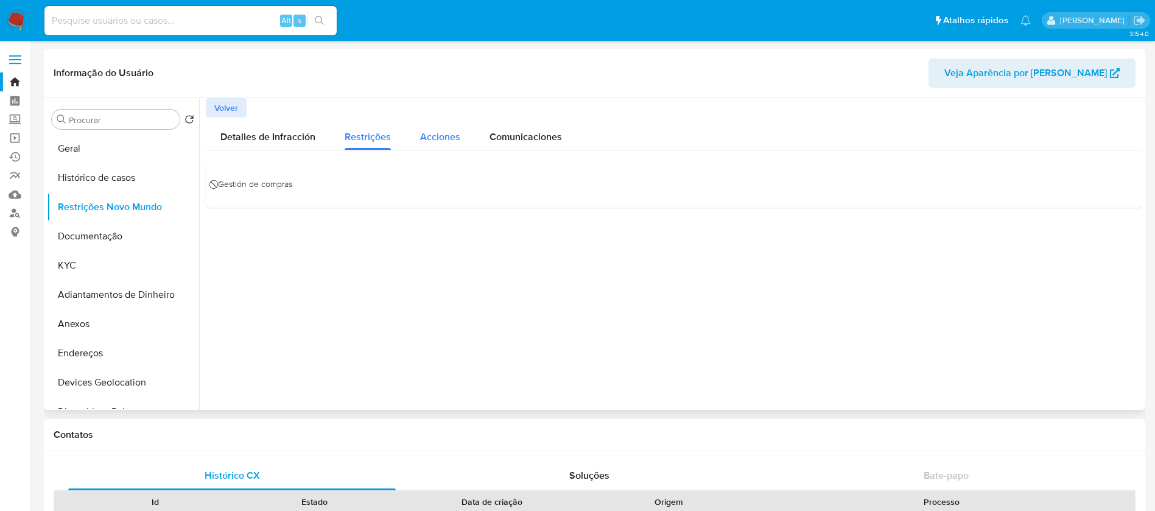
click at [443, 142] on span "Acciones" at bounding box center [440, 137] width 40 height 14
click at [508, 134] on span "Comunicaciones" at bounding box center [525, 137] width 72 height 14
click at [282, 135] on span "Detalles de Infracción" at bounding box center [267, 137] width 95 height 14
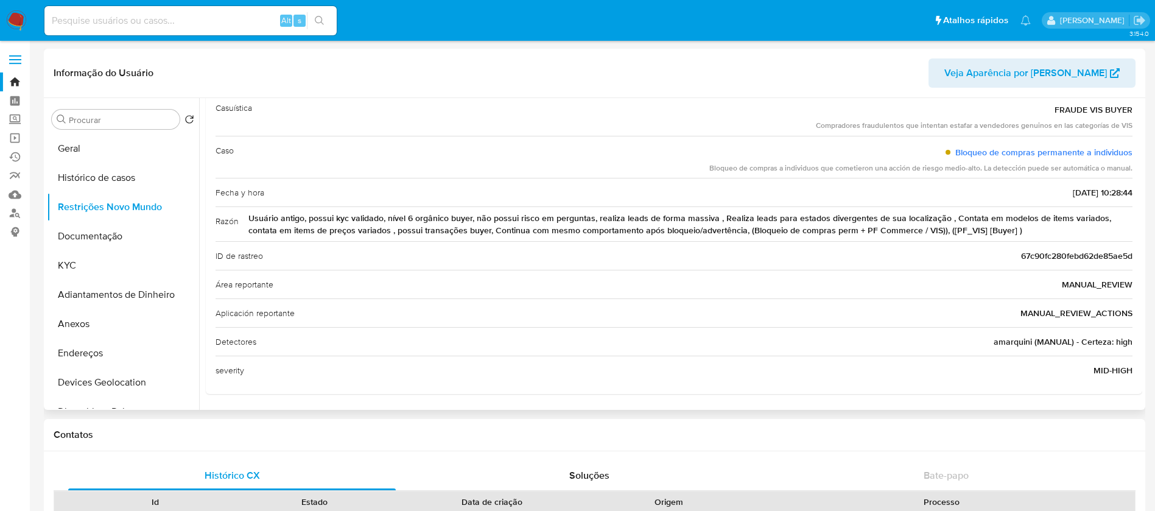
click at [422, 88] on div "Informação do Usuário Veja Aparência por Pessoa" at bounding box center [594, 73] width 1101 height 49
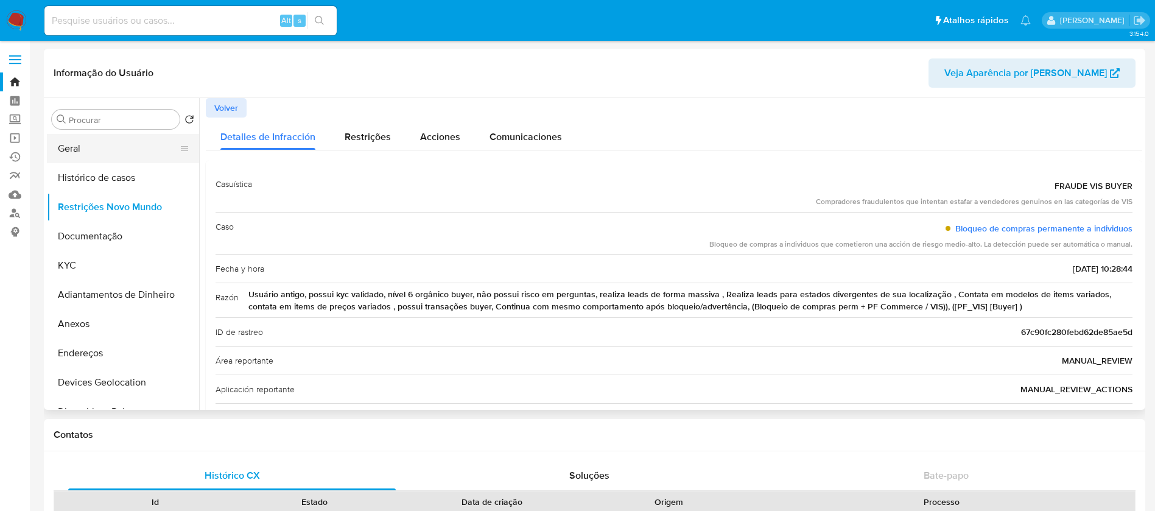
click at [105, 154] on button "Geral" at bounding box center [118, 148] width 142 height 29
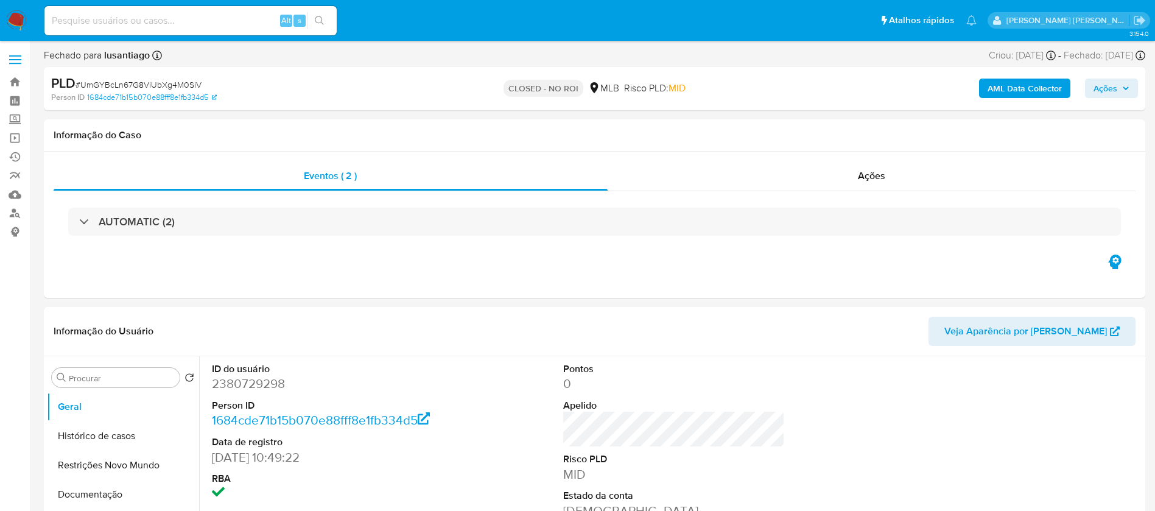
select select "10"
click at [811, 179] on div "Ações" at bounding box center [872, 175] width 528 height 29
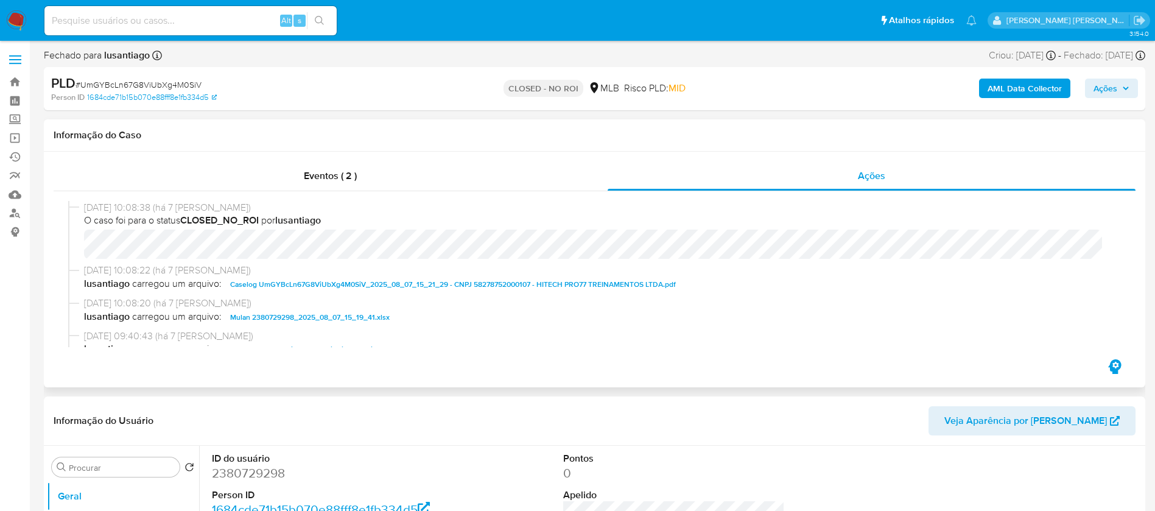
click at [426, 283] on span "Caselog UmGYBcLn67G8ViUbXg4M0SiV_2025_08_07_15_21_29 - CNPJ 58278752000107 - HI…" at bounding box center [453, 284] width 446 height 15
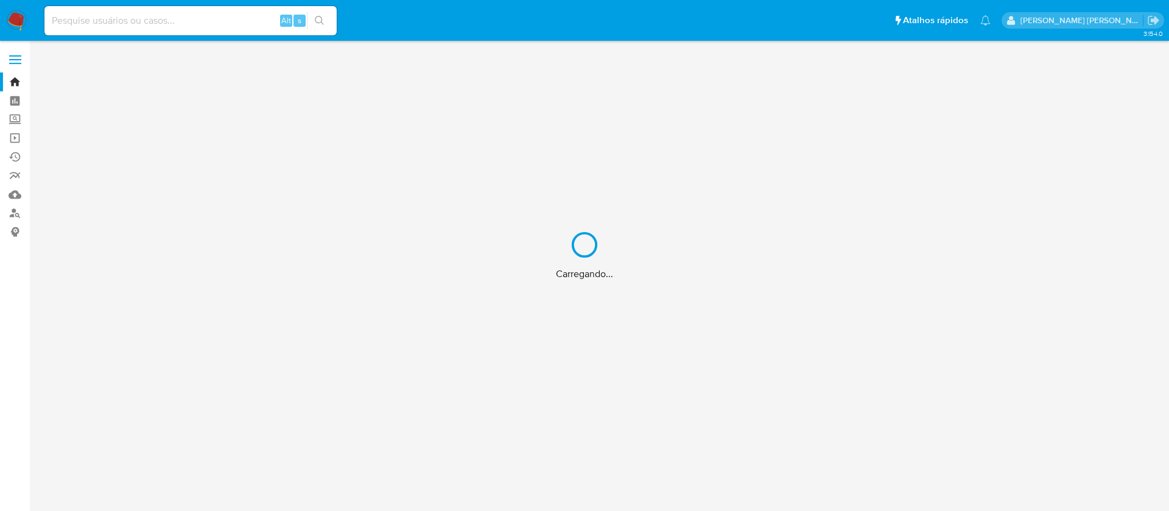
click at [163, 18] on div "Carregando..." at bounding box center [584, 255] width 1169 height 511
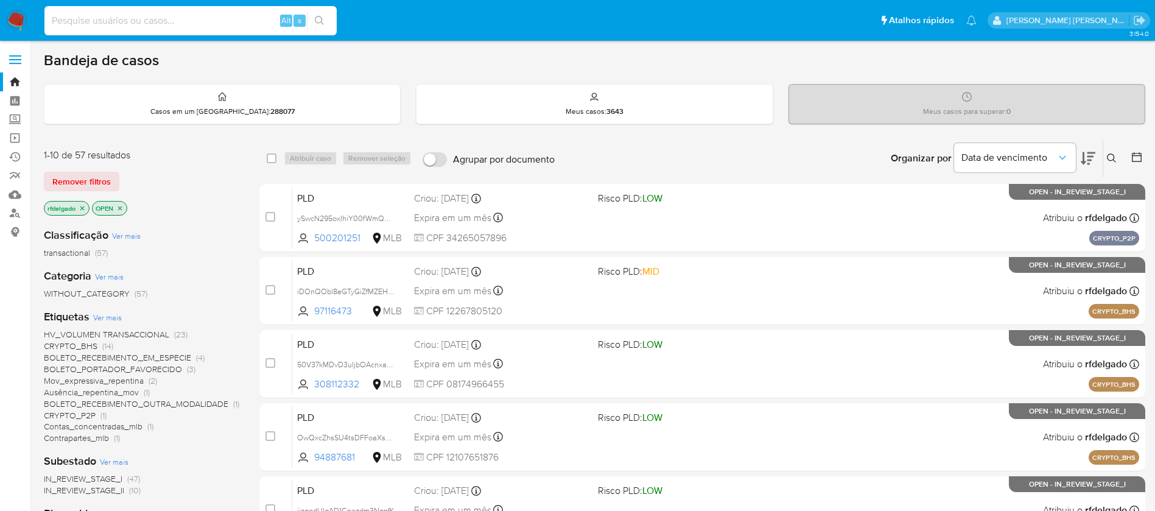
click at [178, 22] on input at bounding box center [190, 21] width 292 height 16
paste input "yTlazssXDA8ktm6lioFBL9gt"
type input "yTlazssXDA8ktm6lioFBL9gt"
click at [312, 21] on button "search-icon" at bounding box center [319, 20] width 25 height 17
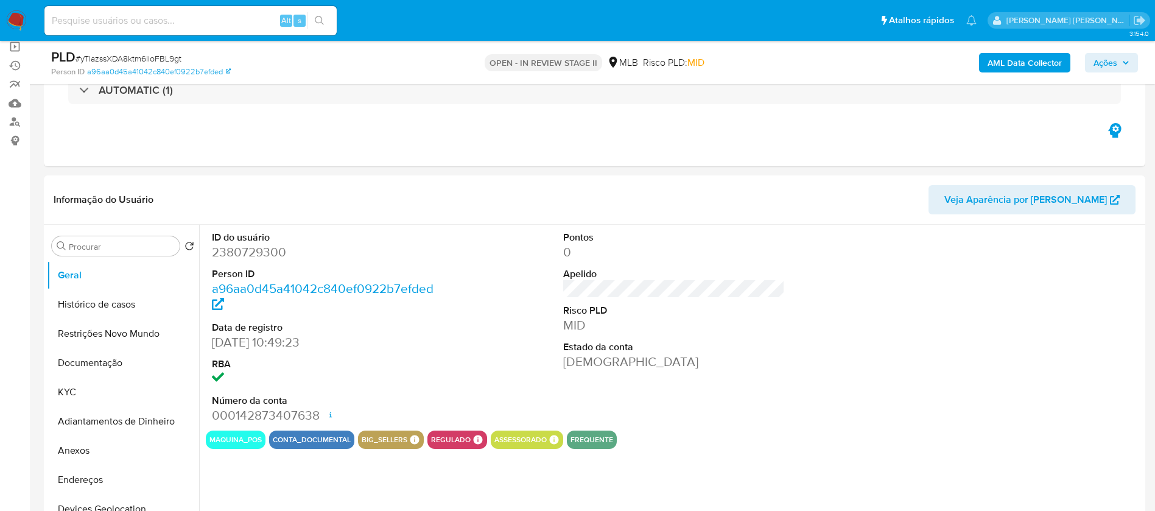
select select "10"
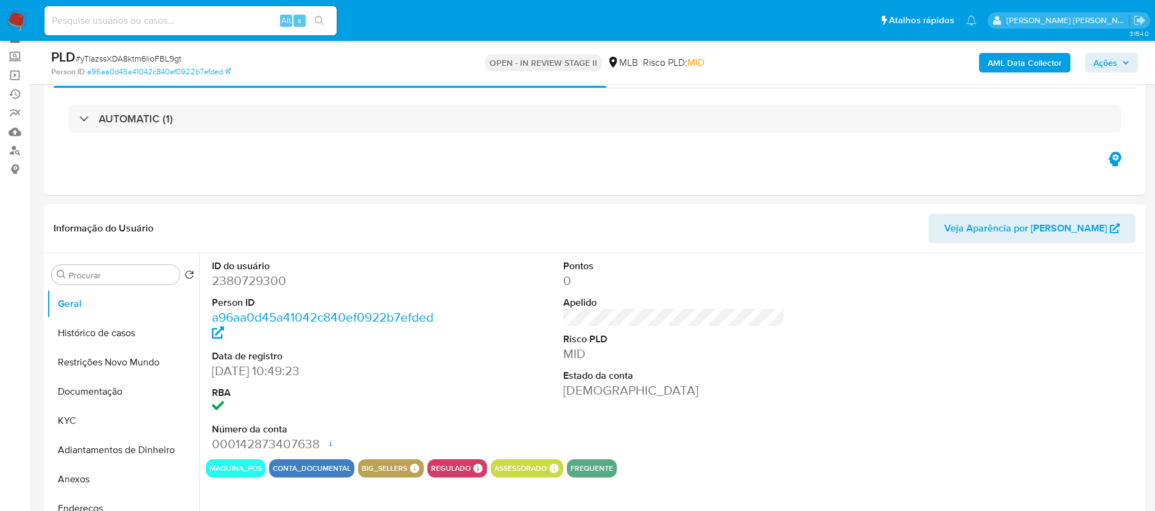
scroll to position [91, 0]
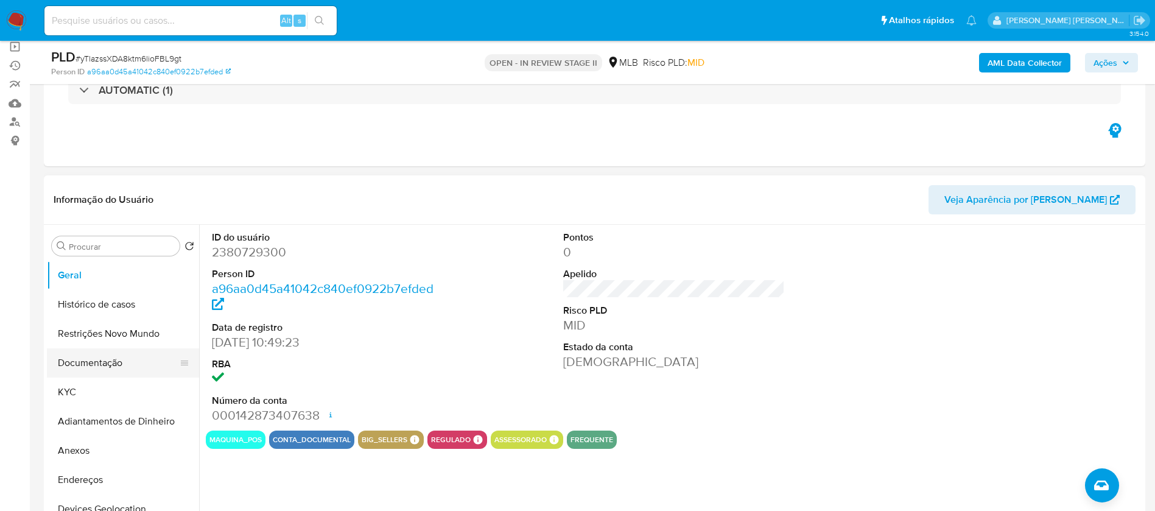
click at [111, 368] on button "Documentação" at bounding box center [118, 362] width 142 height 29
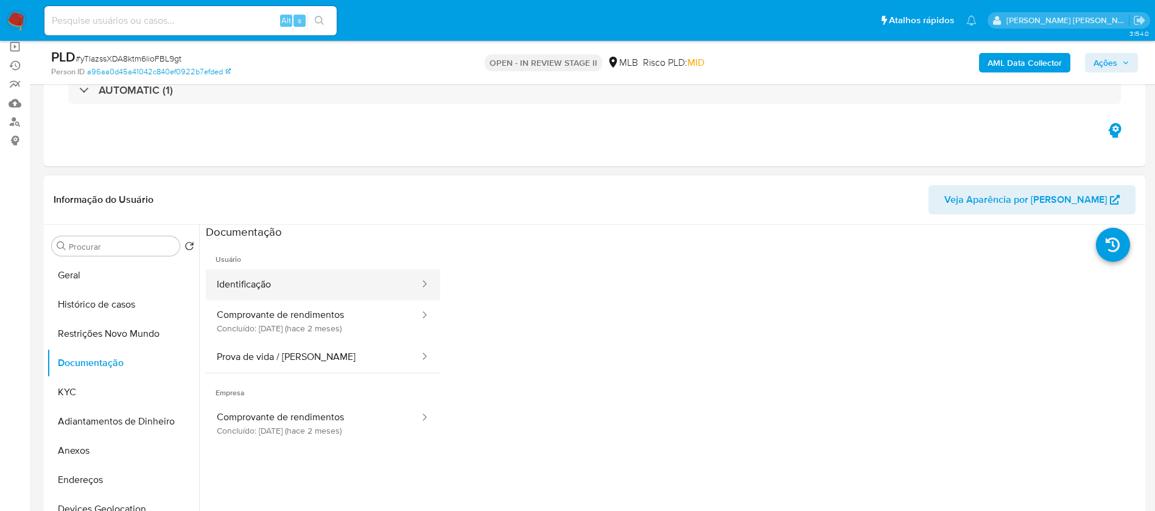
click at [313, 286] on button "Identificação" at bounding box center [313, 284] width 215 height 31
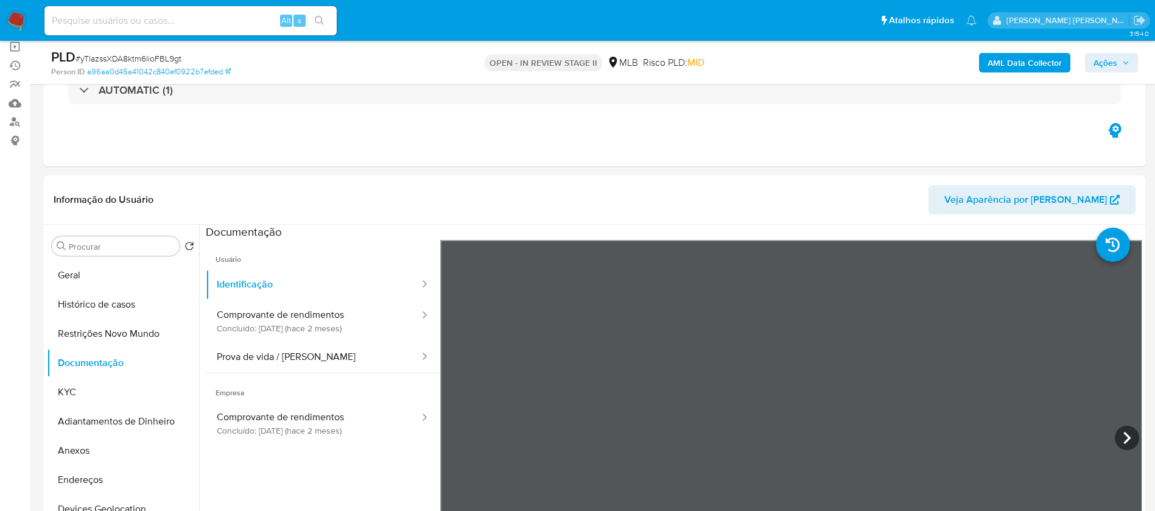
scroll to position [183, 0]
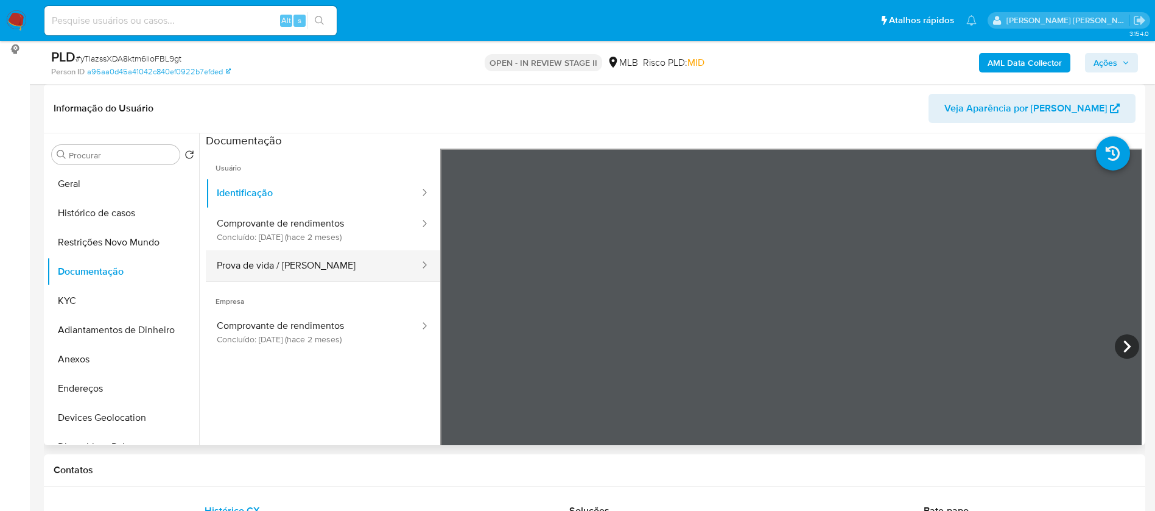
click at [328, 270] on button "Prova de vida / Selfie" at bounding box center [313, 265] width 215 height 31
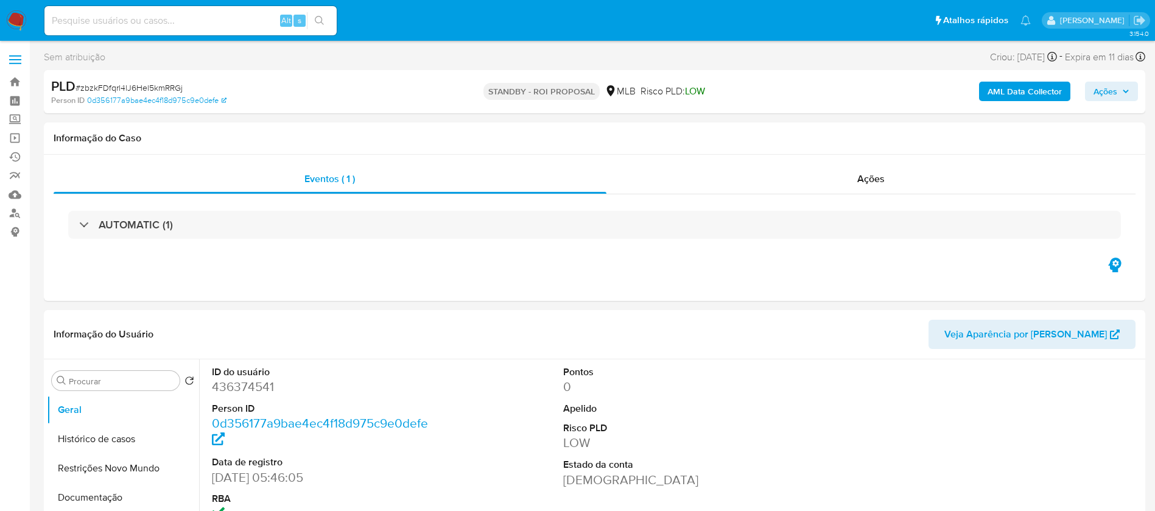
select select "10"
click at [222, 17] on input at bounding box center [190, 21] width 292 height 16
paste input "qBZCtcnQtQj5hbdrBhlYtCOn"
type input "qBZCtcnQtQj5hbdrBhlYtCOn"
click at [320, 23] on icon "search-icon" at bounding box center [319, 20] width 9 height 9
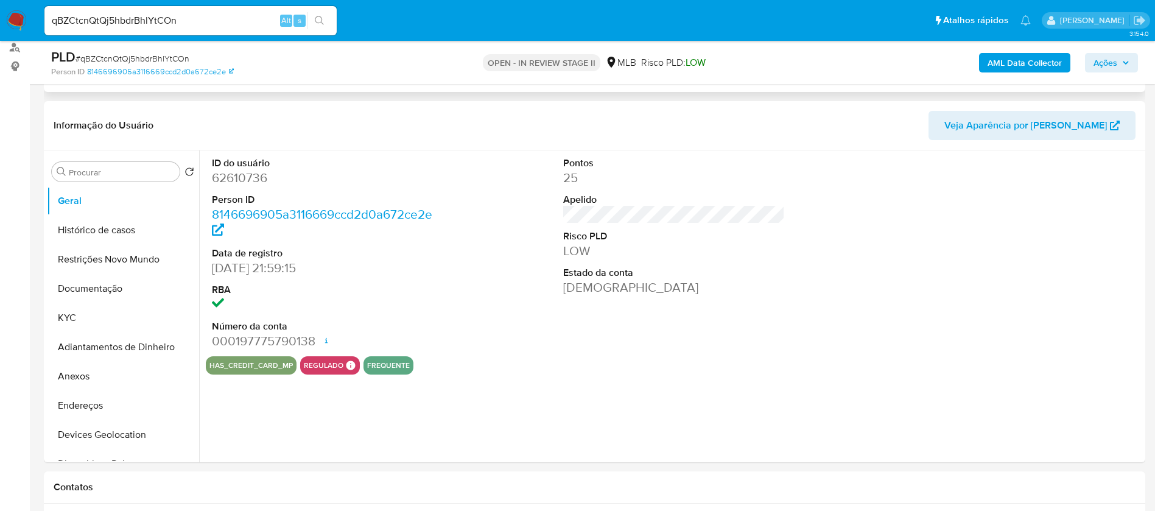
scroll to position [183, 0]
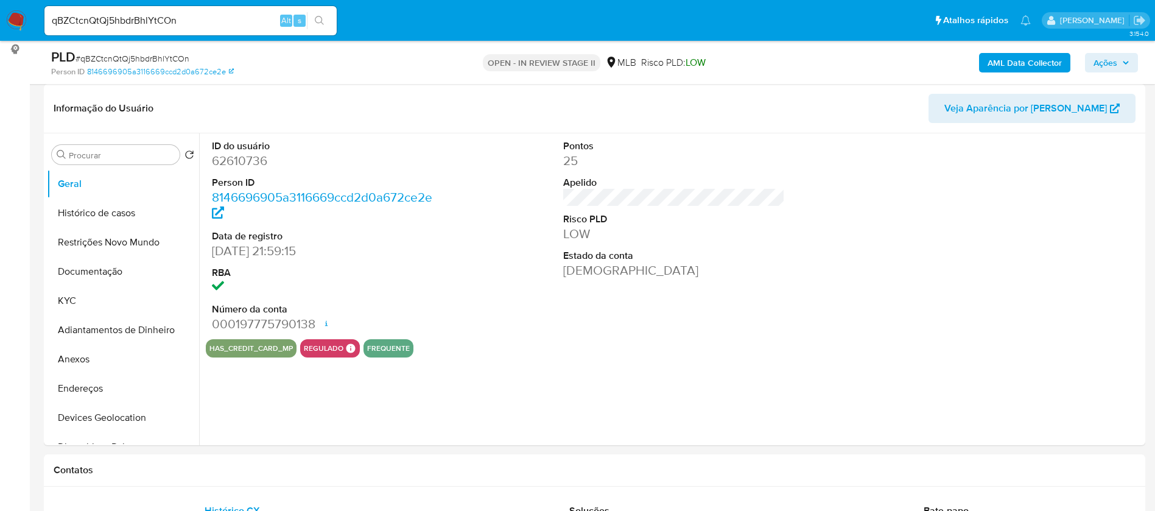
select select "10"
click at [107, 302] on button "KYC" at bounding box center [118, 300] width 142 height 29
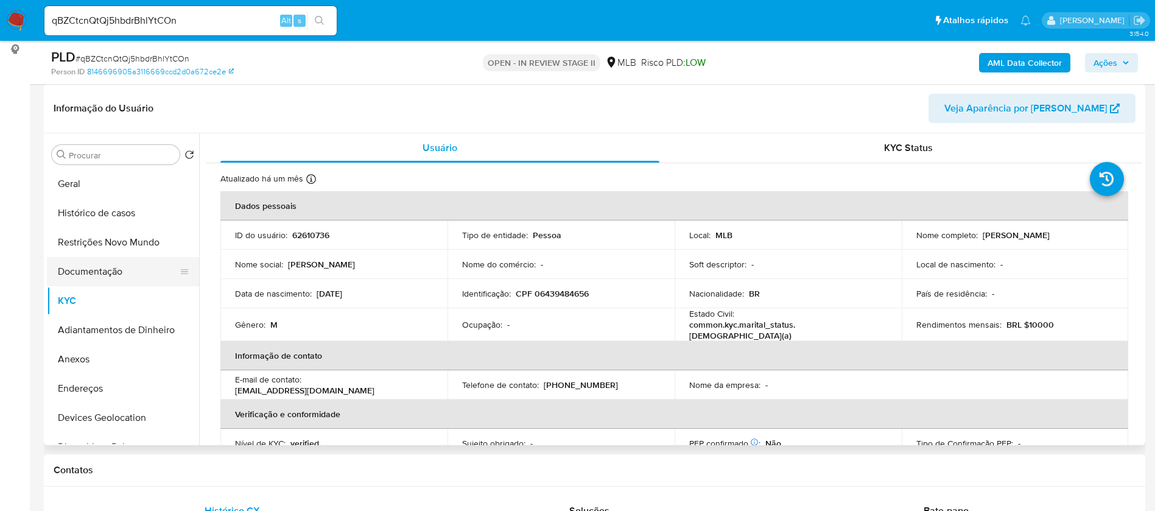
click at [99, 267] on button "Documentação" at bounding box center [118, 271] width 142 height 29
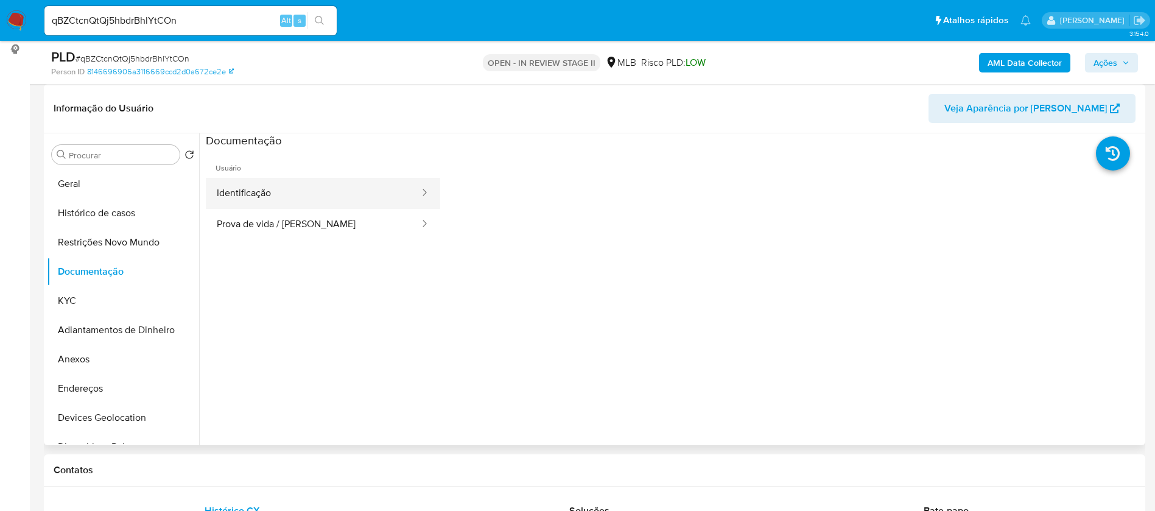
click at [281, 187] on button "Identificação" at bounding box center [313, 193] width 215 height 31
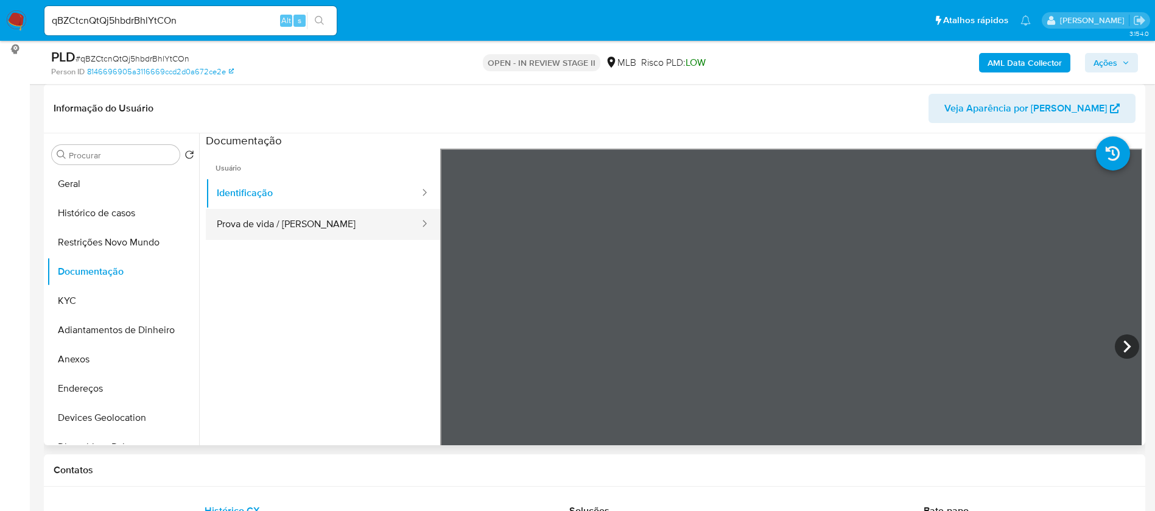
click at [287, 211] on button "Prova de vida / Selfie" at bounding box center [313, 224] width 215 height 31
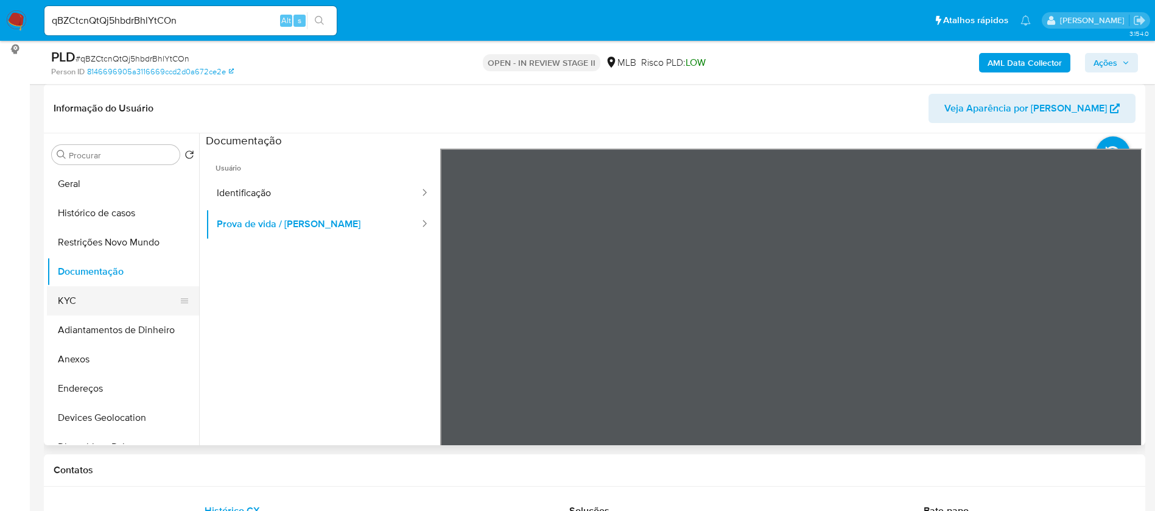
click at [85, 304] on button "KYC" at bounding box center [118, 300] width 142 height 29
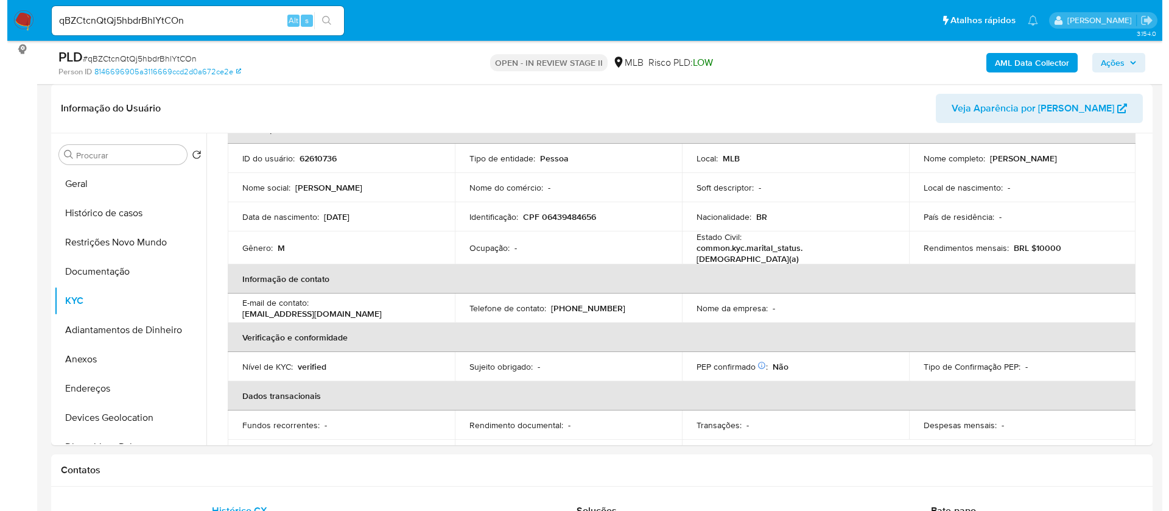
scroll to position [0, 0]
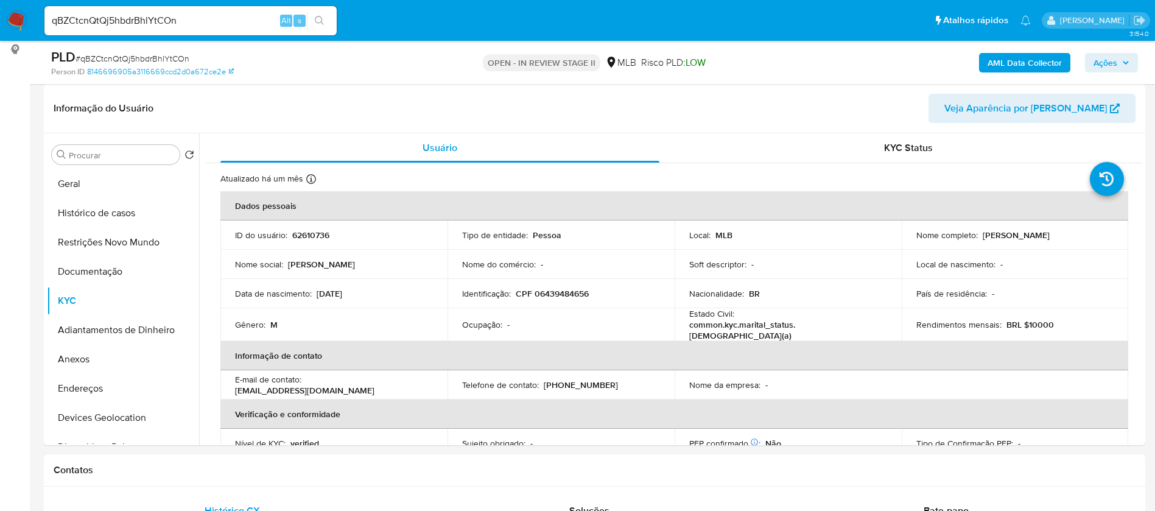
click at [1001, 66] on b "AML Data Collector" at bounding box center [1024, 62] width 74 height 19
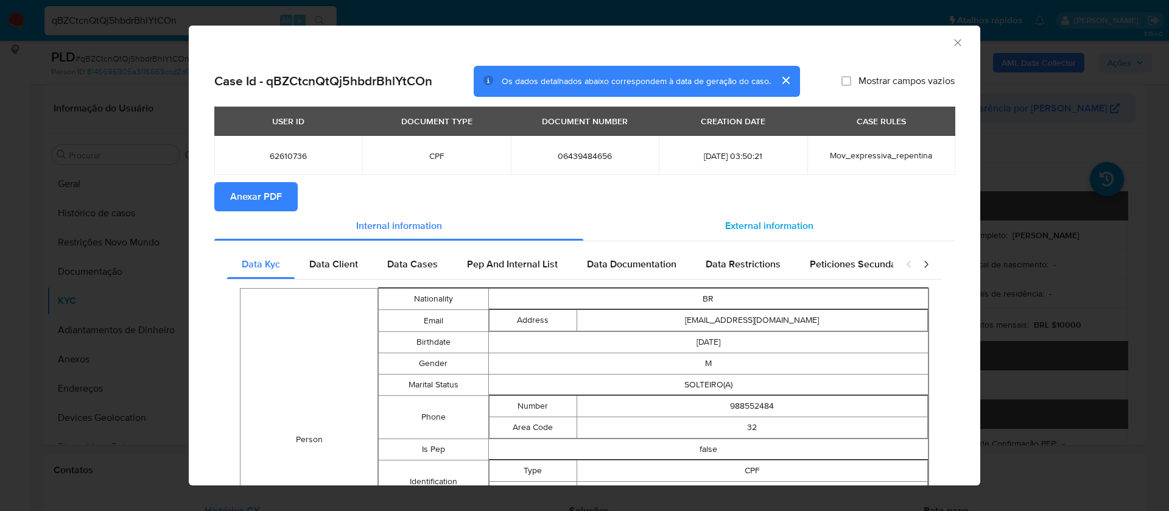
click at [768, 217] on div "External information" at bounding box center [768, 225] width 371 height 29
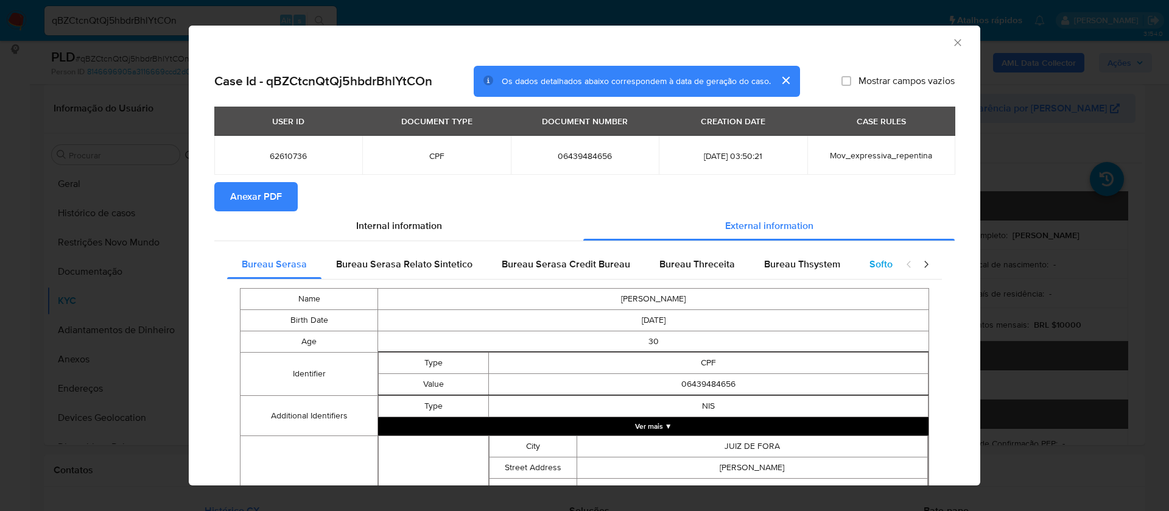
click at [873, 261] on span "Softon" at bounding box center [883, 264] width 29 height 14
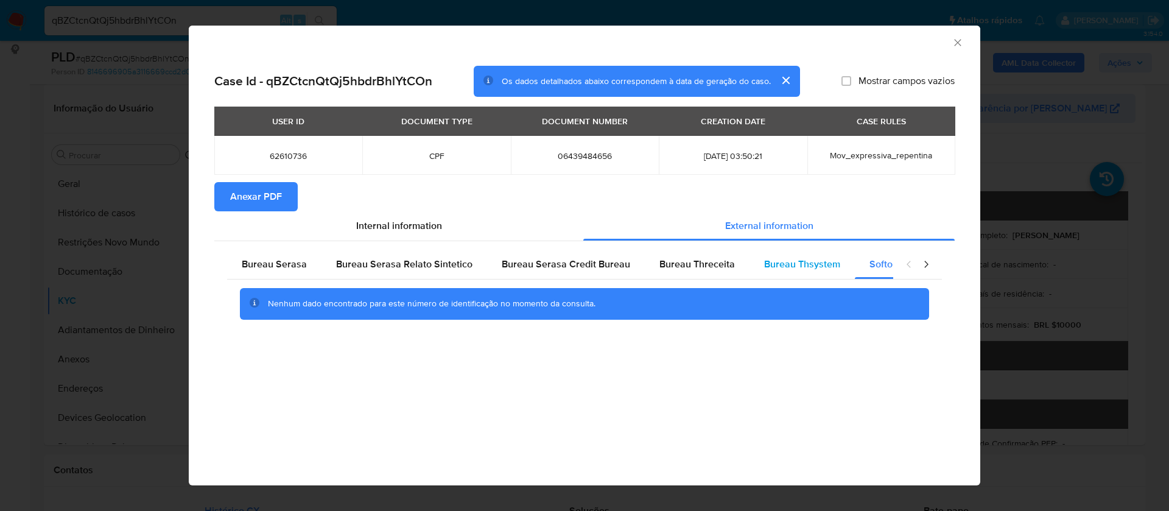
click at [799, 265] on span "Bureau Thsystem" at bounding box center [802, 264] width 76 height 14
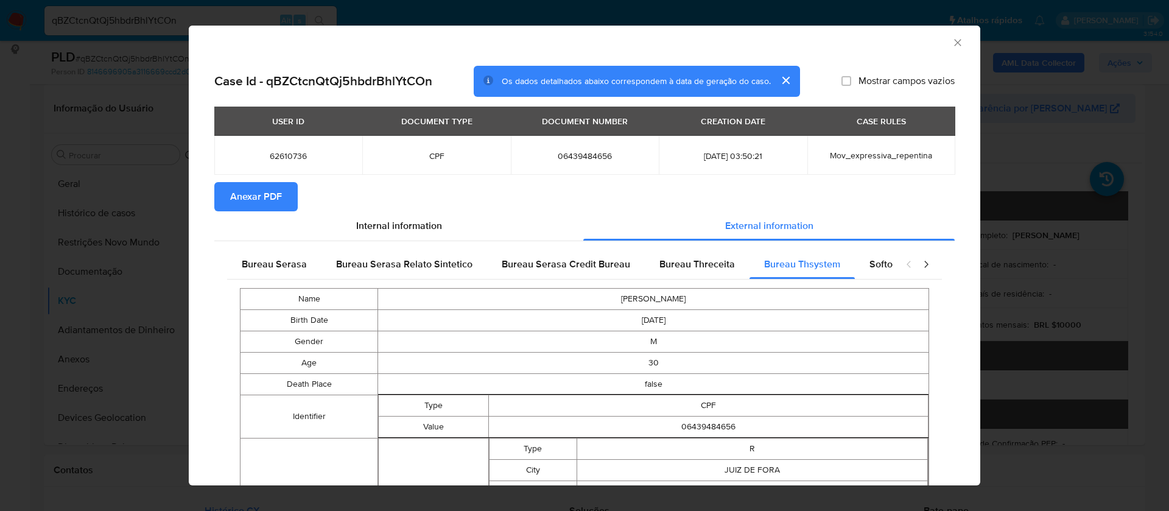
click at [279, 195] on span "Anexar PDF" at bounding box center [256, 196] width 52 height 27
click at [951, 39] on icon "Fechar a janela" at bounding box center [957, 43] width 12 height 12
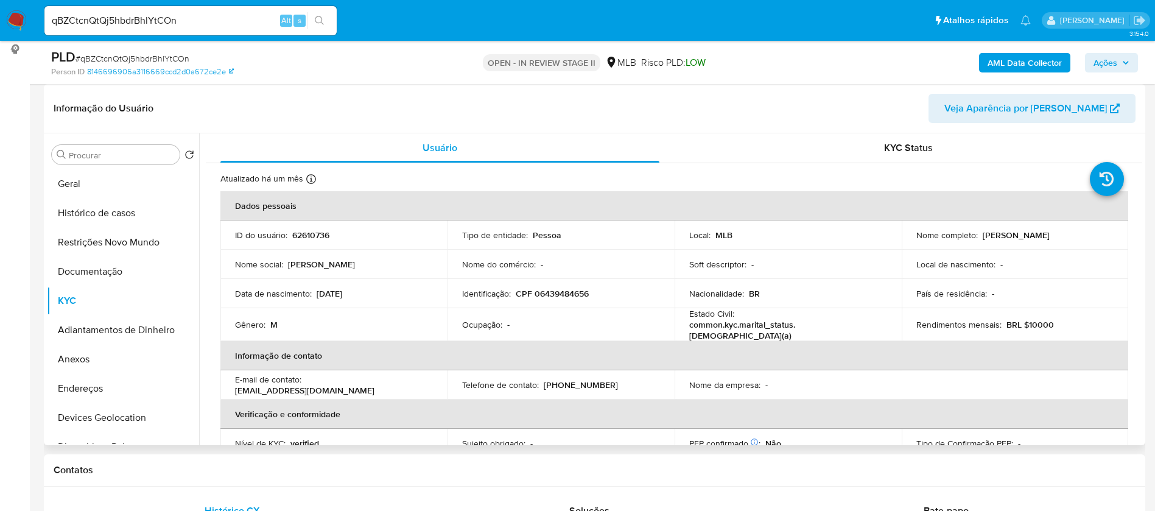
click at [314, 238] on p "62610736" at bounding box center [310, 234] width 37 height 11
copy p "62610736"
drag, startPoint x: 1084, startPoint y: 231, endPoint x: 979, endPoint y: 234, distance: 104.1
click at [979, 234] on div "Nome completo : Eduardo Kaehler Barreiros" at bounding box center [1015, 234] width 198 height 11
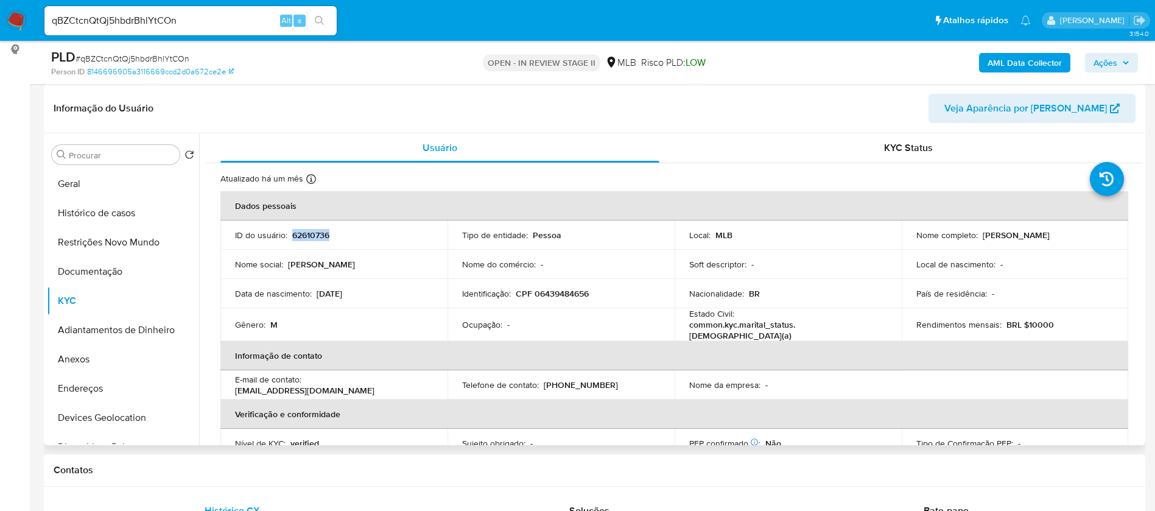
copy p "Eduardo Kaehler Barreiros"
click at [130, 183] on button "Geral" at bounding box center [118, 183] width 142 height 29
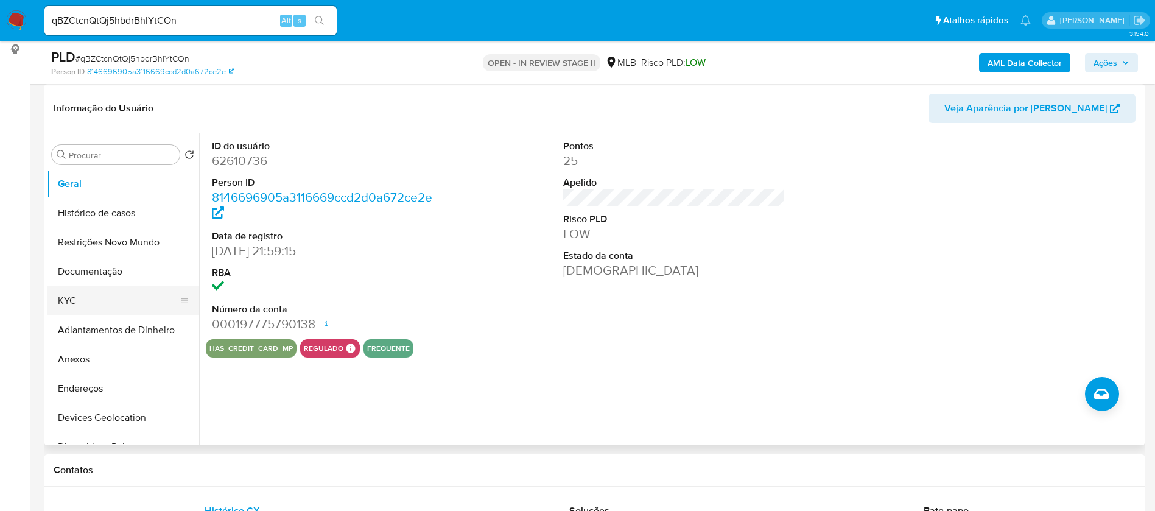
click at [106, 297] on button "KYC" at bounding box center [118, 300] width 142 height 29
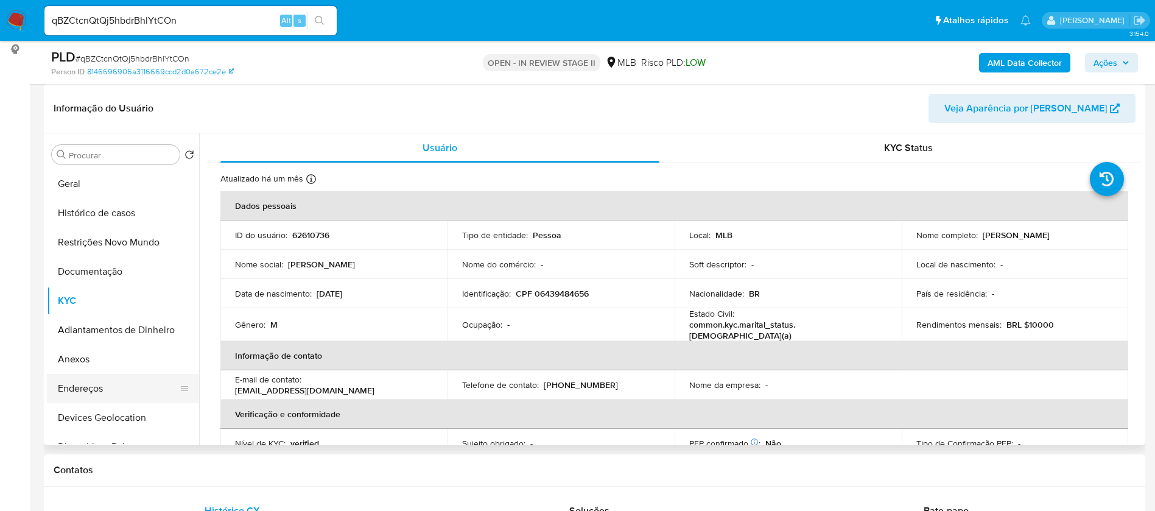
click at [121, 385] on button "Endereços" at bounding box center [118, 388] width 142 height 29
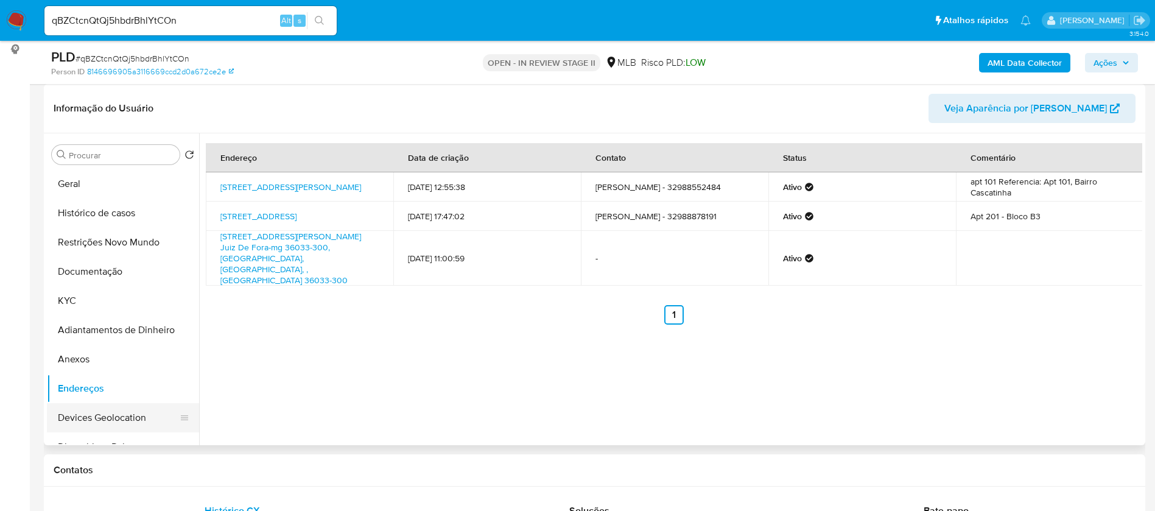
click at [108, 421] on button "Devices Geolocation" at bounding box center [118, 417] width 142 height 29
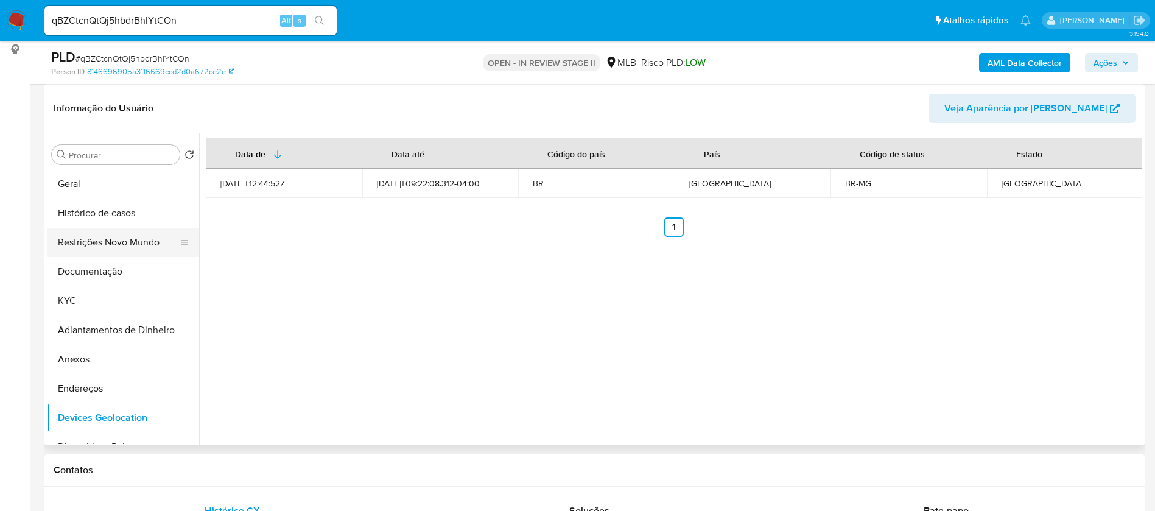
click at [97, 244] on button "Restrições Novo Mundo" at bounding box center [118, 242] width 142 height 29
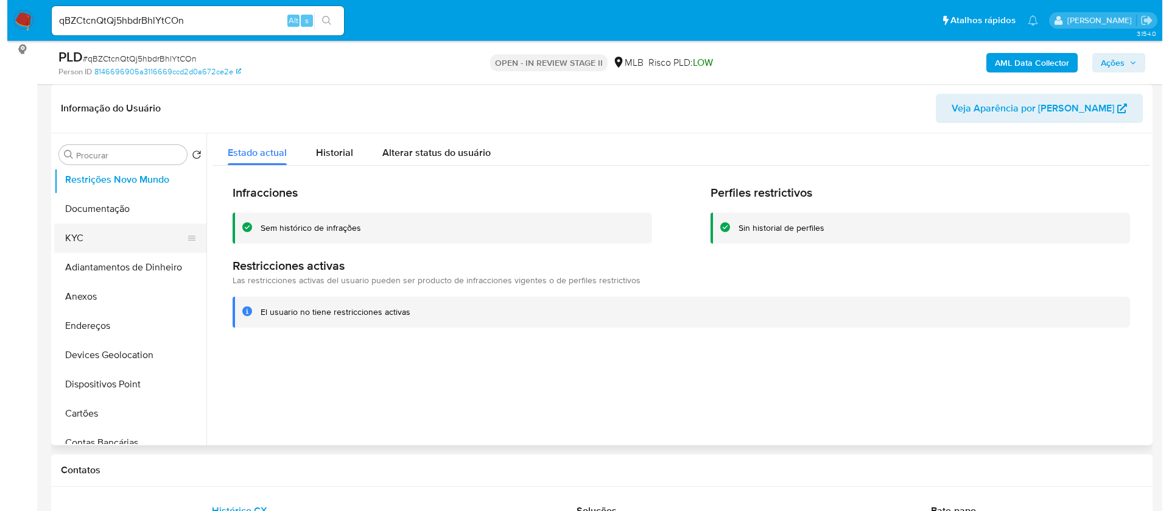
scroll to position [91, 0]
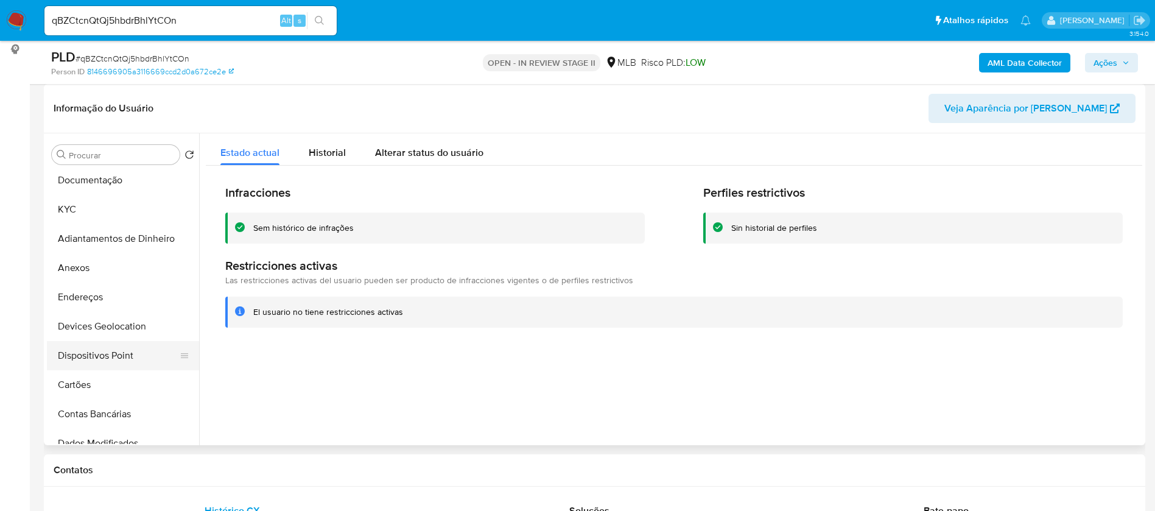
click at [141, 353] on button "Dispositivos Point" at bounding box center [118, 355] width 142 height 29
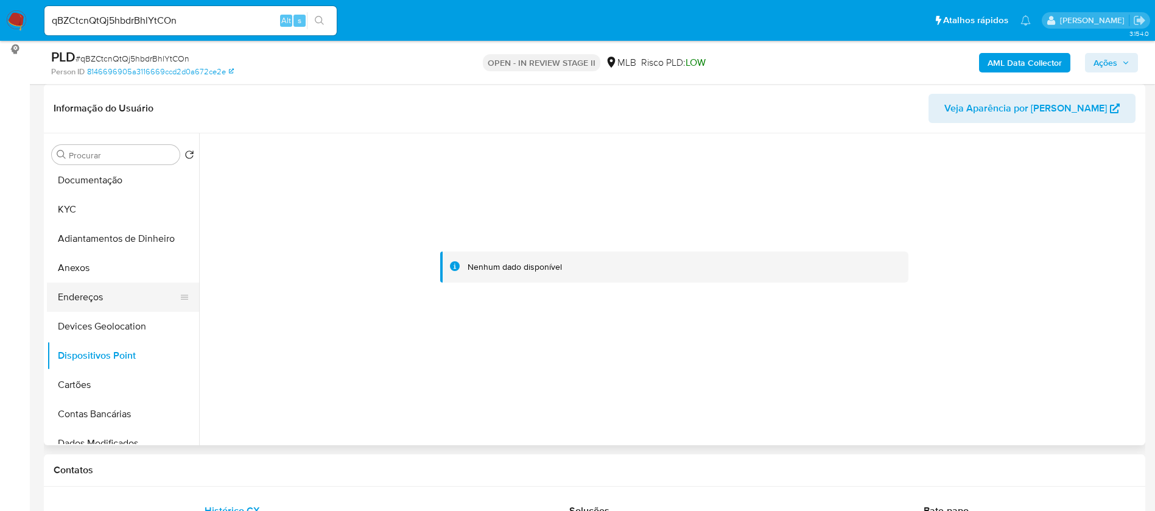
click at [105, 293] on button "Endereços" at bounding box center [118, 296] width 142 height 29
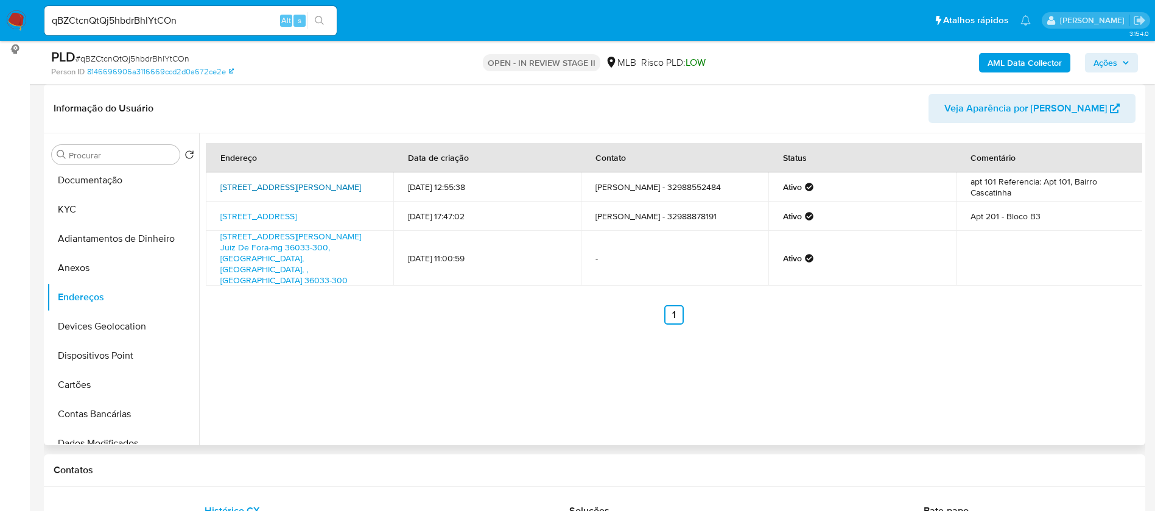
click at [318, 186] on link "Rua Tom Fagundes 93, Juiz De Fora, Minas Gerais, 36033300, Brasil 93" at bounding box center [290, 187] width 141 height 12
click at [74, 272] on button "Anexos" at bounding box center [118, 267] width 142 height 29
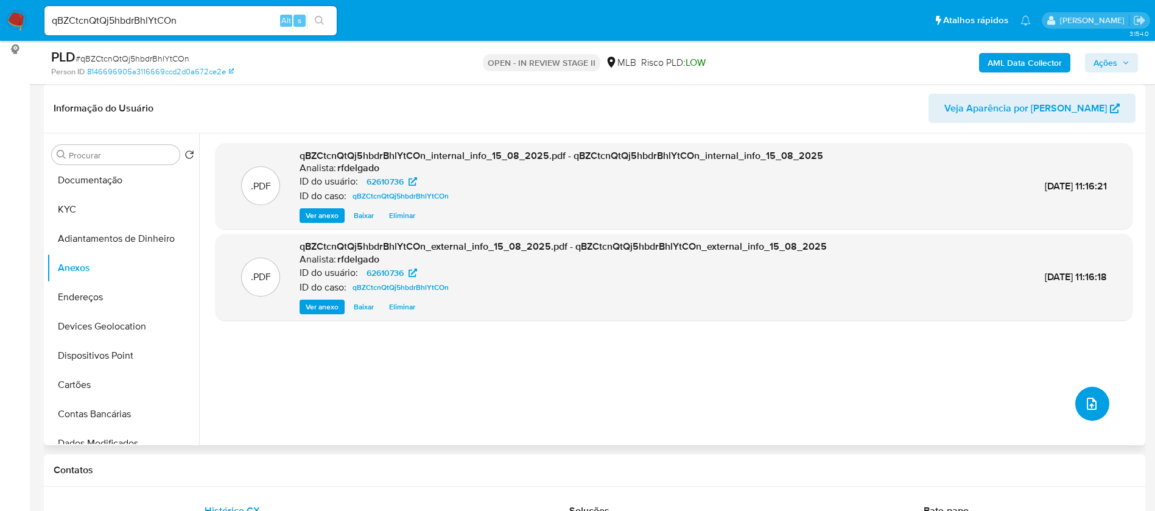
click at [1084, 400] on icon "upload-file" at bounding box center [1091, 403] width 15 height 15
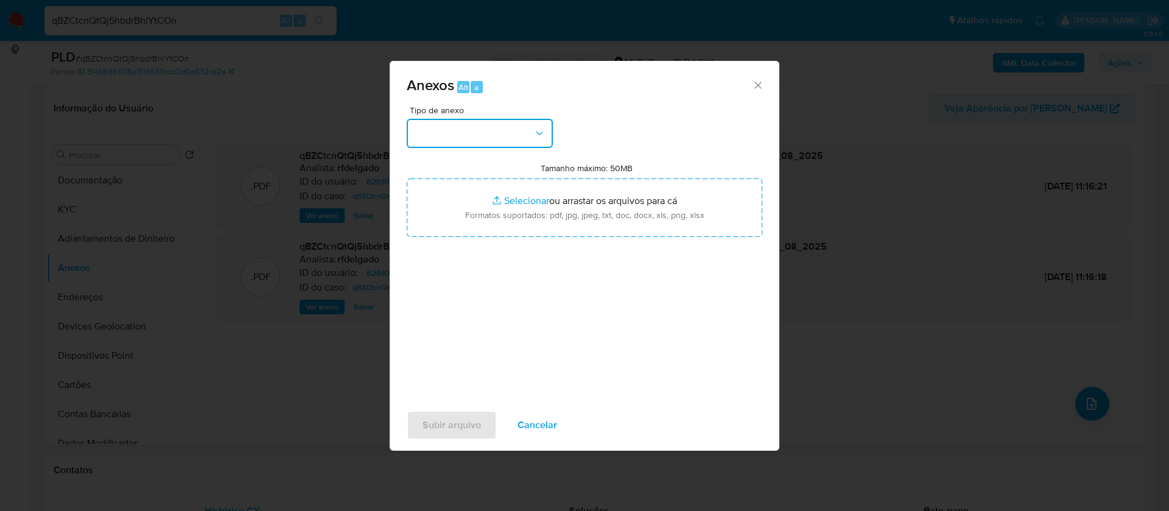
click at [514, 134] on button "button" at bounding box center [480, 133] width 146 height 29
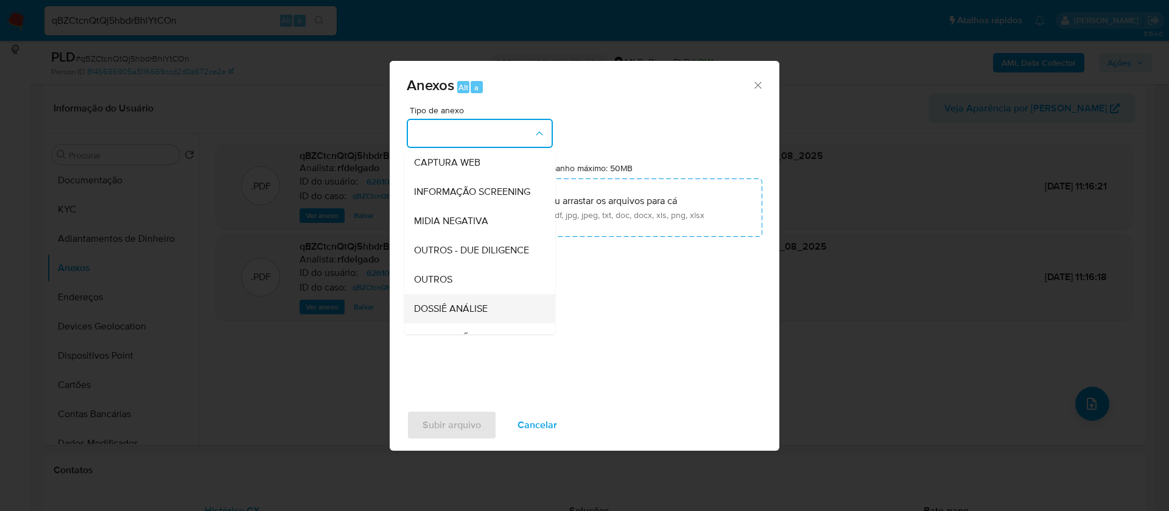
click at [485, 315] on span "DOSSIÊ ANÁLISE" at bounding box center [451, 309] width 74 height 12
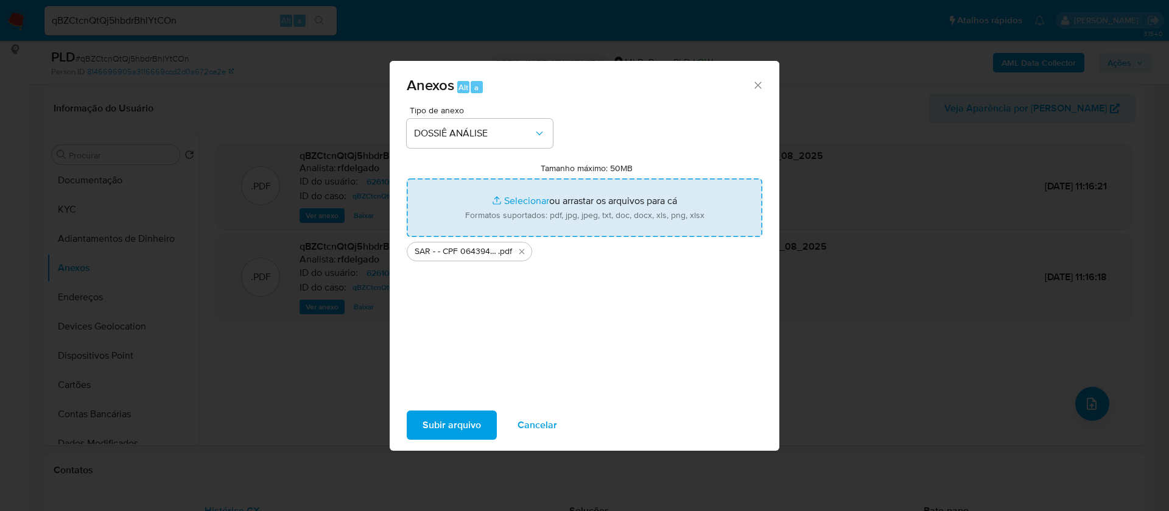
type input "C:\fakepath\Mulan 62610736_2025_08_15_08_49_21.xlsx"
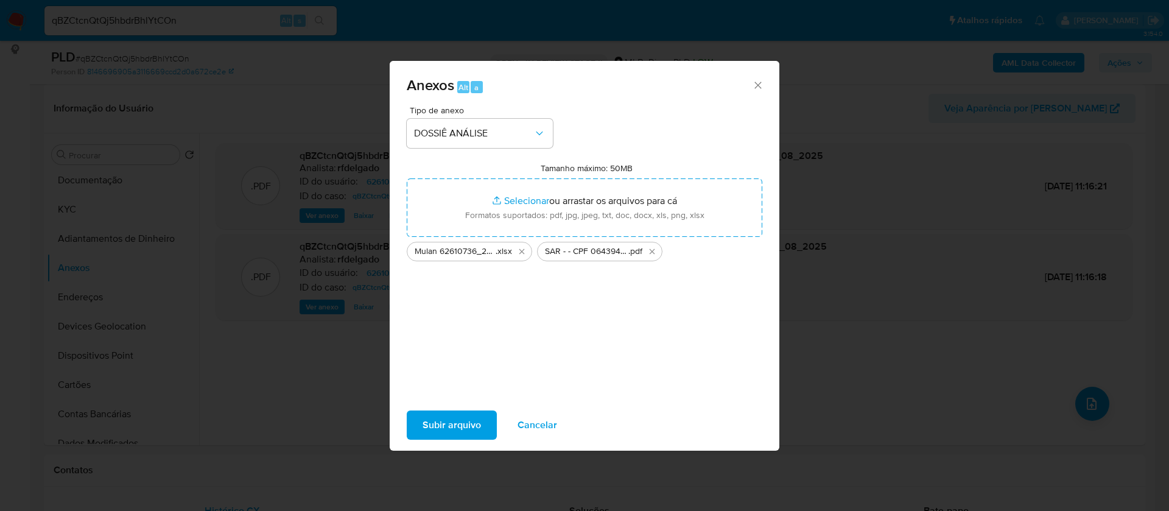
click at [446, 427] on span "Subir arquivo" at bounding box center [451, 425] width 58 height 27
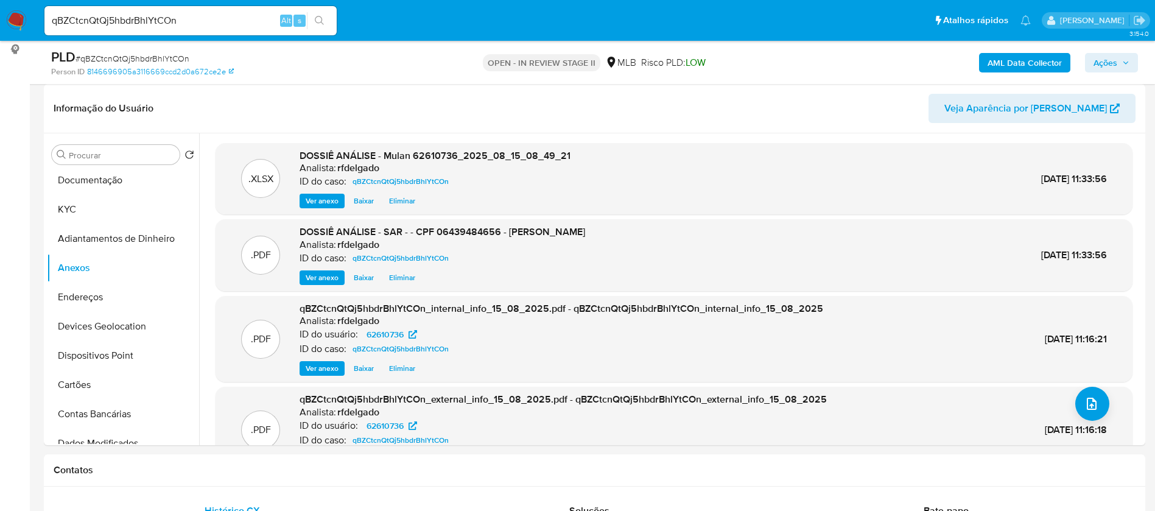
click at [1129, 61] on button "Ações" at bounding box center [1111, 62] width 53 height 19
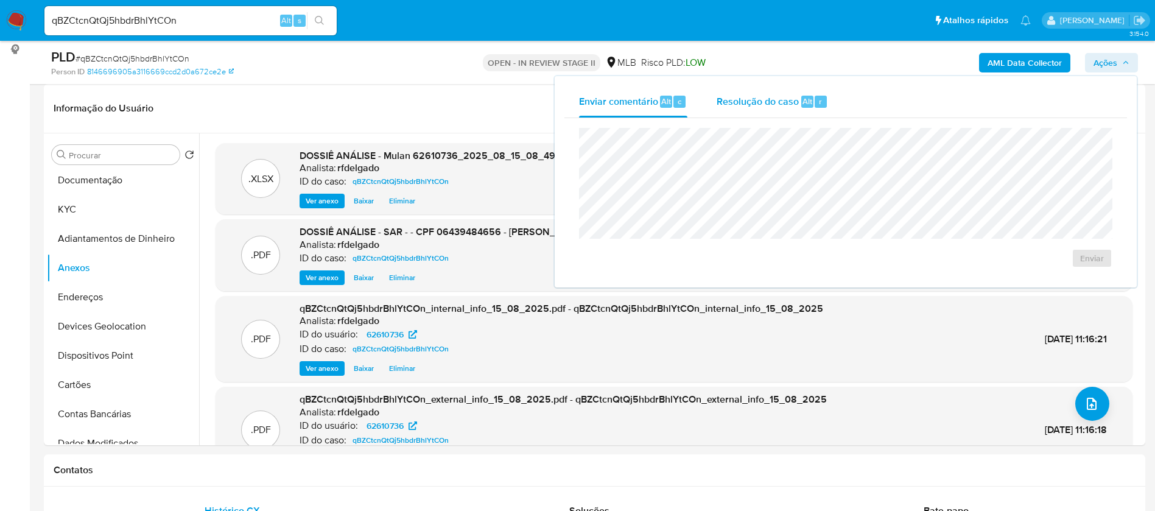
click at [744, 97] on span "Resolução do caso" at bounding box center [757, 101] width 82 height 14
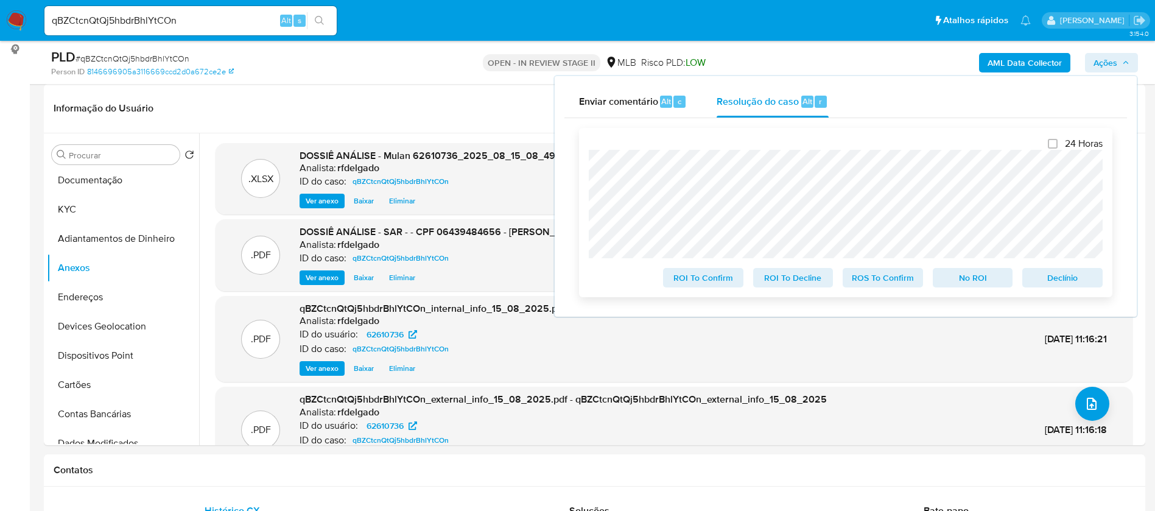
click at [1085, 282] on span "Declínio" at bounding box center [1062, 277] width 63 height 17
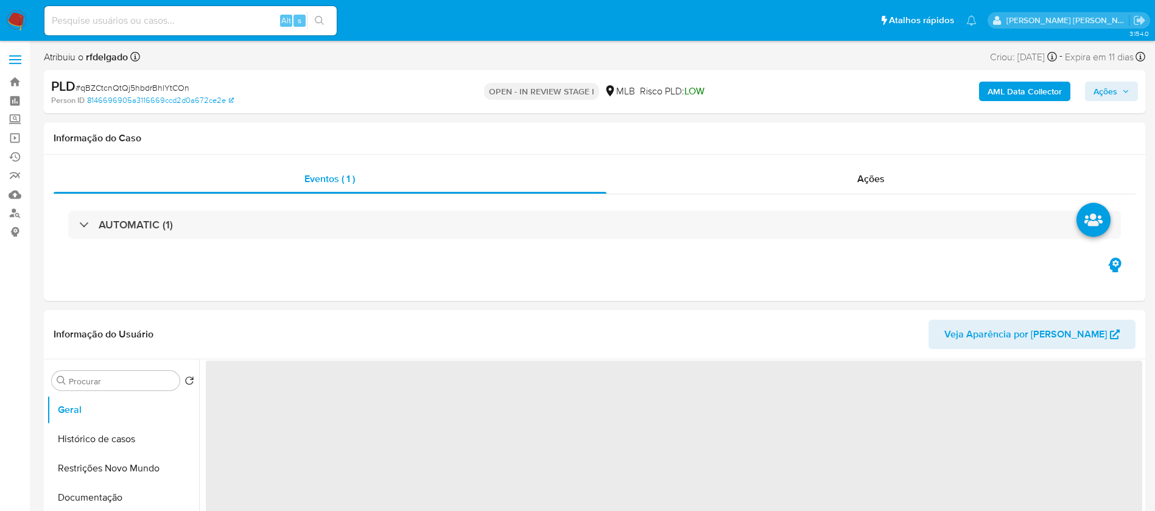
click at [1103, 86] on span "Ações" at bounding box center [1105, 91] width 24 height 19
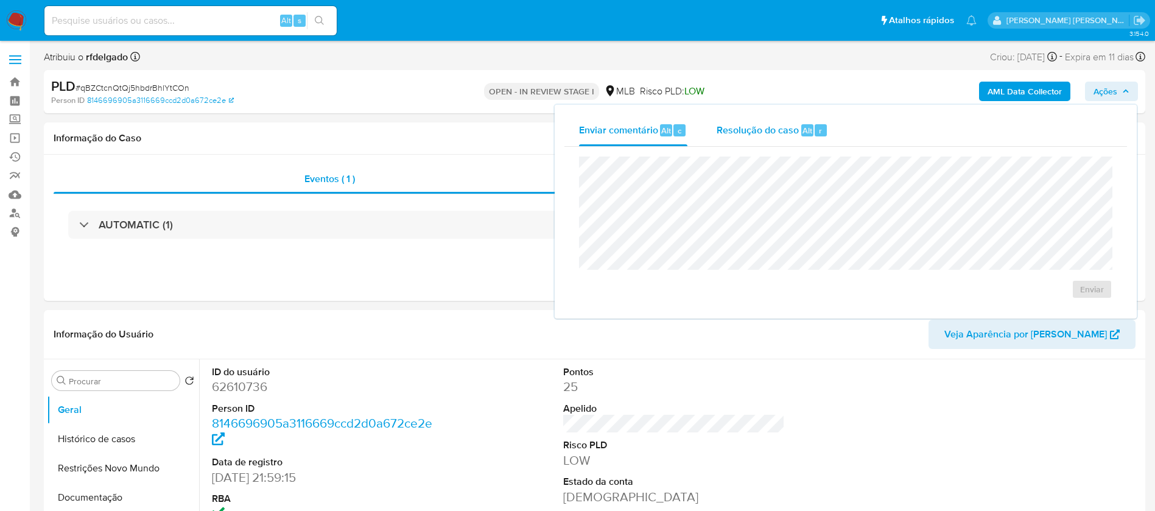
click at [760, 133] on span "Resolução do caso" at bounding box center [757, 130] width 82 height 14
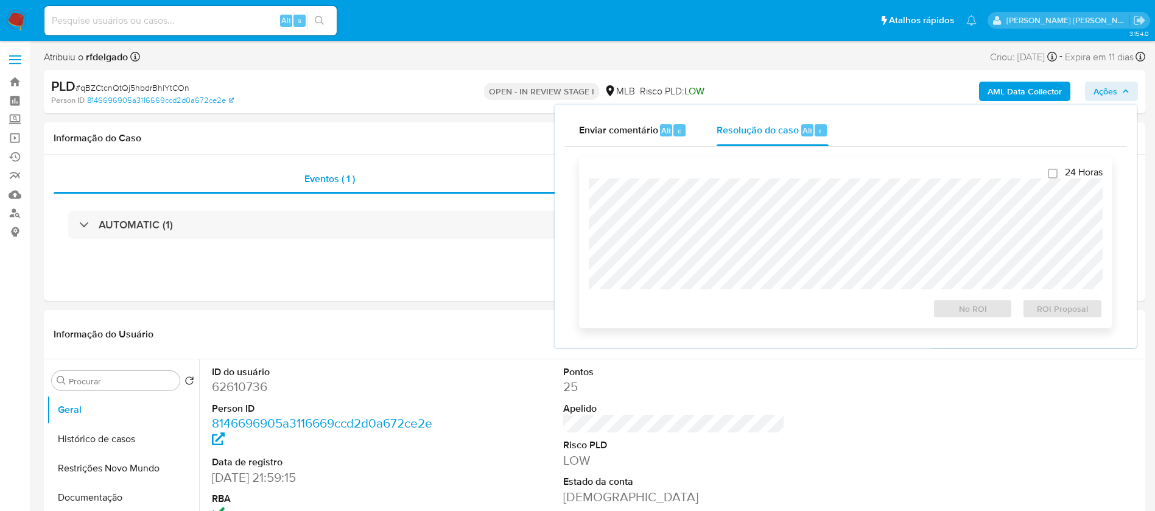
select select "10"
click at [1045, 312] on span "ROI Proposal" at bounding box center [1062, 308] width 63 height 17
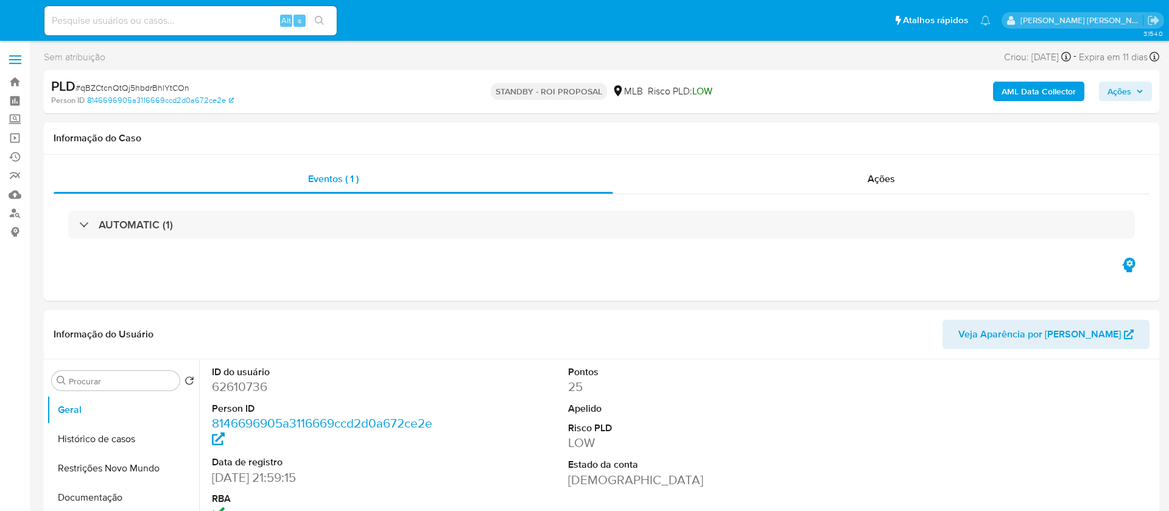
select select "10"
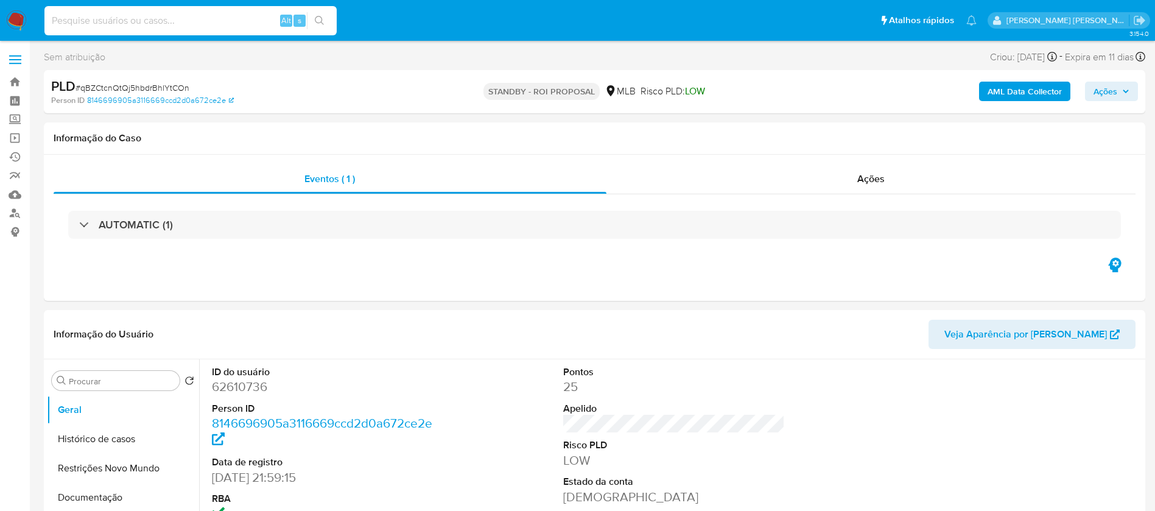
click at [197, 23] on input at bounding box center [190, 21] width 292 height 16
paste input "1Wv0uY3b2lXJYXbg94AWEKqF"
type input "1Wv0uY3b2lXJYXbg94AWEKqF"
click at [325, 18] on button "search-icon" at bounding box center [319, 20] width 25 height 17
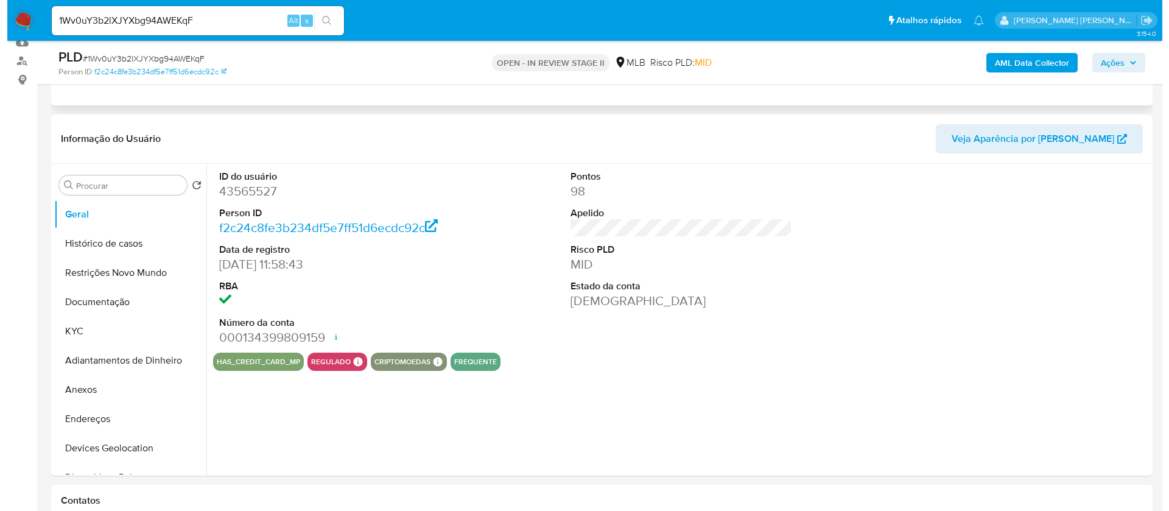
scroll to position [183, 0]
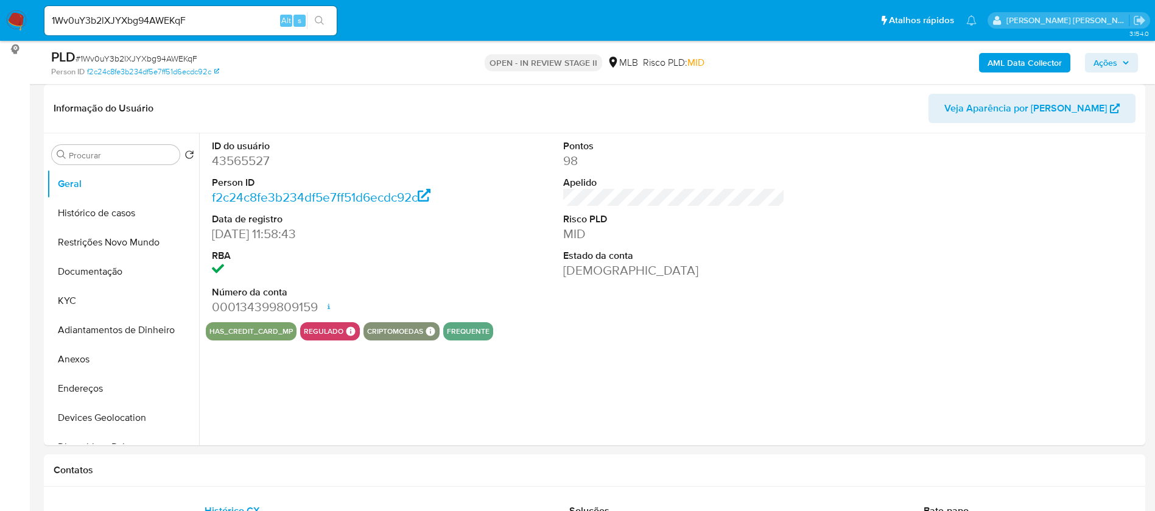
select select "10"
click at [93, 295] on button "KYC" at bounding box center [118, 300] width 142 height 29
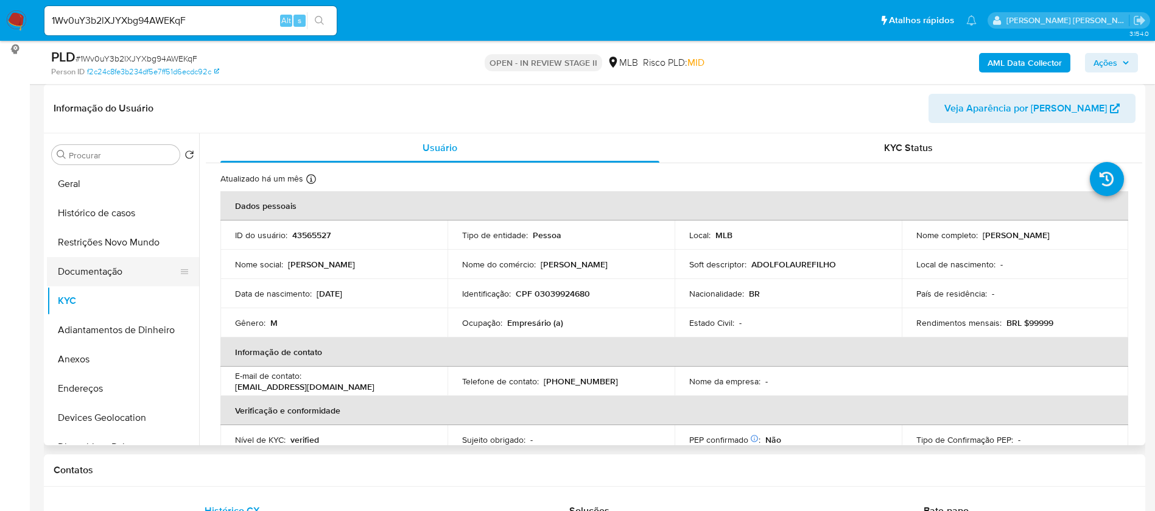
click at [86, 274] on button "Documentação" at bounding box center [118, 271] width 142 height 29
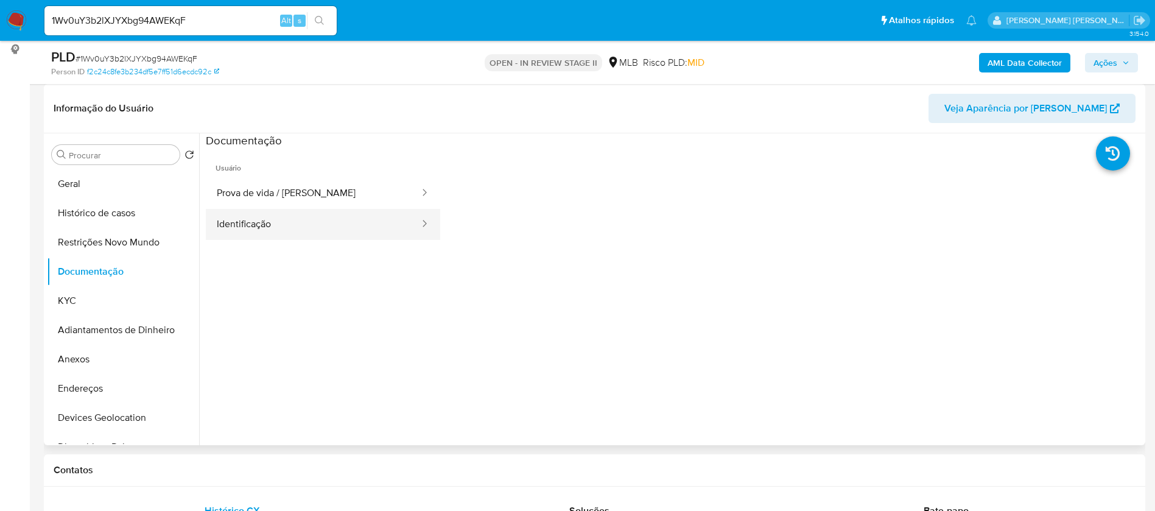
click at [291, 212] on button "Identificação" at bounding box center [313, 224] width 215 height 31
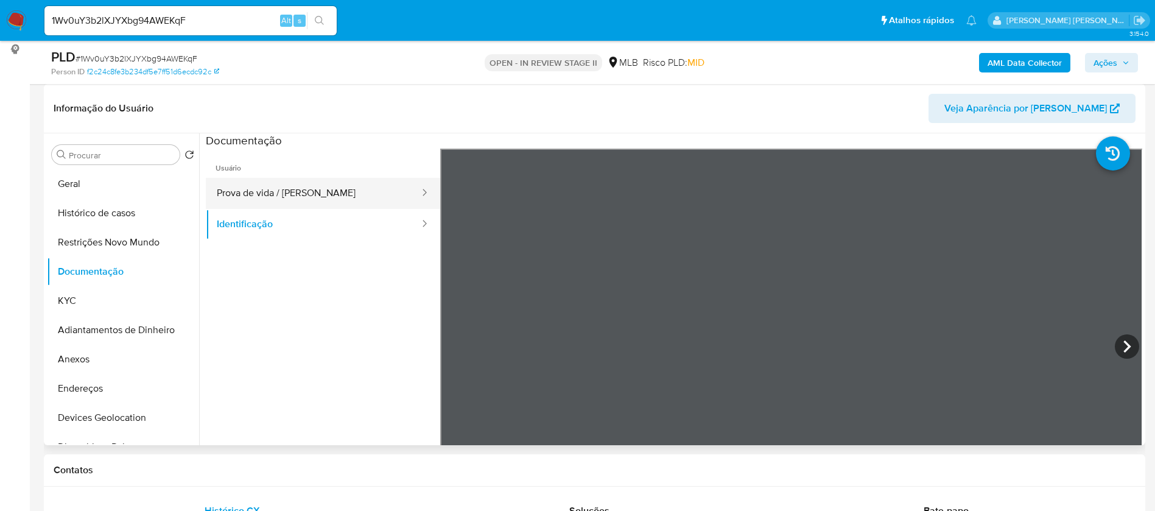
click at [299, 191] on button "Prova de vida / Selfie" at bounding box center [313, 193] width 215 height 31
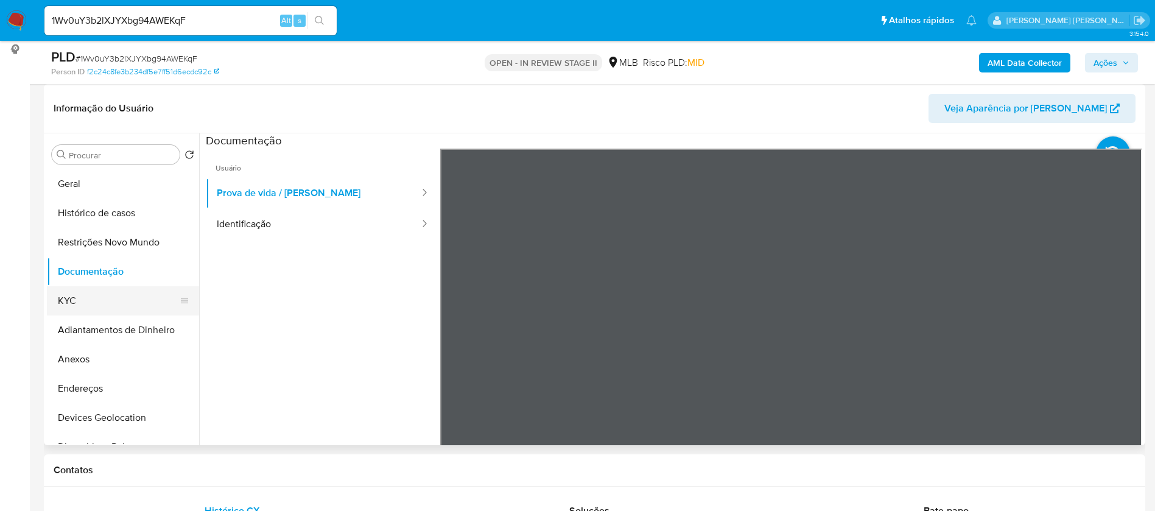
click at [94, 301] on button "KYC" at bounding box center [118, 300] width 142 height 29
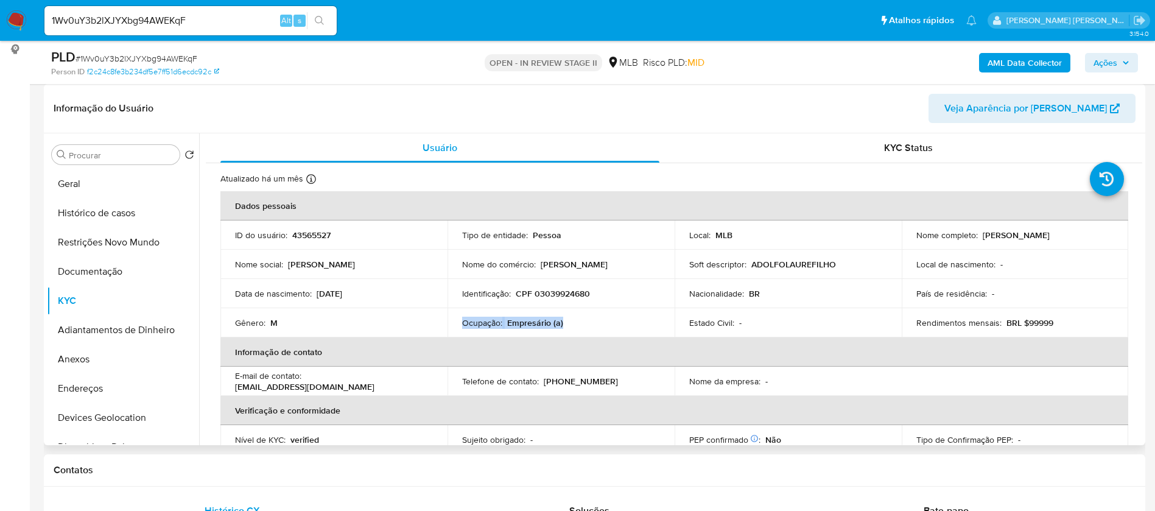
drag, startPoint x: 567, startPoint y: 327, endPoint x: 459, endPoint y: 327, distance: 108.4
click at [459, 327] on td "Ocupação : Empresário (a)" at bounding box center [560, 322] width 227 height 29
click at [1050, 64] on b "AML Data Collector" at bounding box center [1024, 62] width 74 height 19
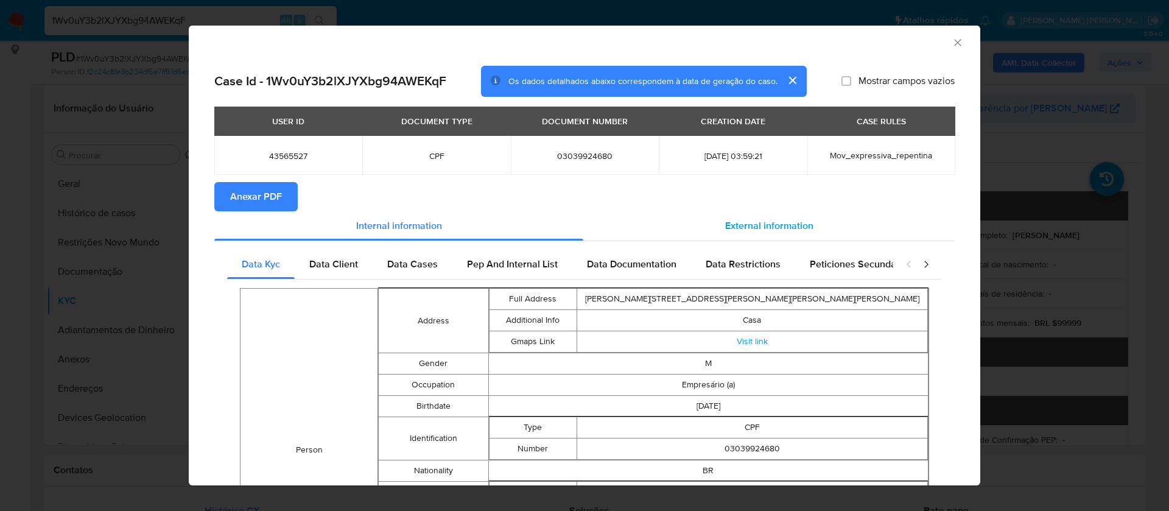
click at [745, 224] on span "External information" at bounding box center [769, 226] width 88 height 14
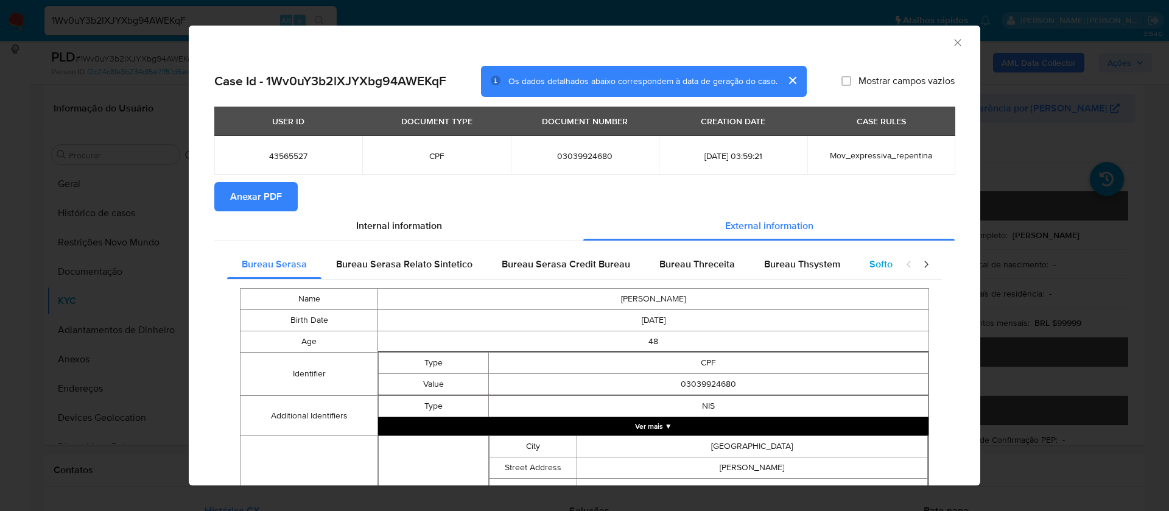
click at [869, 263] on span "Softon" at bounding box center [883, 264] width 29 height 14
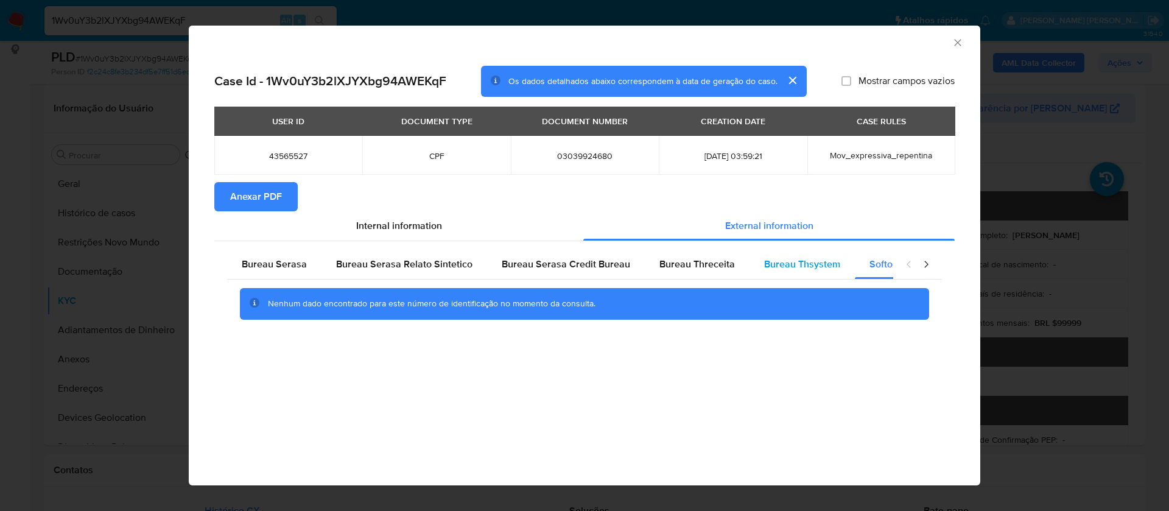
click at [814, 263] on span "Bureau Thsystem" at bounding box center [802, 264] width 76 height 14
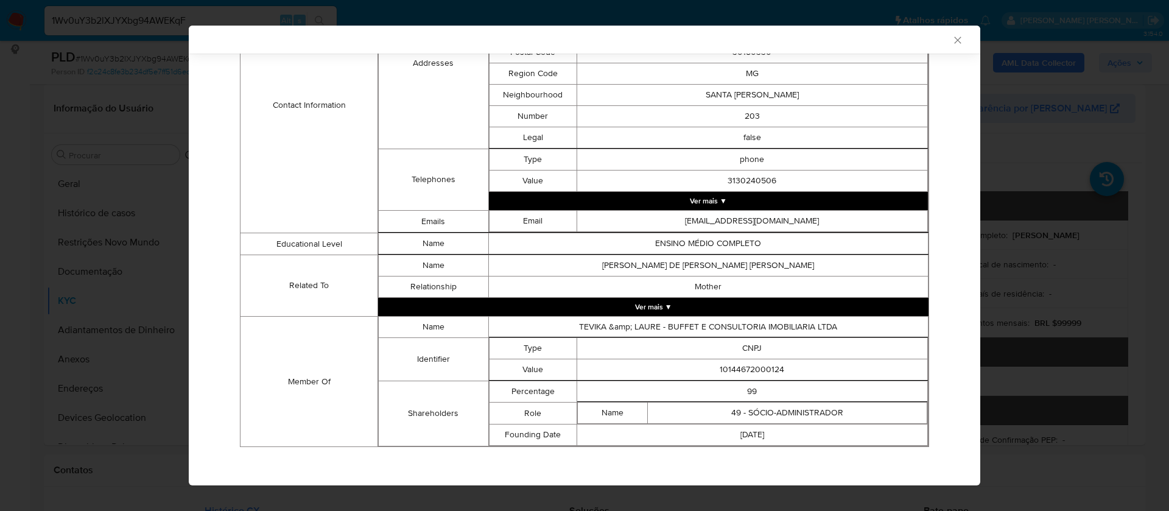
scroll to position [567, 0]
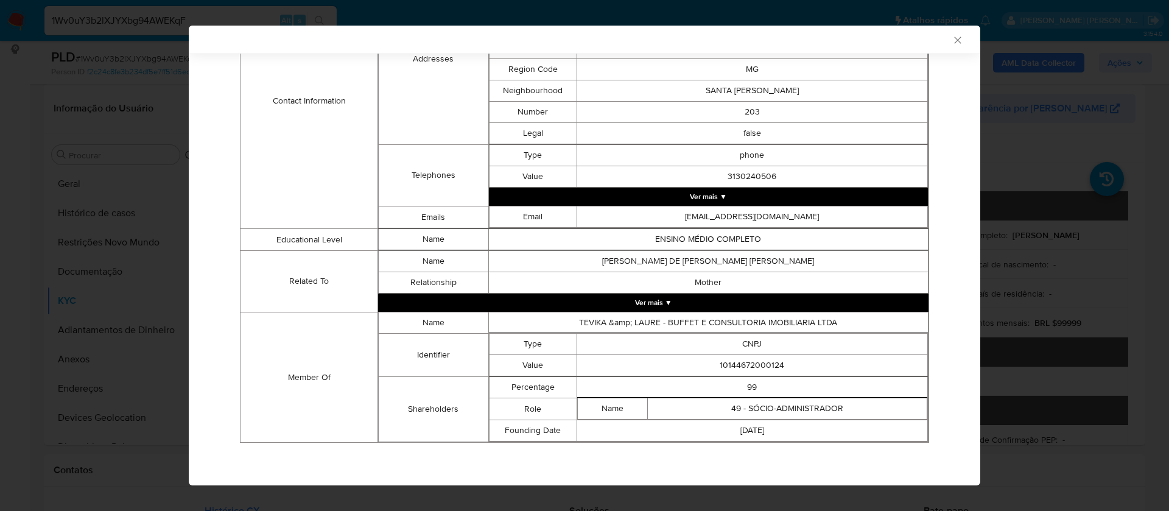
click at [768, 363] on td "10144672000124" at bounding box center [751, 365] width 351 height 21
copy td "10144672000124"
click at [743, 361] on td "10144672000124" at bounding box center [751, 365] width 351 height 21
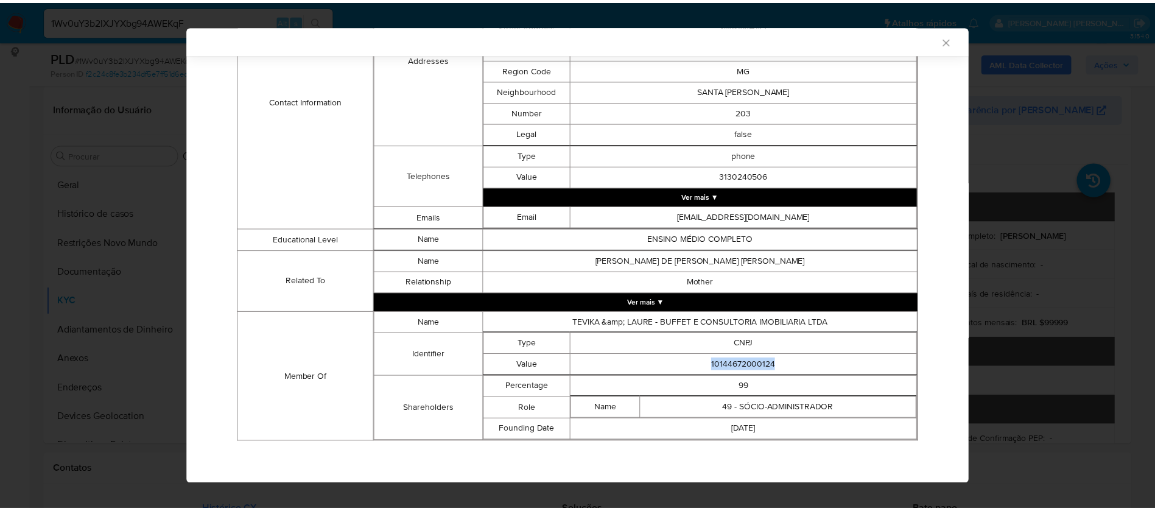
scroll to position [0, 0]
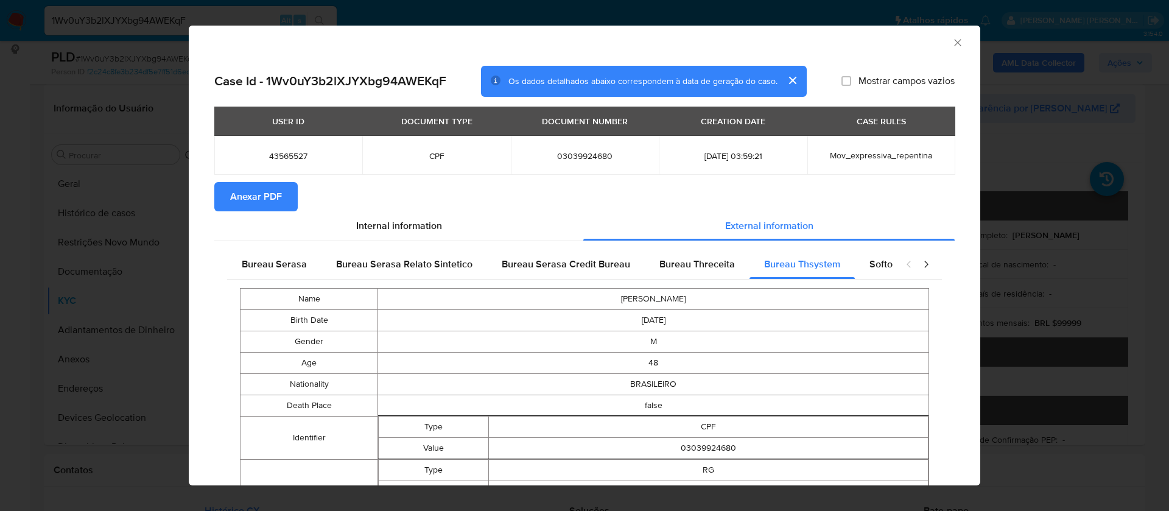
click at [261, 194] on span "Anexar PDF" at bounding box center [256, 196] width 52 height 27
click at [951, 44] on icon "Fechar a janela" at bounding box center [957, 43] width 12 height 12
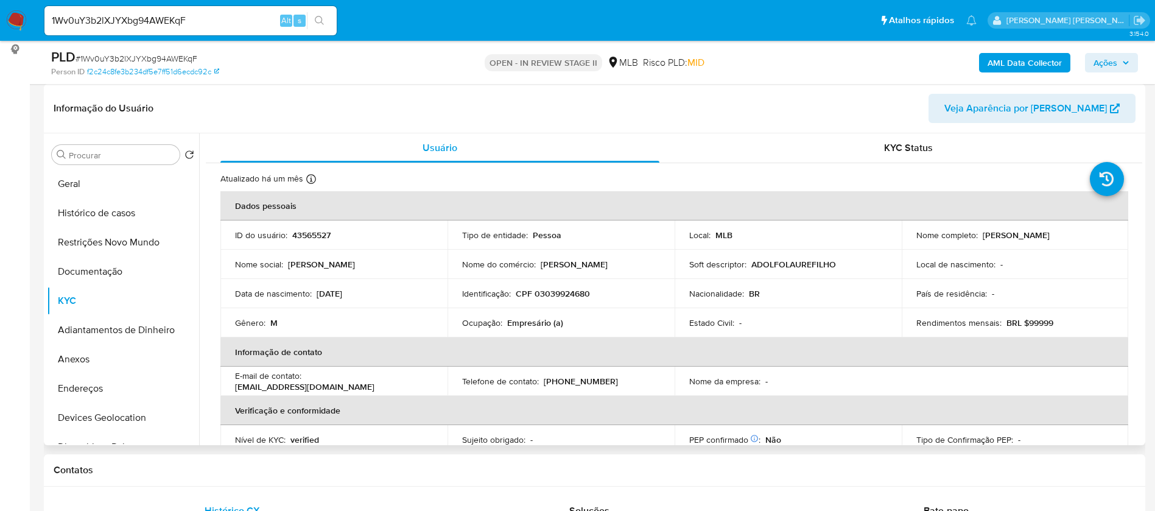
click at [309, 233] on p "43565527" at bounding box center [311, 234] width 38 height 11
copy p "43565527"
drag, startPoint x: 1049, startPoint y: 236, endPoint x: 980, endPoint y: 233, distance: 68.8
click at [980, 233] on div "Nome completo : Adolfo Laure Filho" at bounding box center [1015, 234] width 198 height 11
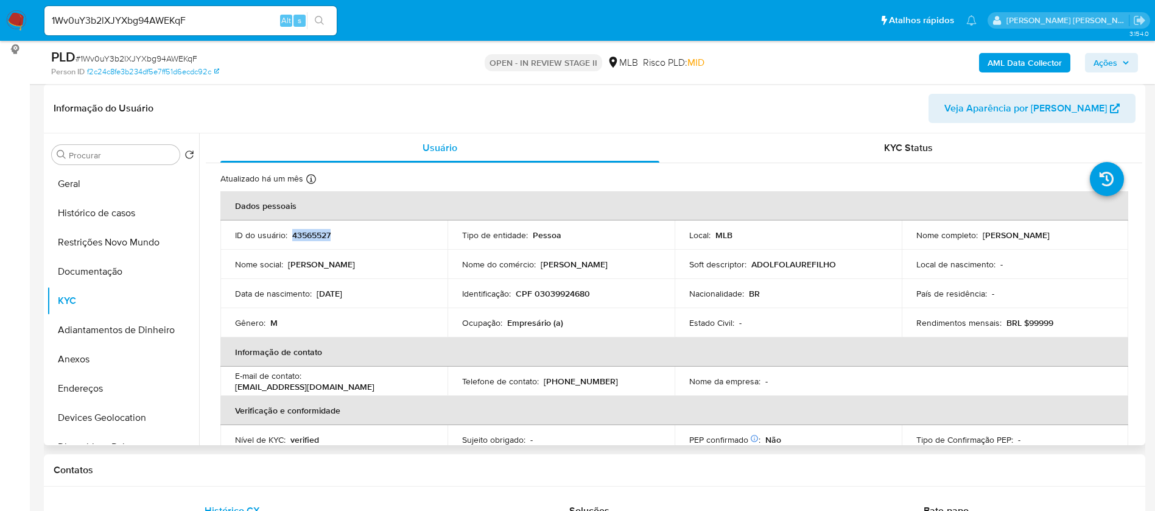
copy p "Adolfo Laure Filho"
click at [112, 189] on button "Geral" at bounding box center [118, 183] width 142 height 29
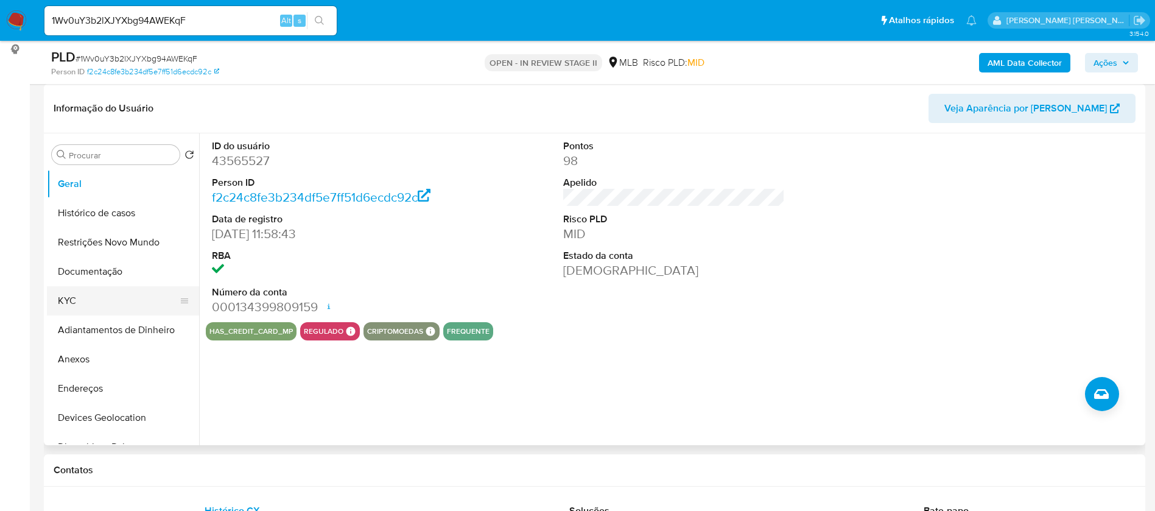
click at [66, 308] on button "KYC" at bounding box center [118, 300] width 142 height 29
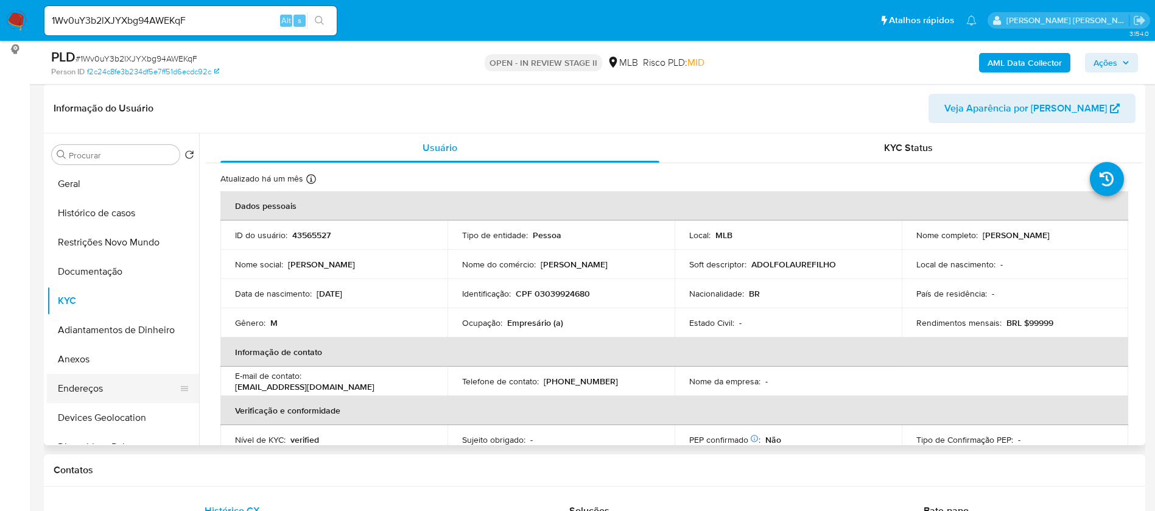
click at [119, 388] on button "Endereços" at bounding box center [118, 388] width 142 height 29
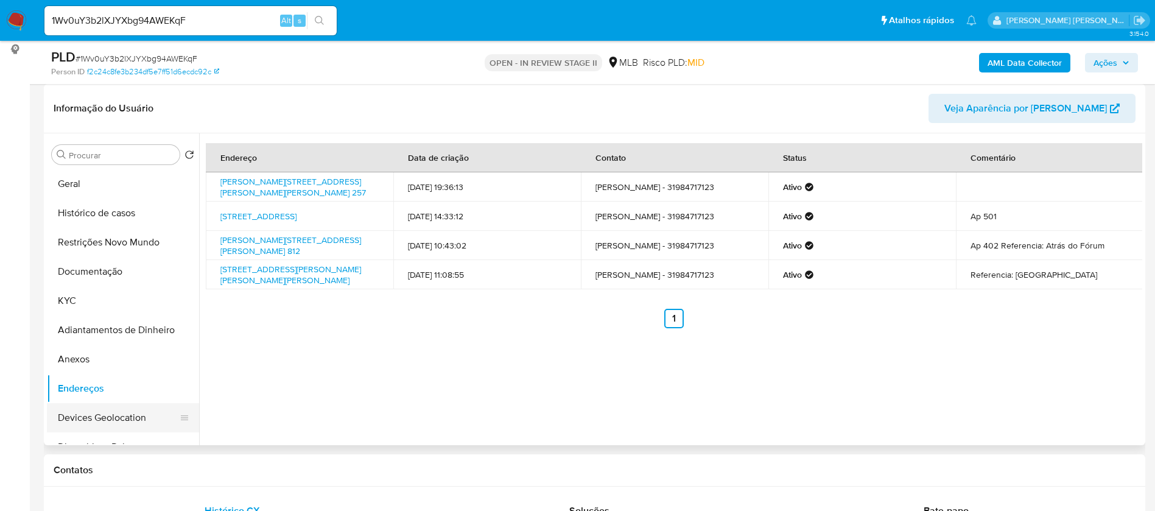
click at [139, 413] on button "Devices Geolocation" at bounding box center [118, 417] width 142 height 29
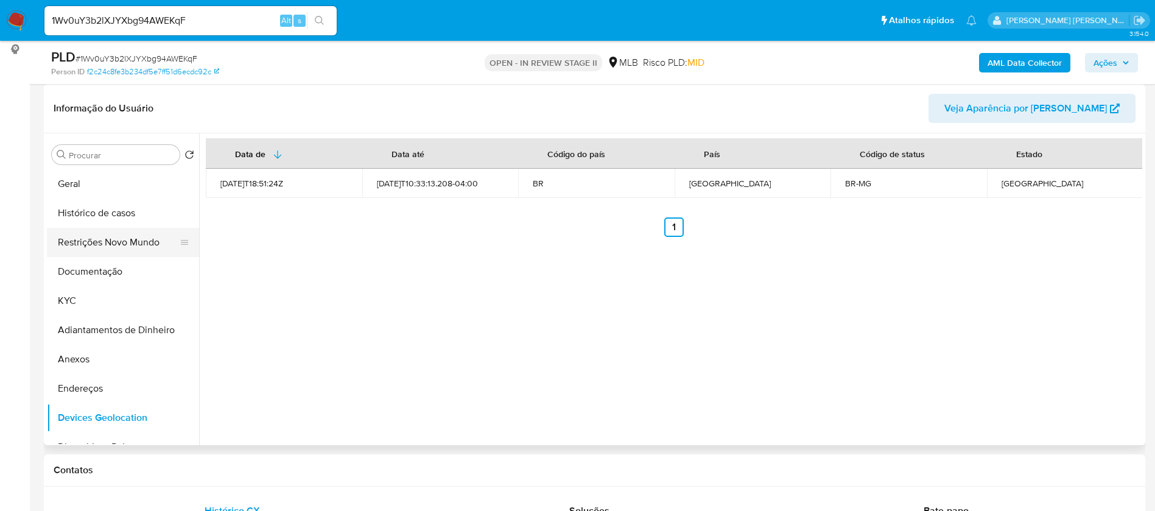
click at [124, 239] on button "Restrições Novo Mundo" at bounding box center [118, 242] width 142 height 29
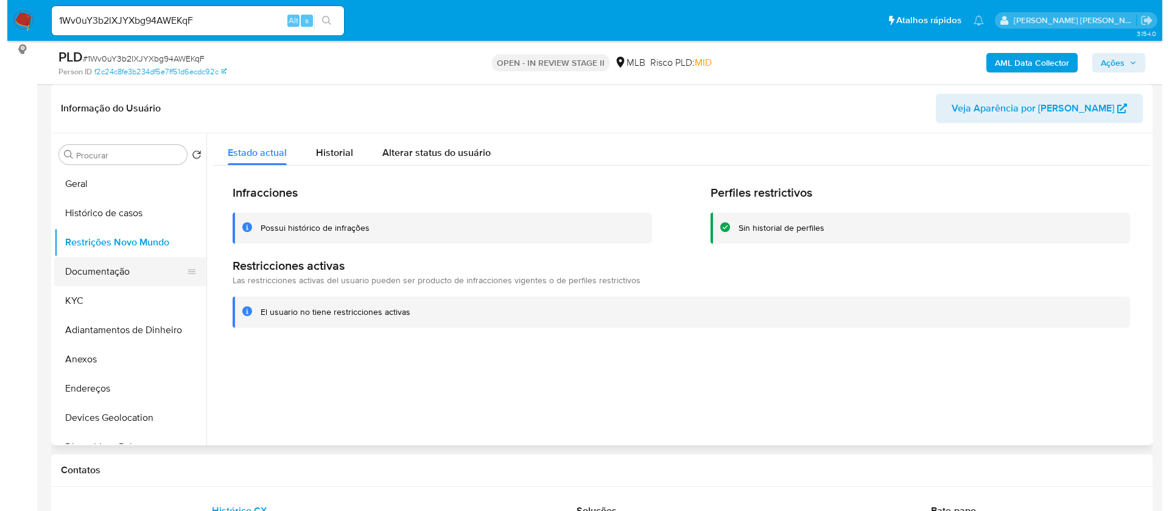
scroll to position [91, 0]
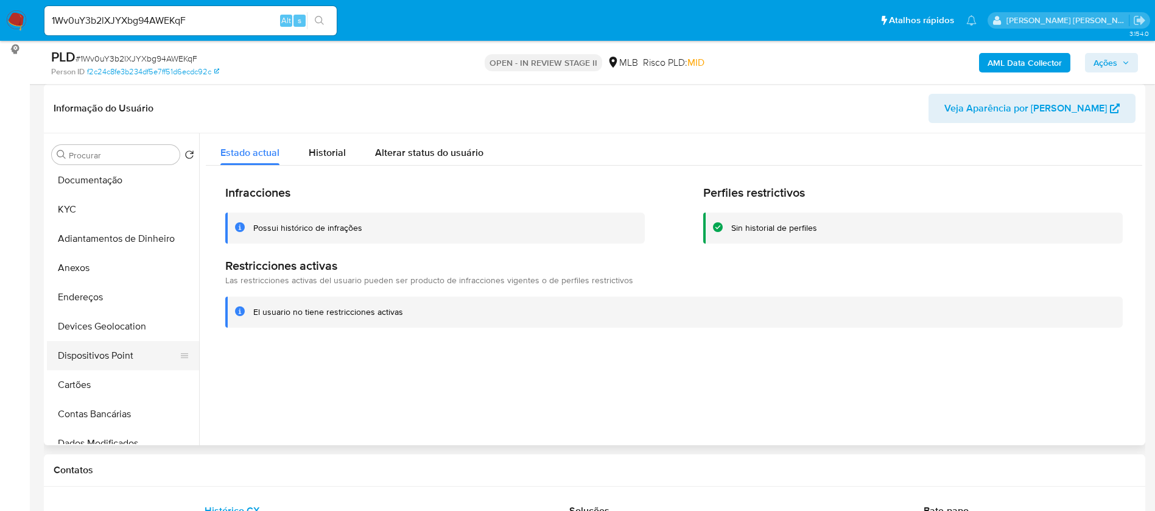
click at [128, 359] on button "Dispositivos Point" at bounding box center [118, 355] width 142 height 29
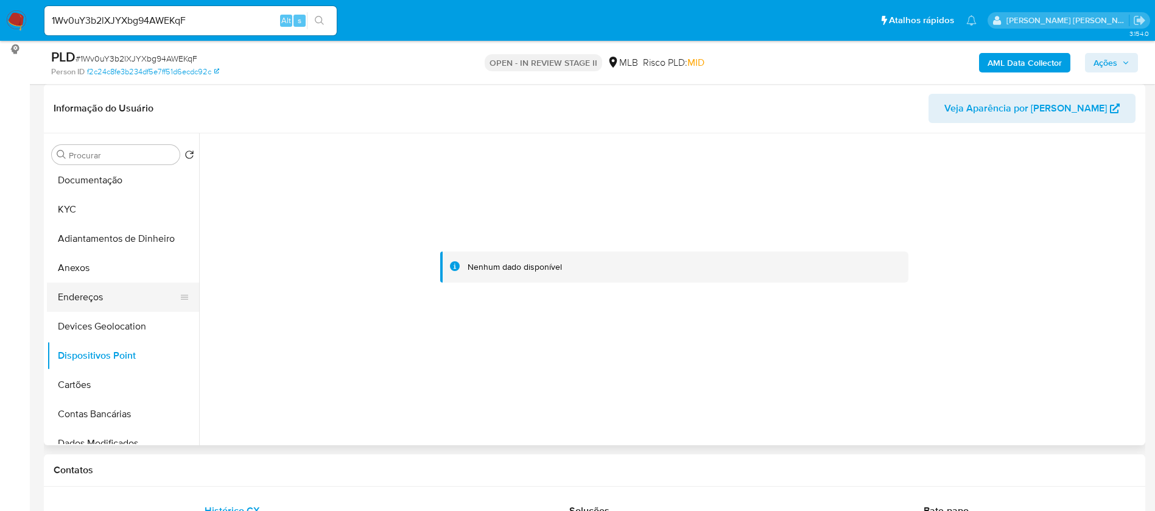
click at [104, 304] on button "Endereços" at bounding box center [118, 296] width 142 height 29
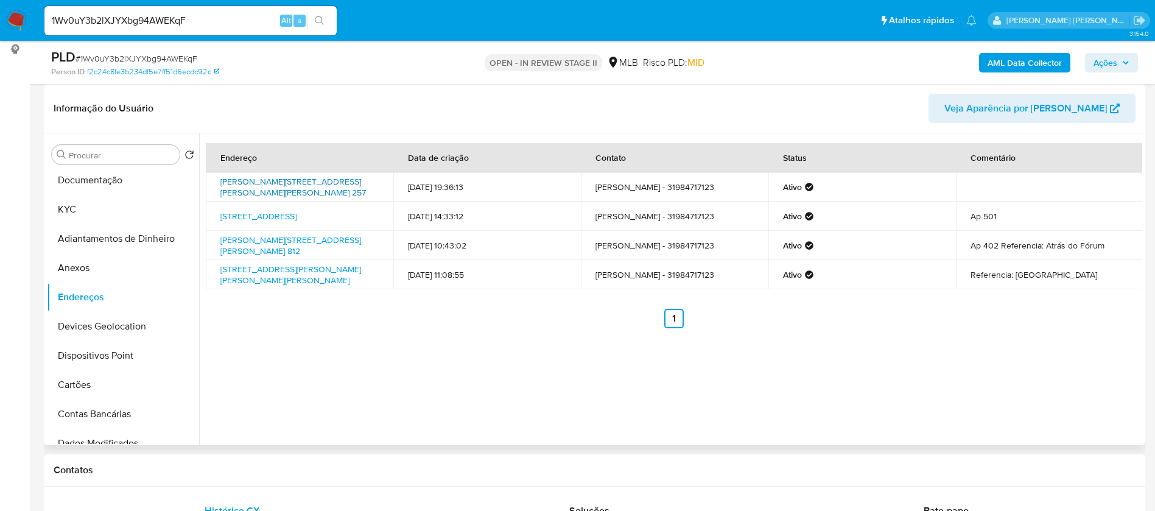
click at [270, 180] on link "Rua Francisco Ricardo De Souza 257, Teófilo Otoni, Minas Gerais, 39801661, Bras…" at bounding box center [292, 186] width 145 height 23
click at [125, 180] on button "Documentação" at bounding box center [118, 180] width 142 height 29
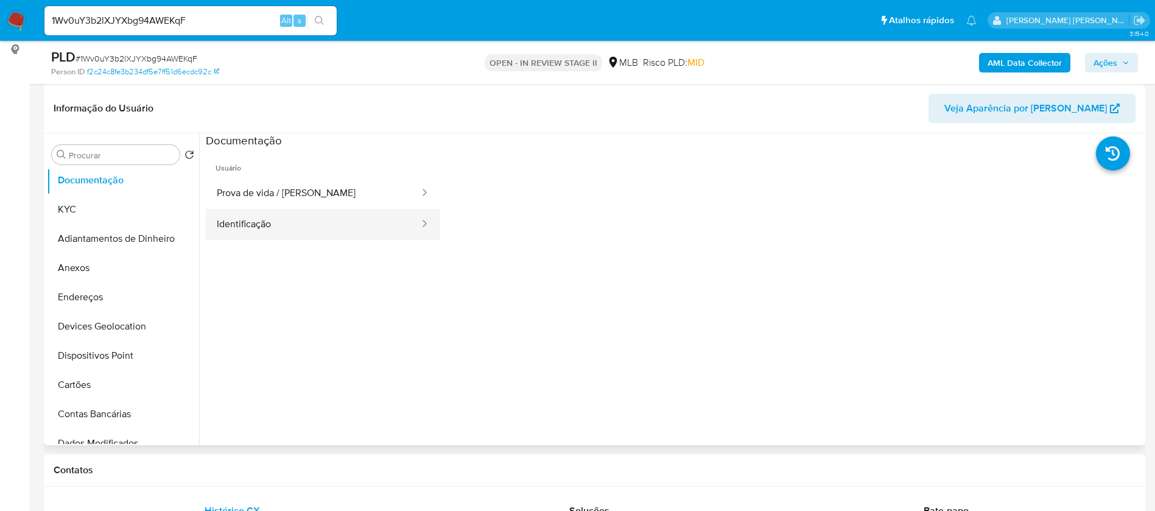
click at [334, 221] on button "Identificação" at bounding box center [313, 224] width 215 height 31
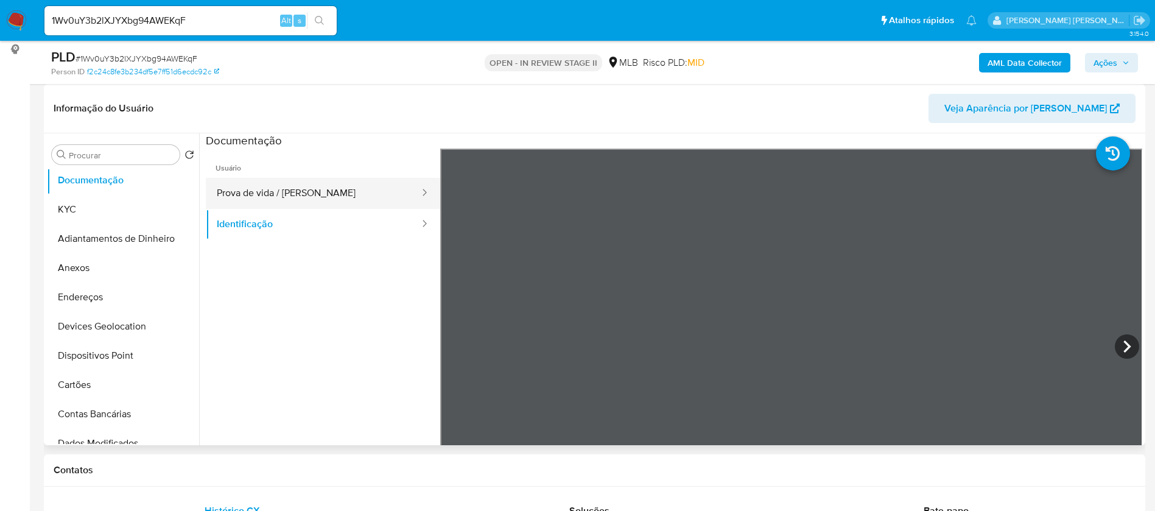
click at [334, 197] on button "Prova de vida / Selfie" at bounding box center [313, 193] width 215 height 31
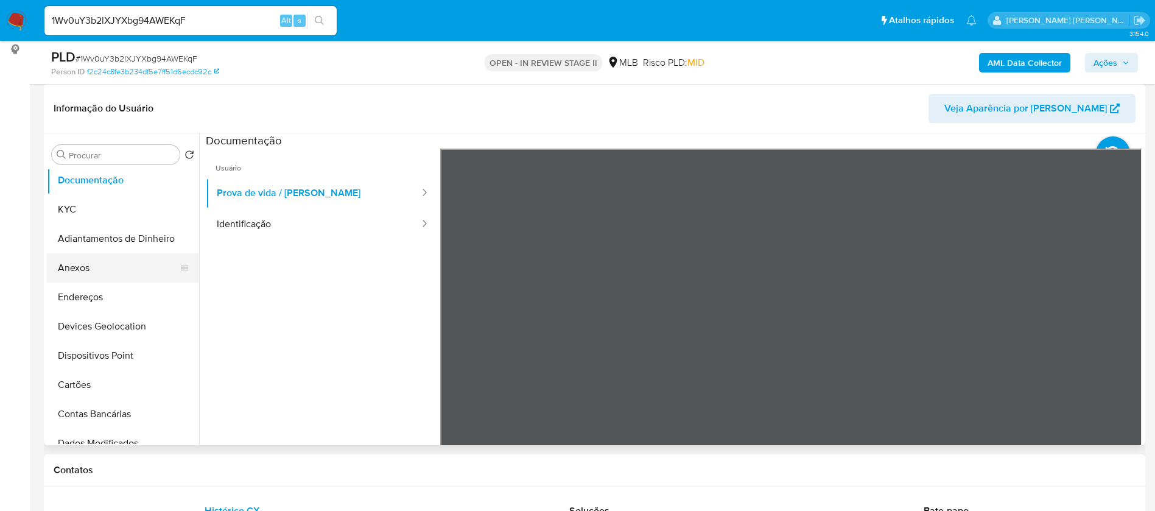
click at [93, 268] on button "Anexos" at bounding box center [118, 267] width 142 height 29
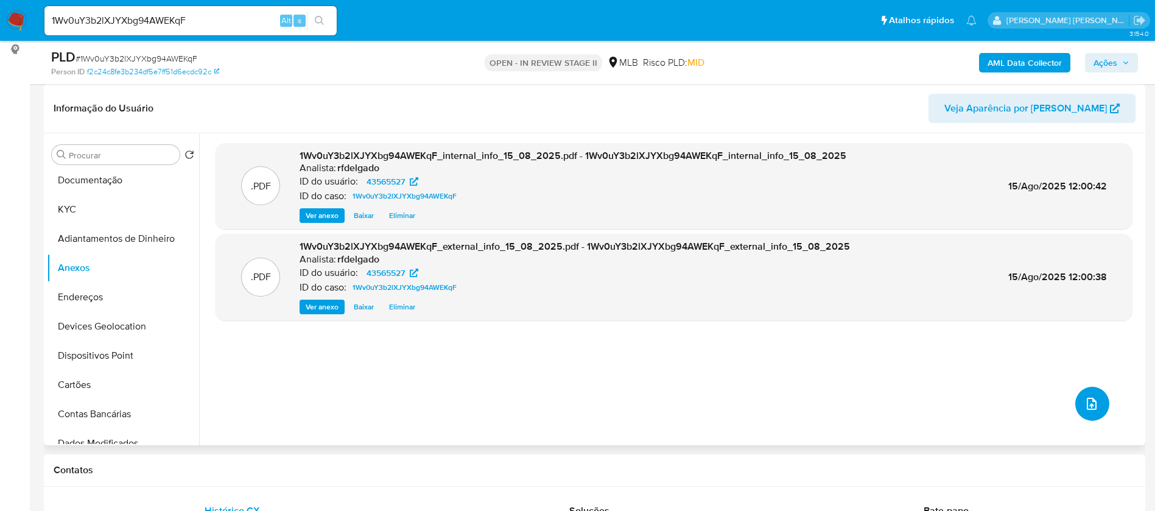
click at [1085, 404] on icon "upload-file" at bounding box center [1091, 403] width 15 height 15
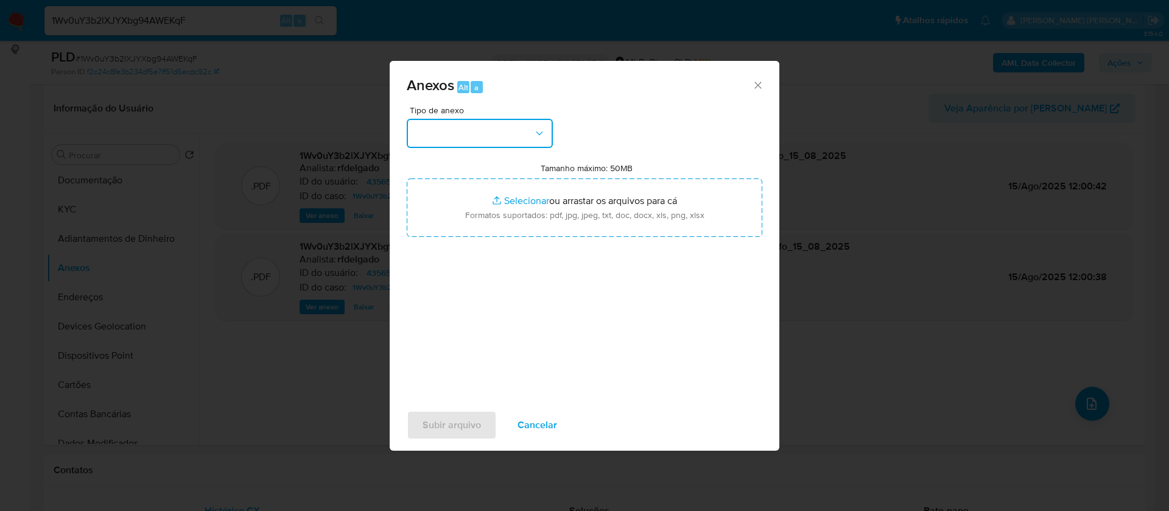
click at [531, 139] on button "button" at bounding box center [480, 133] width 146 height 29
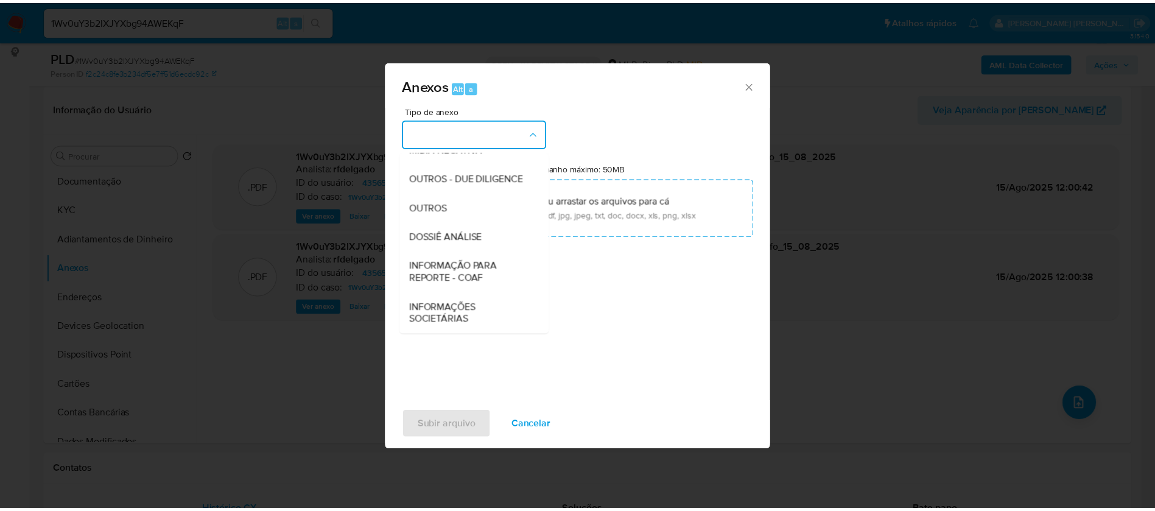
scroll to position [183, 0]
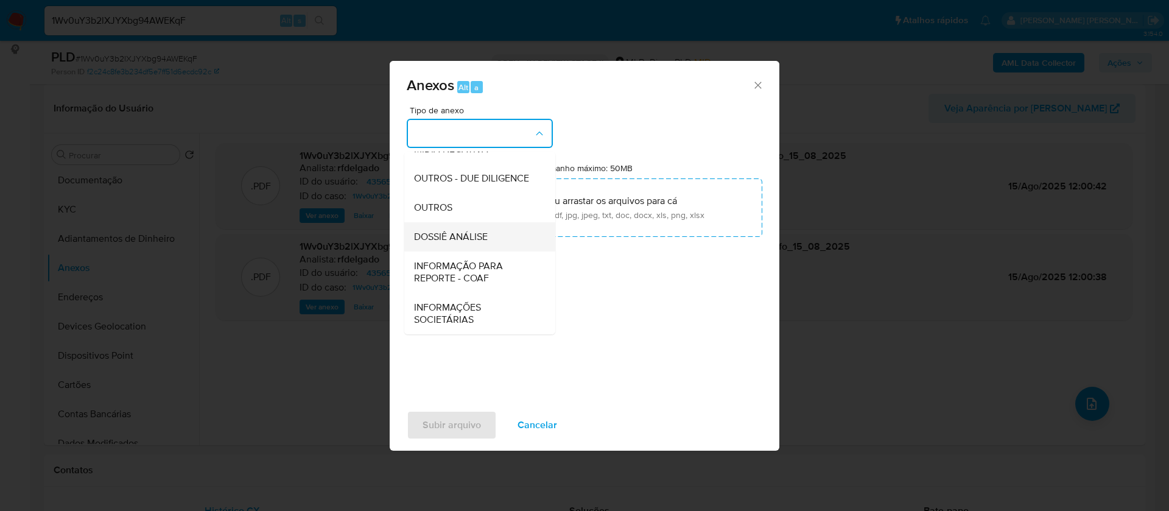
click at [496, 236] on div "DOSSIÊ ANÁLISE" at bounding box center [476, 236] width 124 height 29
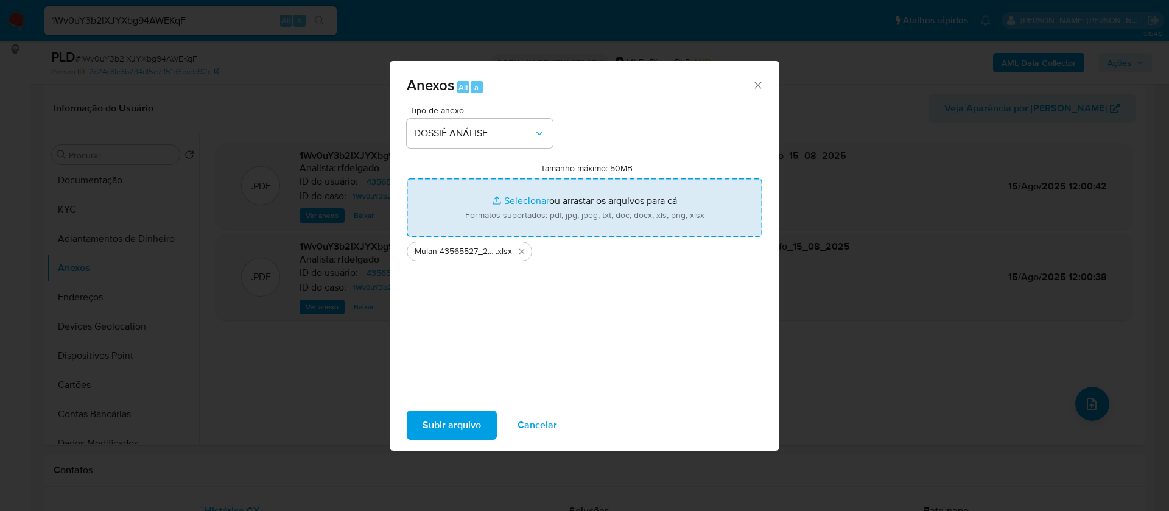
type input "C:\fakepath\SAR - - CPF 06439484656 - EDUARDO KAEHLER BARREIROS.pdf"
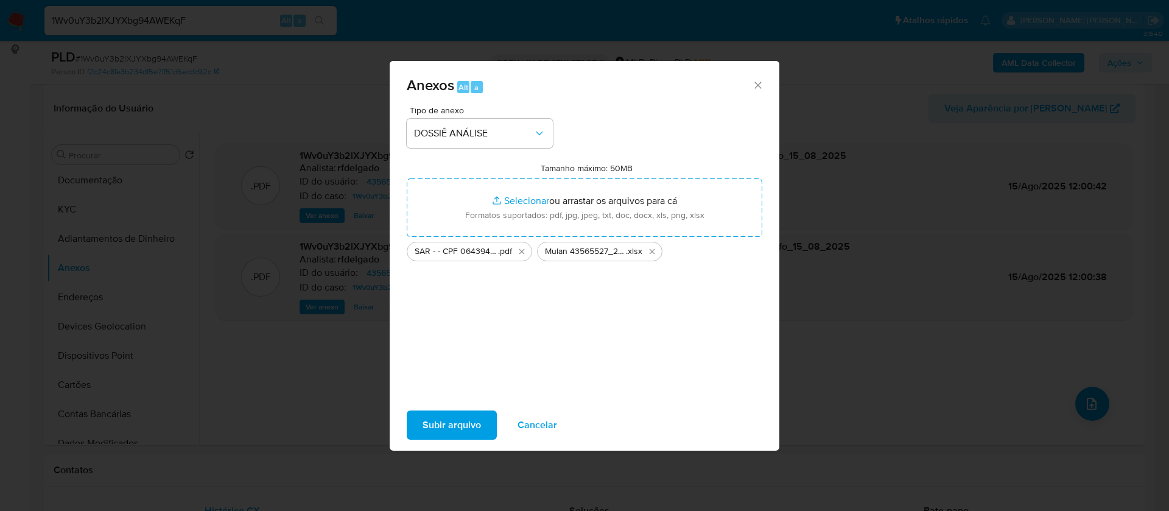
click at [442, 429] on span "Subir arquivo" at bounding box center [451, 425] width 58 height 27
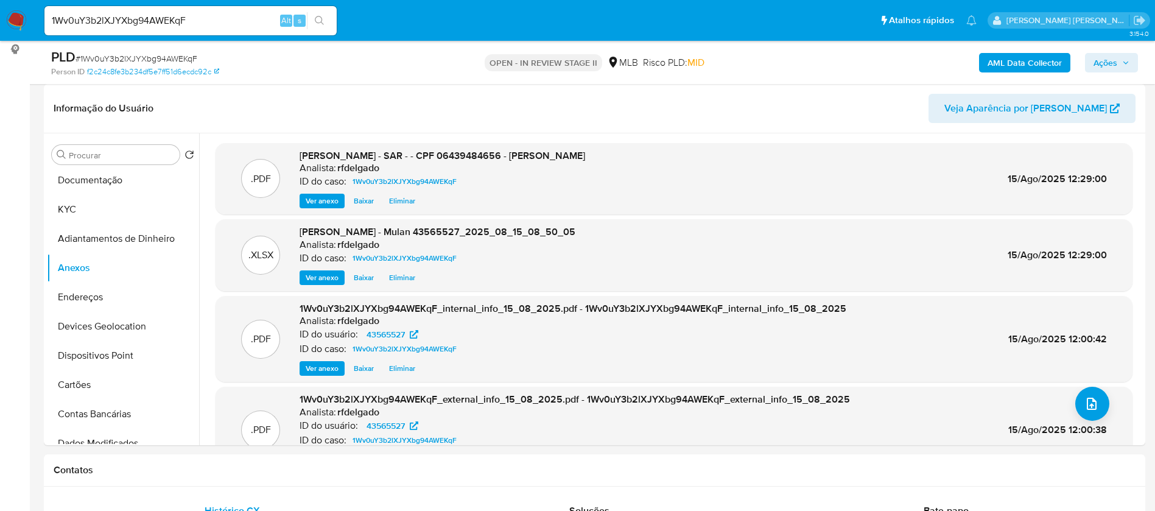
click at [1125, 65] on icon "button" at bounding box center [1125, 62] width 7 height 7
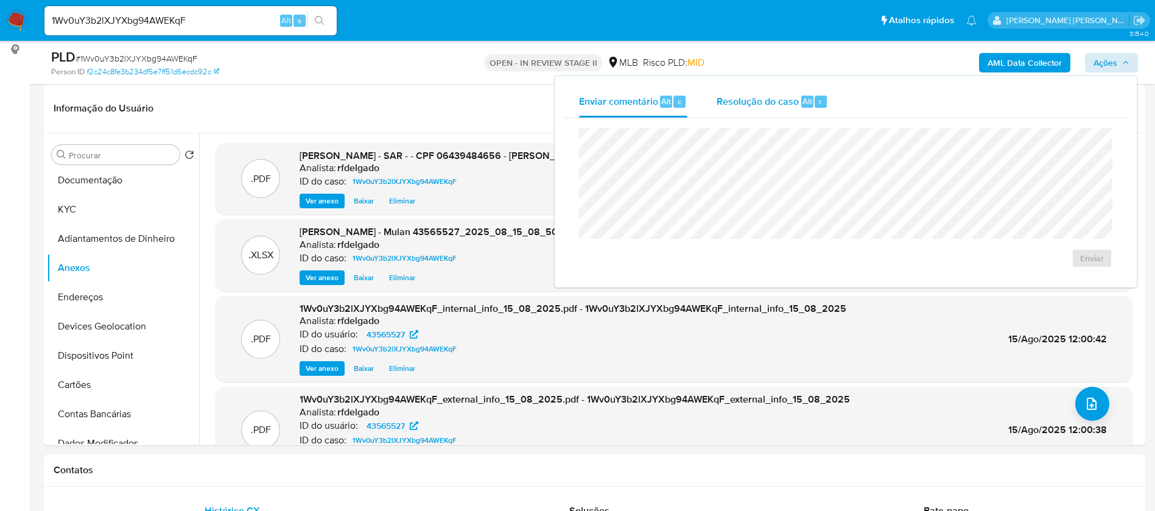
click at [730, 102] on span "Resolução do caso" at bounding box center [757, 101] width 82 height 14
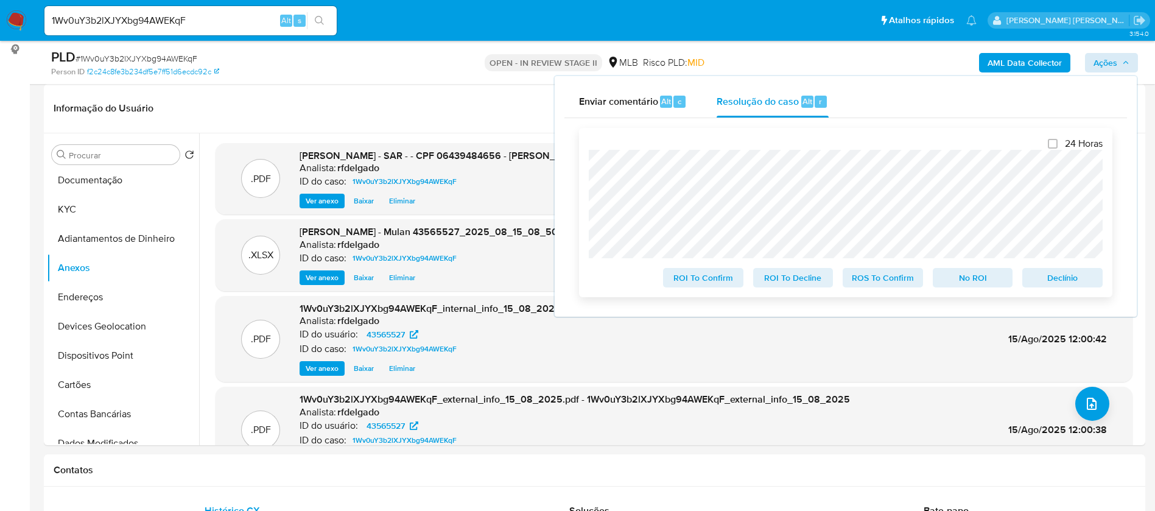
click at [1085, 278] on span "Declínio" at bounding box center [1062, 277] width 63 height 17
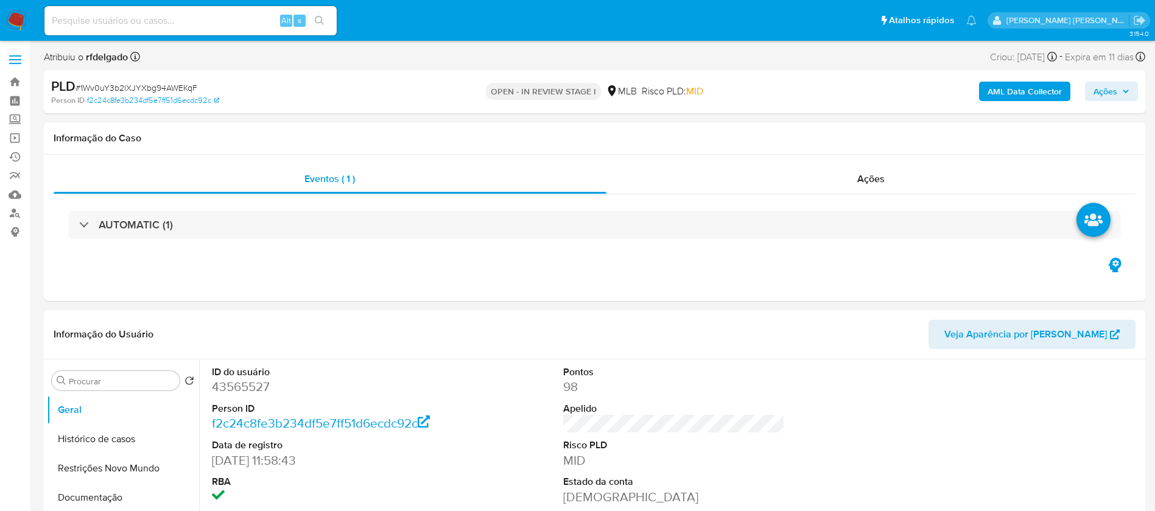
select select "10"
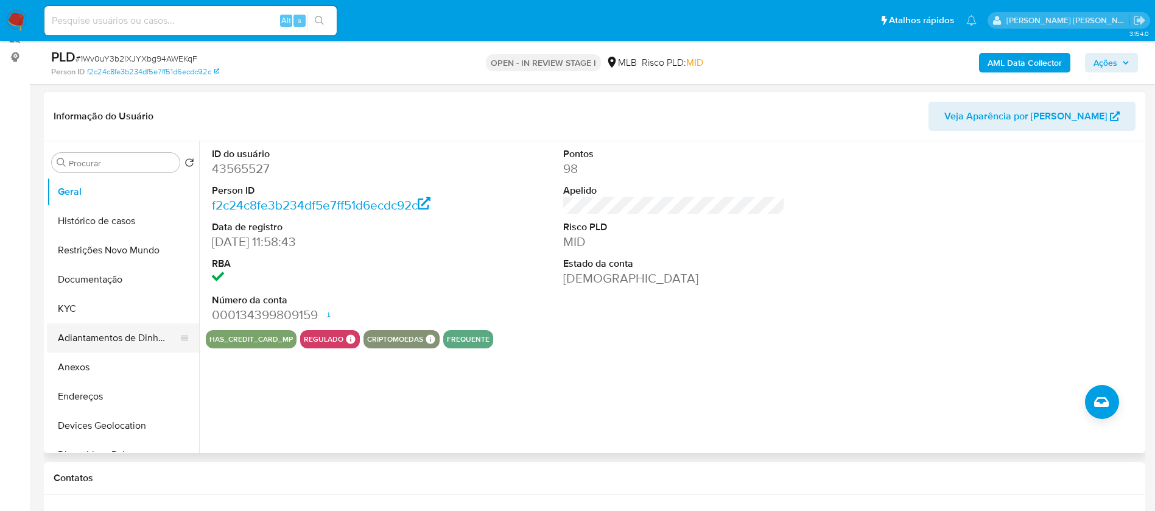
scroll to position [183, 0]
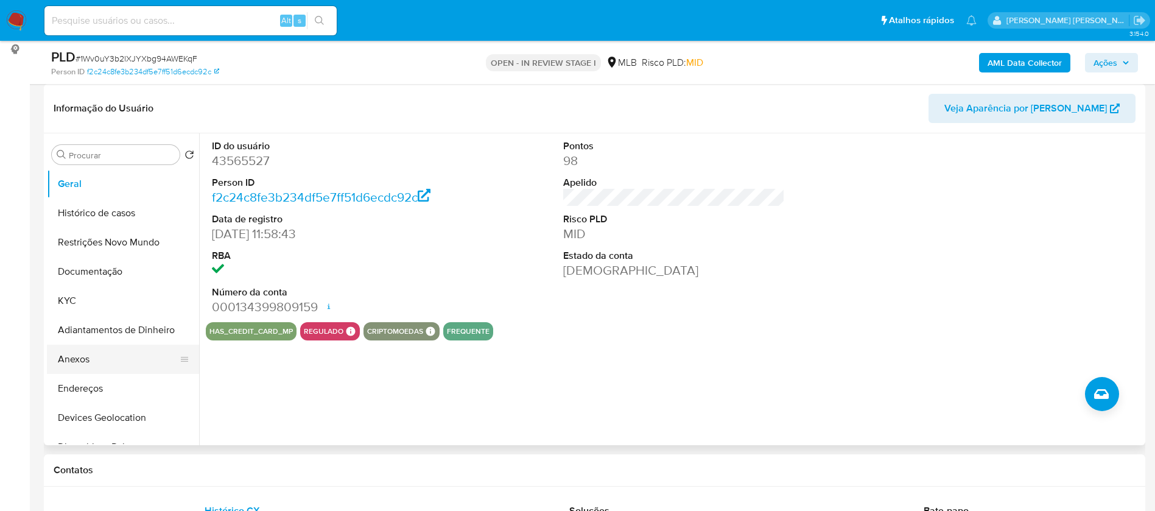
click at [92, 360] on button "Anexos" at bounding box center [118, 359] width 142 height 29
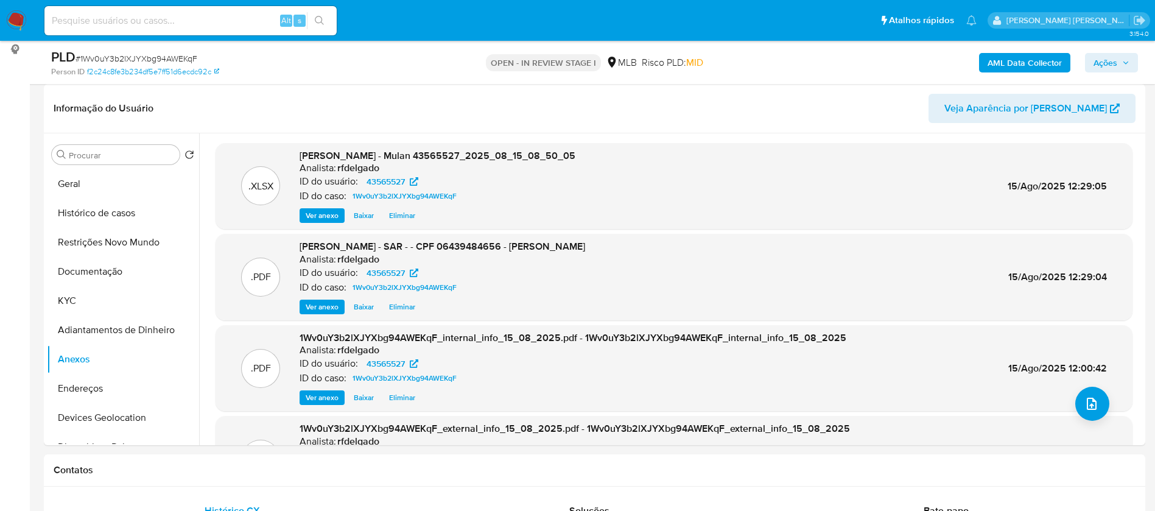
click at [1120, 62] on span "Ações" at bounding box center [1111, 62] width 36 height 17
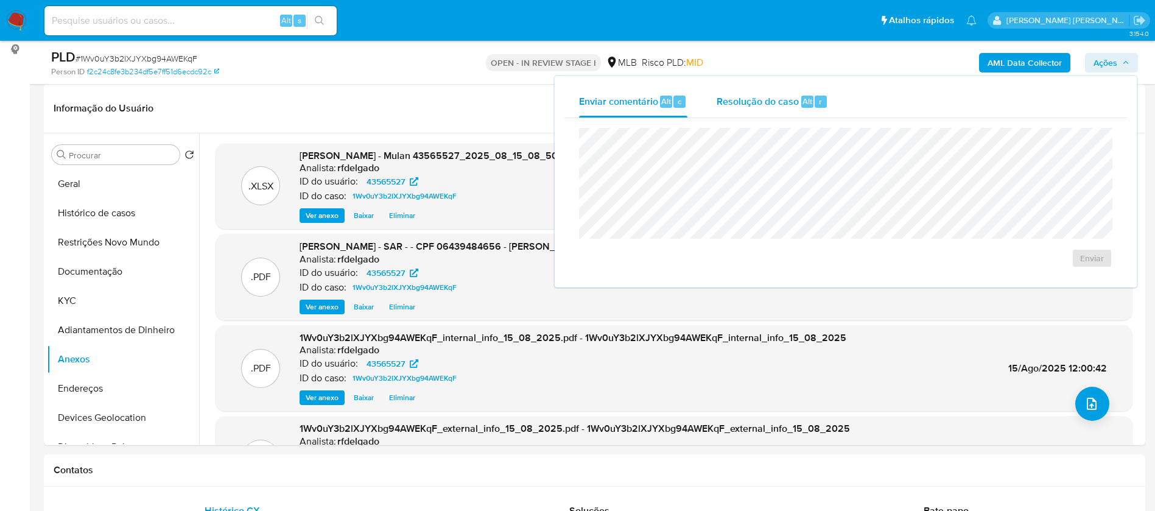
click at [729, 114] on div "Resolução do caso Alt r" at bounding box center [771, 102] width 111 height 32
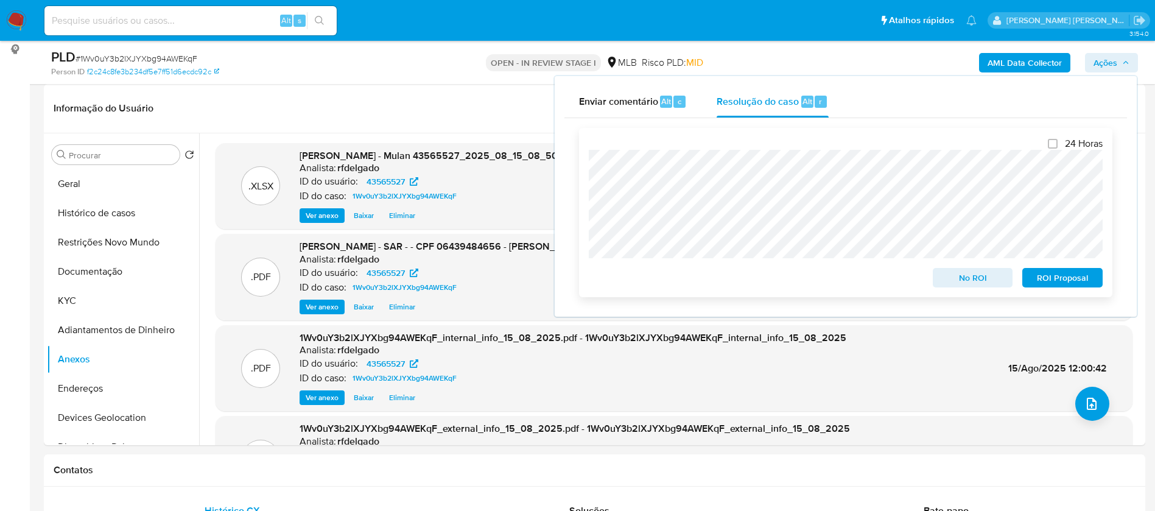
click at [1063, 281] on span "ROI Proposal" at bounding box center [1062, 277] width 63 height 17
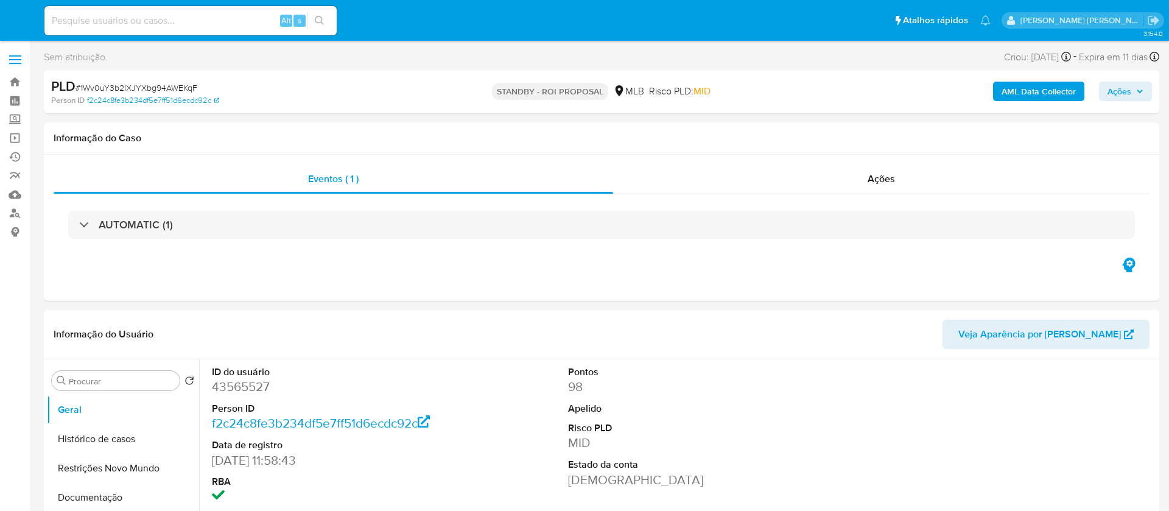
select select "10"
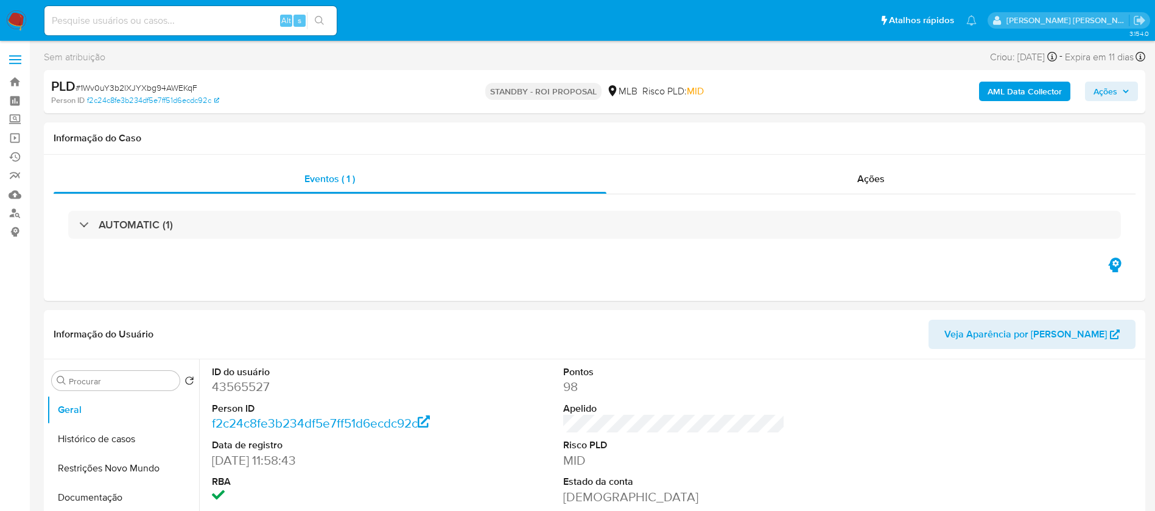
click at [16, 16] on img at bounding box center [16, 20] width 21 height 21
